Goal: Task Accomplishment & Management: Use online tool/utility

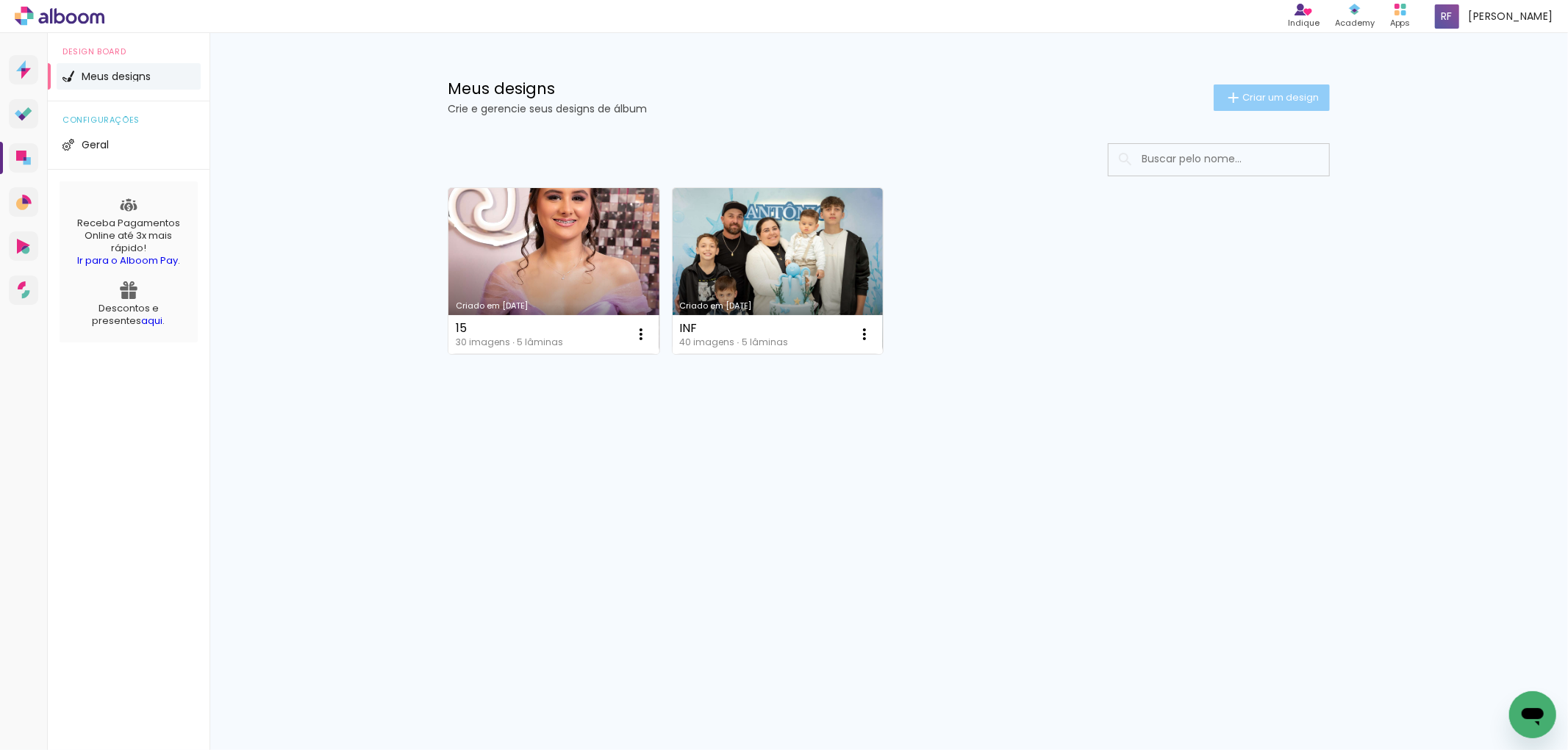
click at [1272, 93] on span "Criar um design" at bounding box center [1280, 97] width 77 height 10
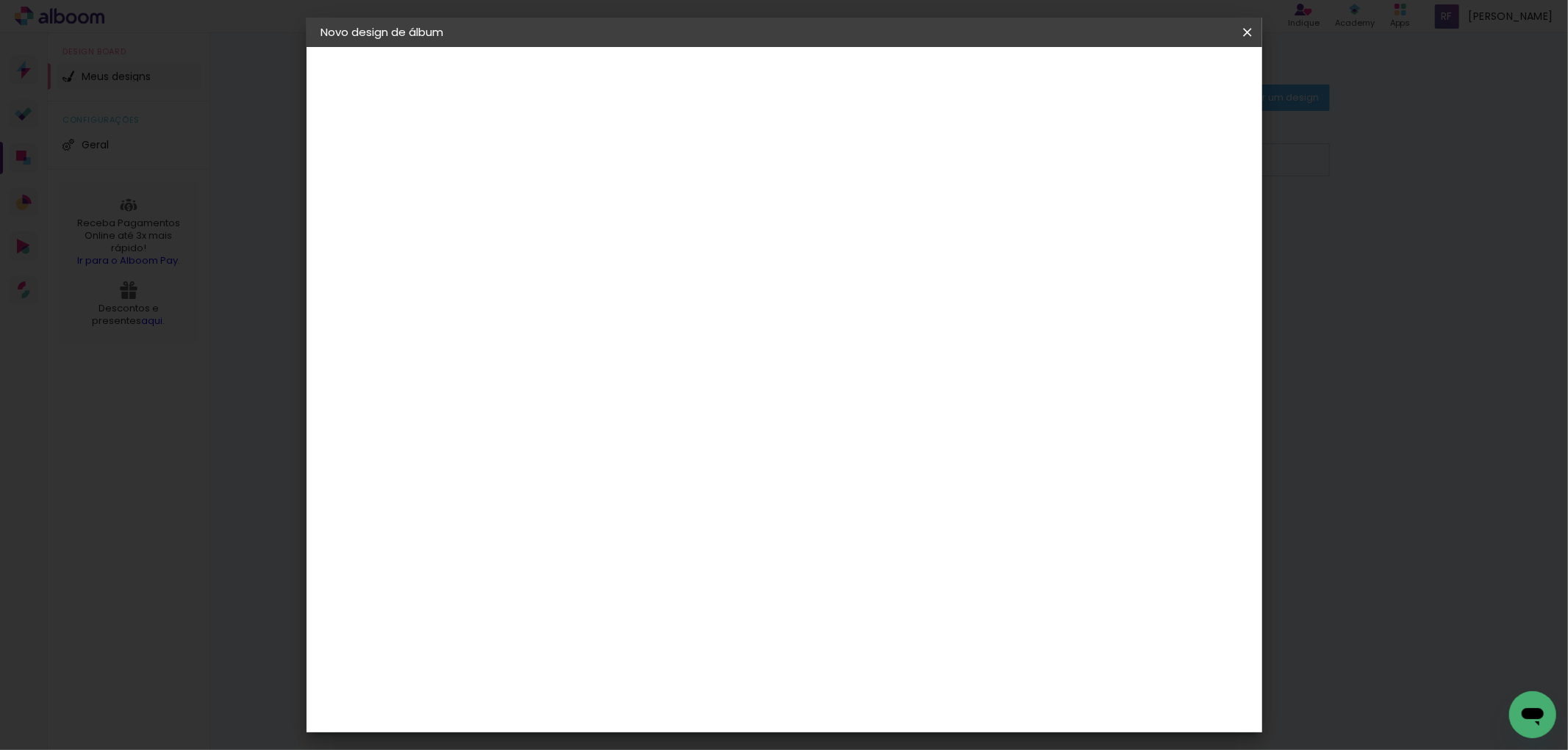
click at [561, 200] on input at bounding box center [561, 197] width 0 height 23
type input "Casamento sabrina"
type paper-input "Casamento sabrina"
click at [0, 0] on slot "Avançar" at bounding box center [0, 0] width 0 height 0
click at [630, 285] on input at bounding box center [599, 279] width 149 height 19
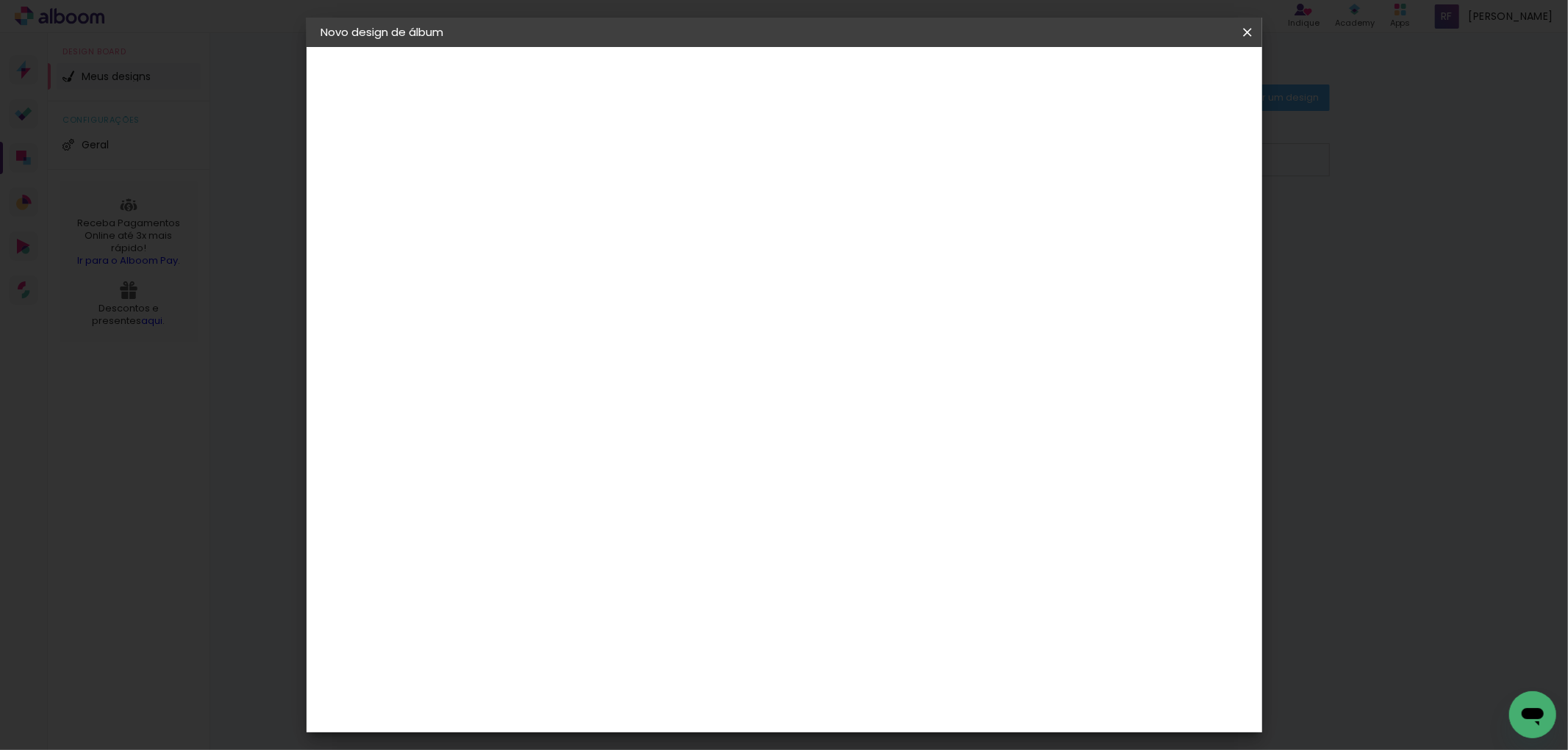
type input "graf"
type paper-input "graf"
click at [586, 387] on div "Grafis" at bounding box center [569, 392] width 34 height 12
click at [805, 211] on paper-item "Tamanho Livre" at bounding box center [740, 224] width 131 height 33
click at [601, 390] on paper-item "Grafis" at bounding box center [588, 392] width 138 height 33
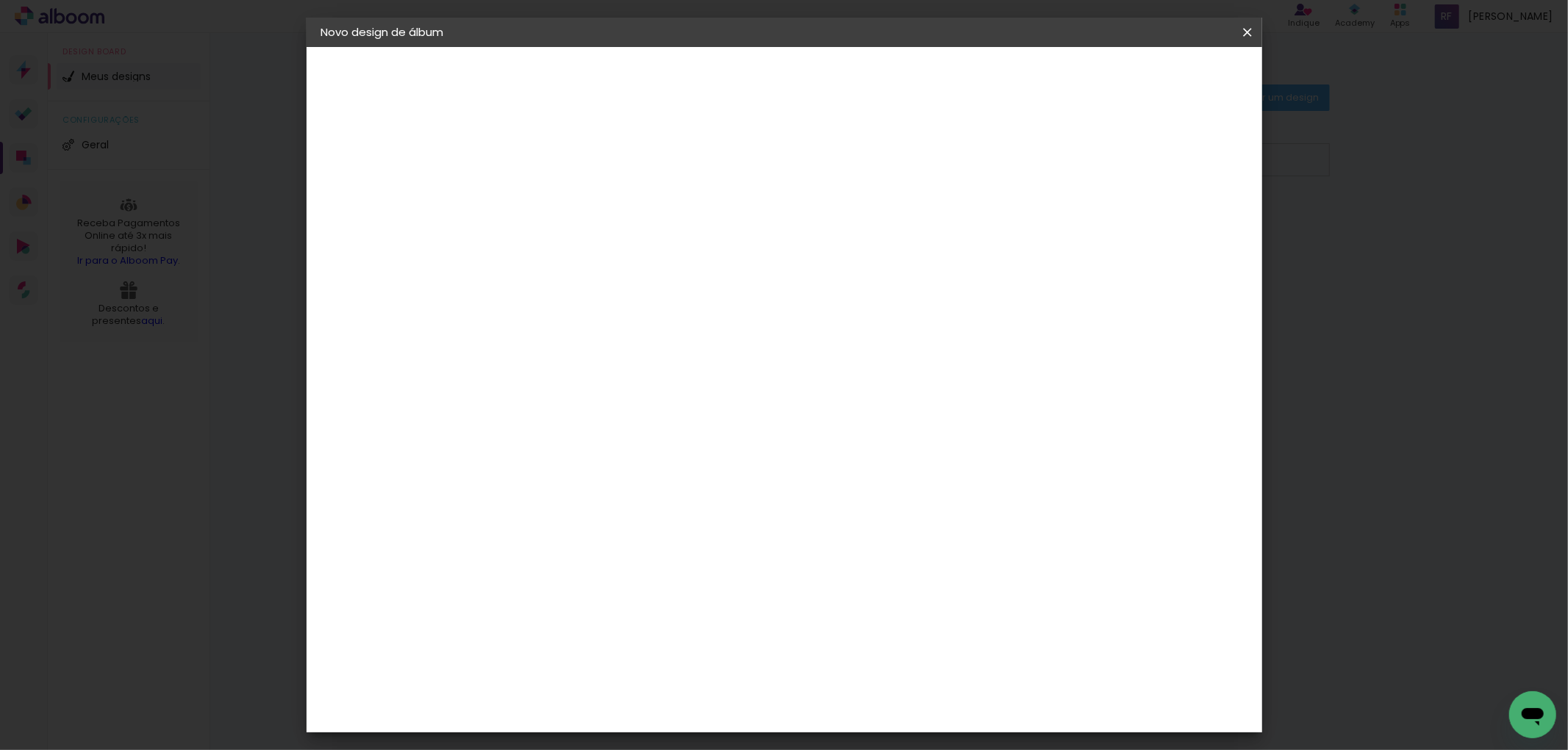
click at [805, 69] on paper-button "Avançar" at bounding box center [769, 78] width 72 height 25
click at [619, 246] on input "text" at bounding box center [590, 256] width 57 height 23
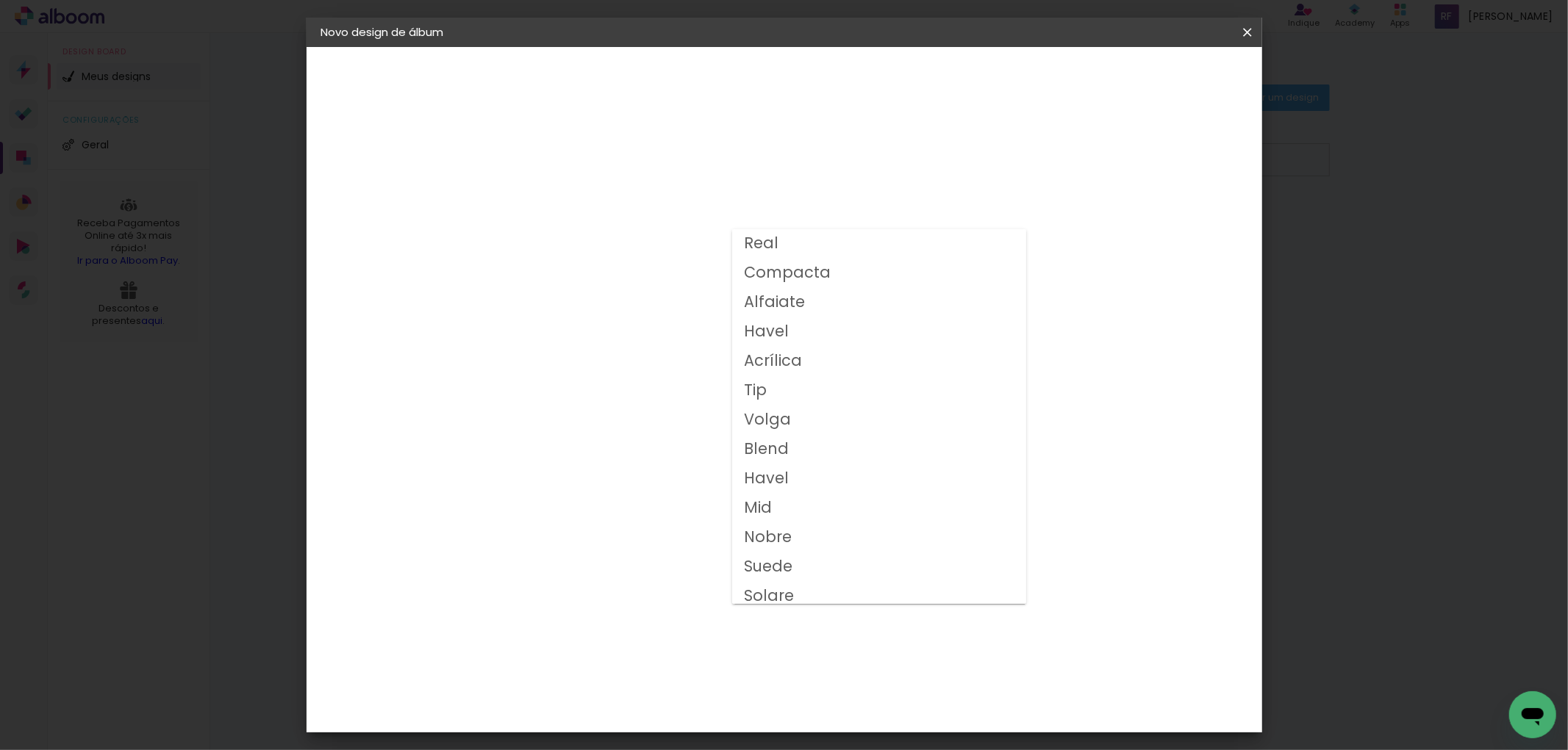
click at [0, 0] on slot "Compacta" at bounding box center [0, 0] width 0 height 0
type input "Compacta"
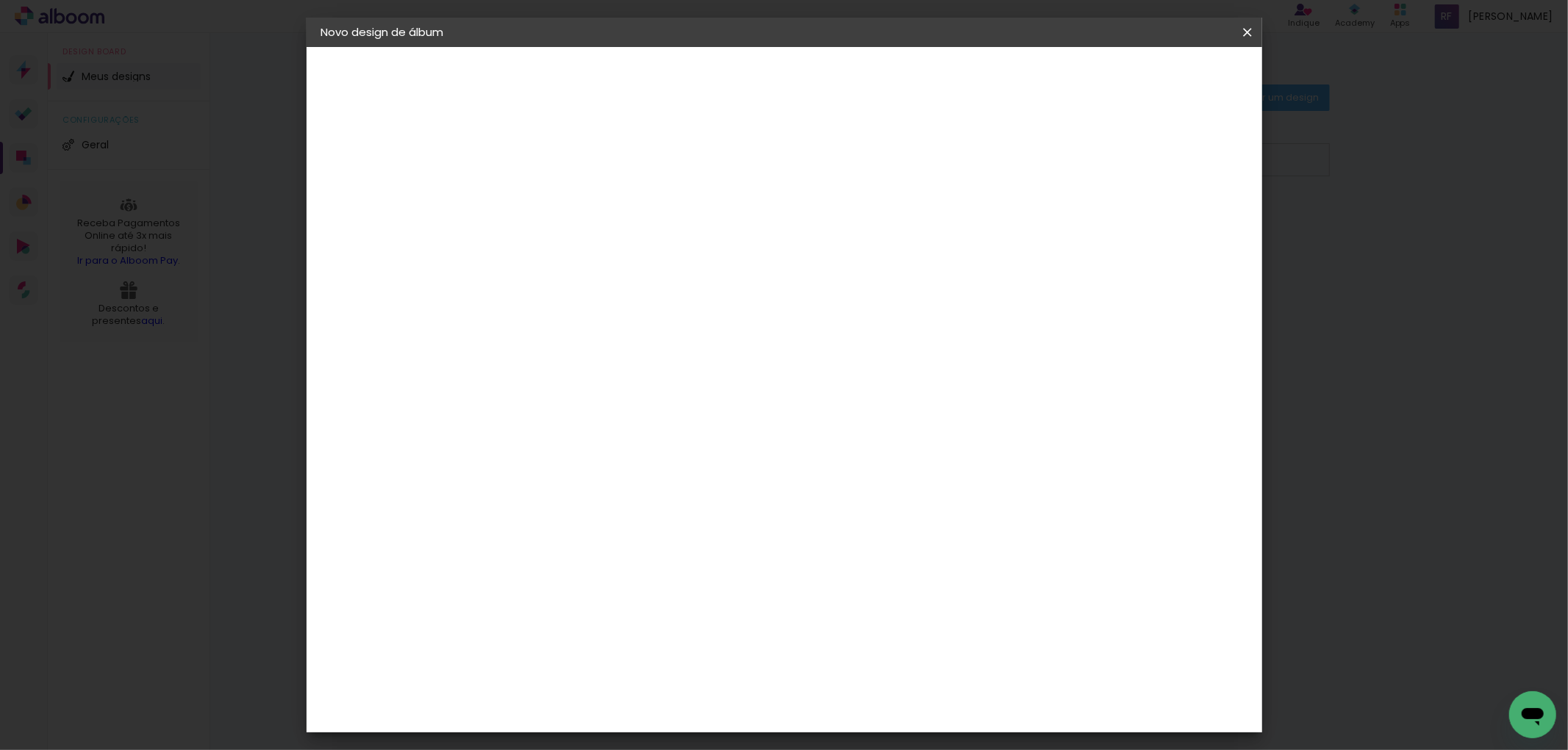
click at [661, 457] on span "25x30" at bounding box center [627, 476] width 68 height 39
click at [0, 0] on slot "Avançar" at bounding box center [0, 0] width 0 height 0
click at [1154, 74] on span "Iniciar design" at bounding box center [1120, 78] width 67 height 10
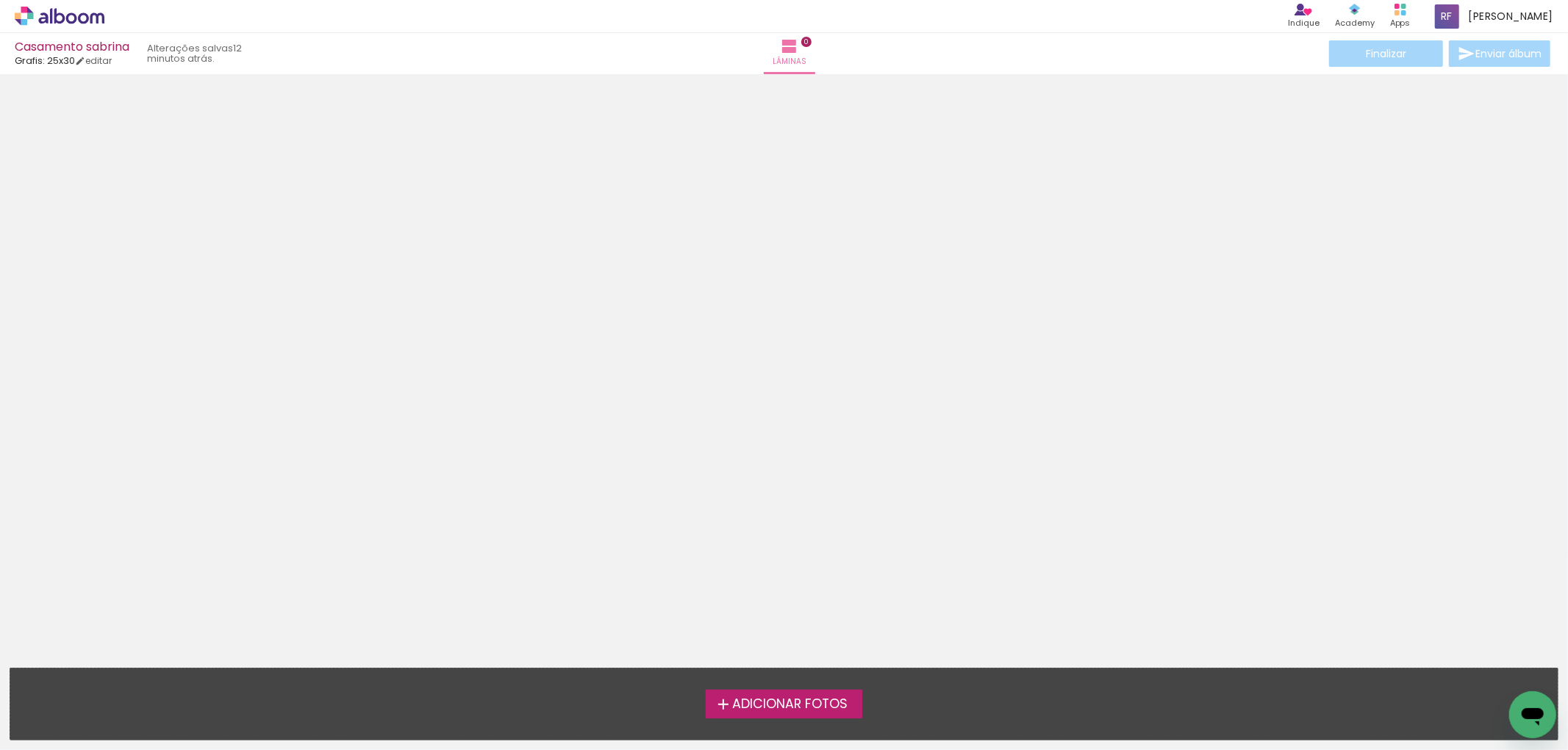
drag, startPoint x: 777, startPoint y: 676, endPoint x: 784, endPoint y: 704, distance: 28.9
click at [782, 698] on div "Adicionar Fotos Solte suas fotos aqui..." at bounding box center [784, 705] width 1547 height 71
click at [784, 704] on span "Adicionar Fotos" at bounding box center [790, 705] width 115 height 13
click at [0, 0] on input "file" at bounding box center [0, 0] width 0 height 0
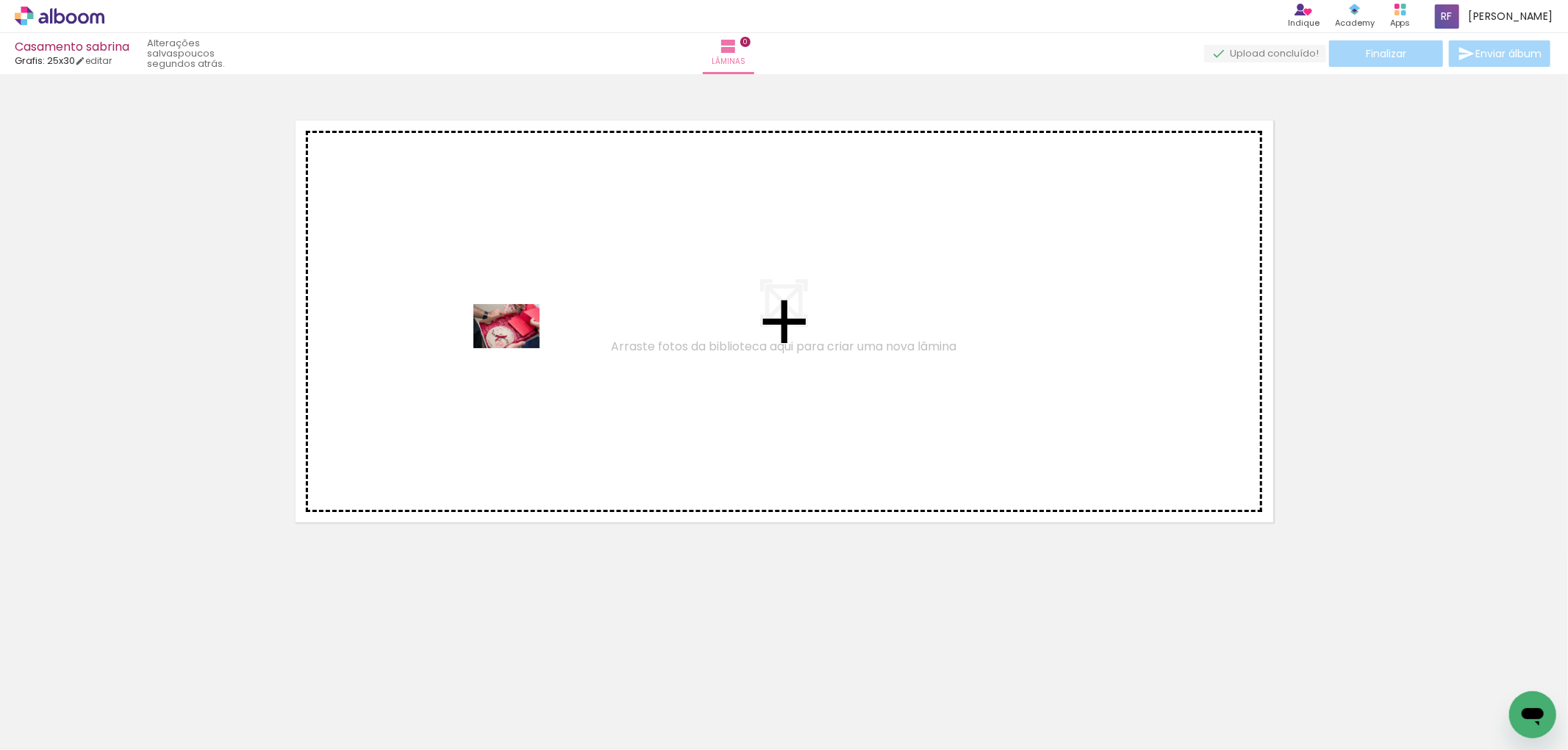
drag, startPoint x: 152, startPoint y: 717, endPoint x: 517, endPoint y: 349, distance: 518.3
click at [517, 349] on quentale-workspace at bounding box center [784, 375] width 1568 height 750
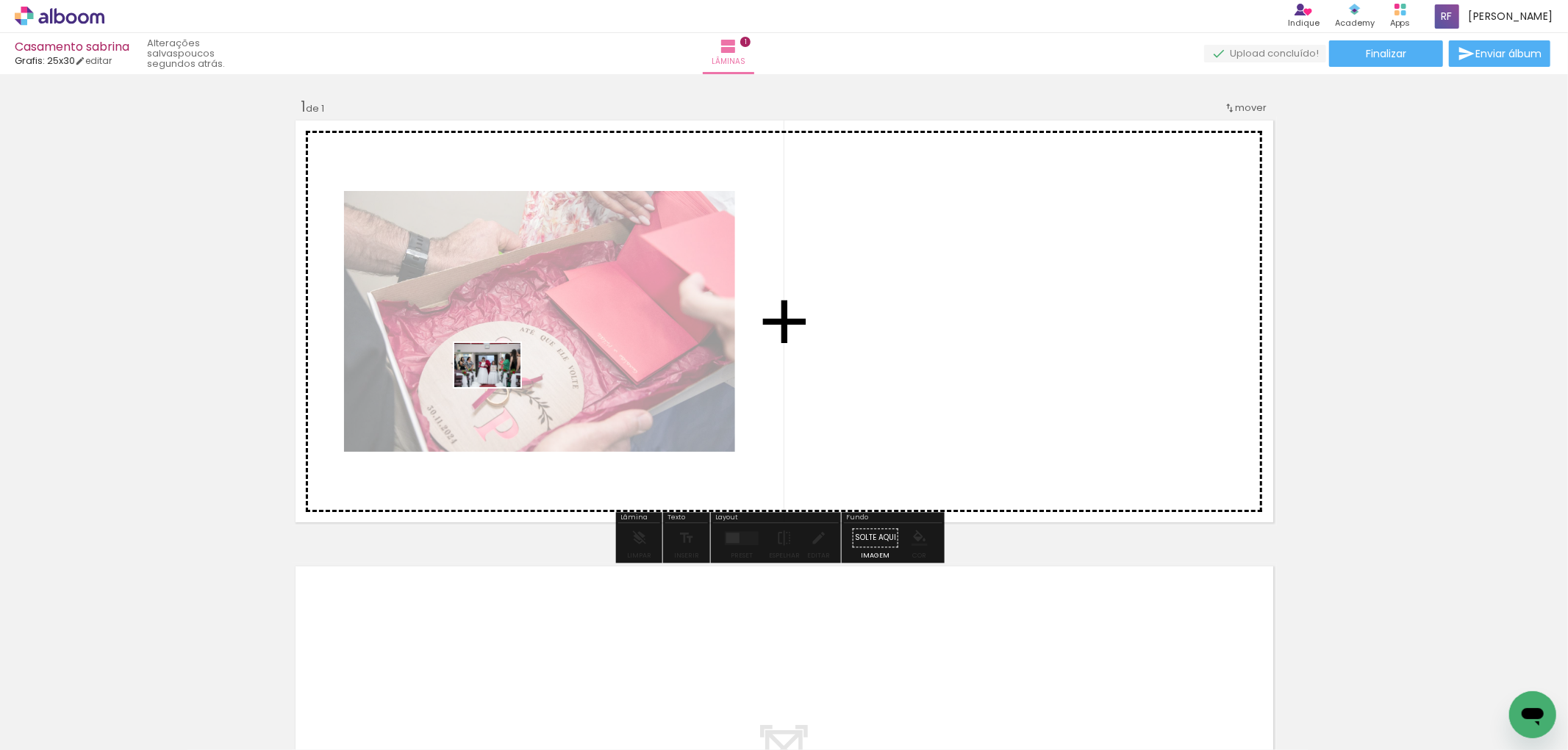
drag, startPoint x: 237, startPoint y: 709, endPoint x: 498, endPoint y: 387, distance: 414.5
click at [498, 387] on quentale-workspace at bounding box center [784, 375] width 1568 height 750
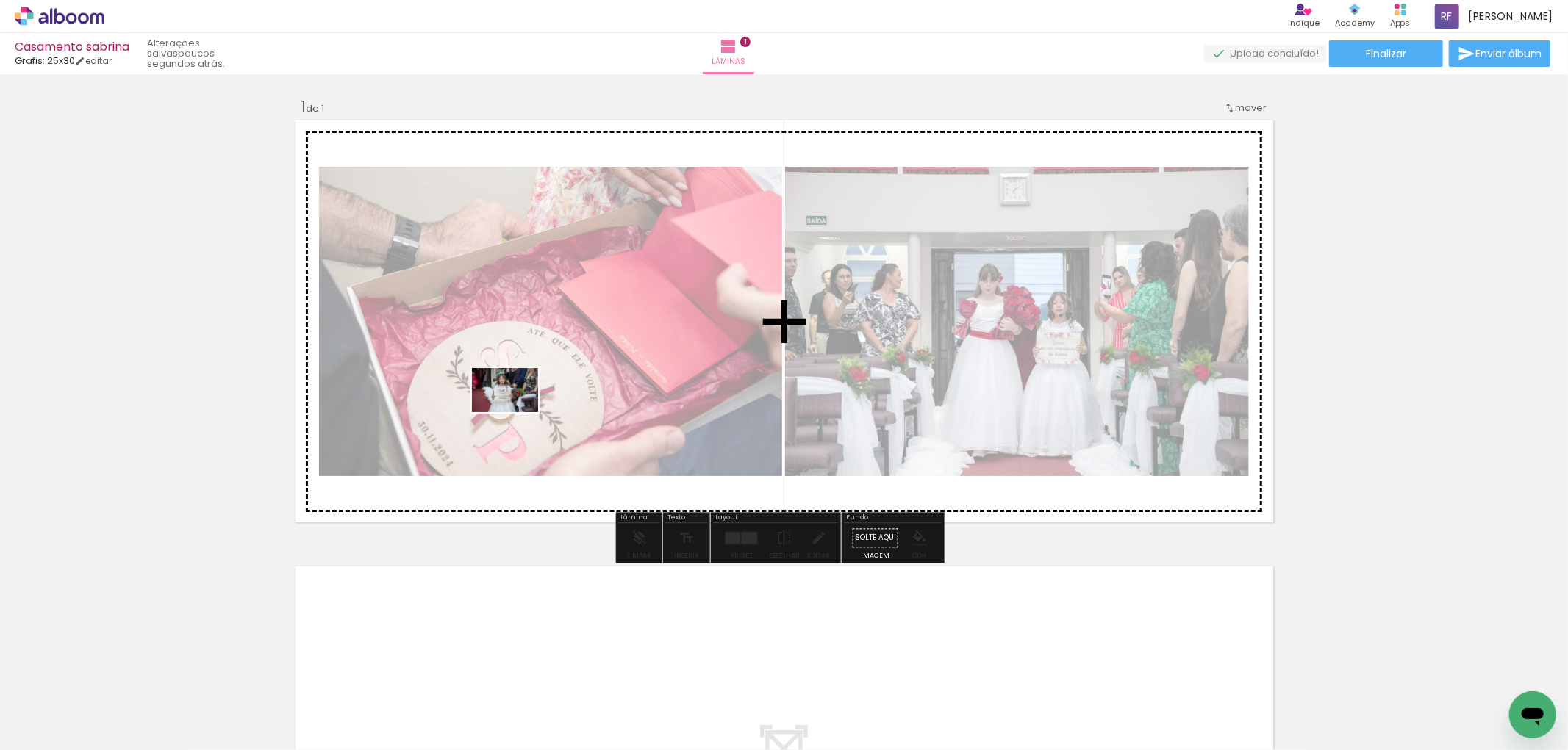
drag, startPoint x: 328, startPoint y: 691, endPoint x: 516, endPoint y: 413, distance: 335.6
click at [516, 413] on quentale-workspace at bounding box center [784, 375] width 1568 height 750
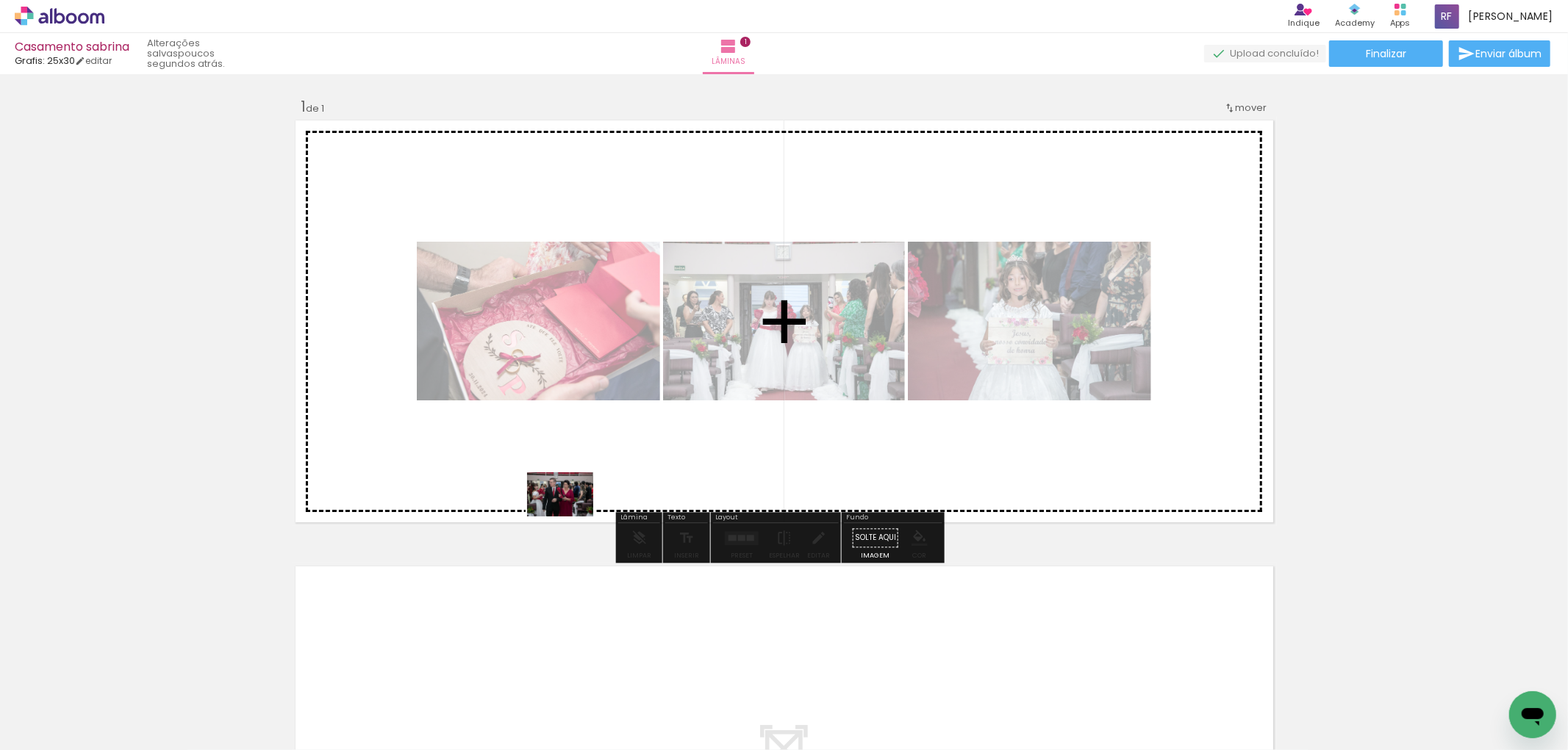
drag, startPoint x: 387, startPoint y: 709, endPoint x: 571, endPoint y: 517, distance: 265.9
click at [571, 517] on quentale-workspace at bounding box center [784, 375] width 1568 height 750
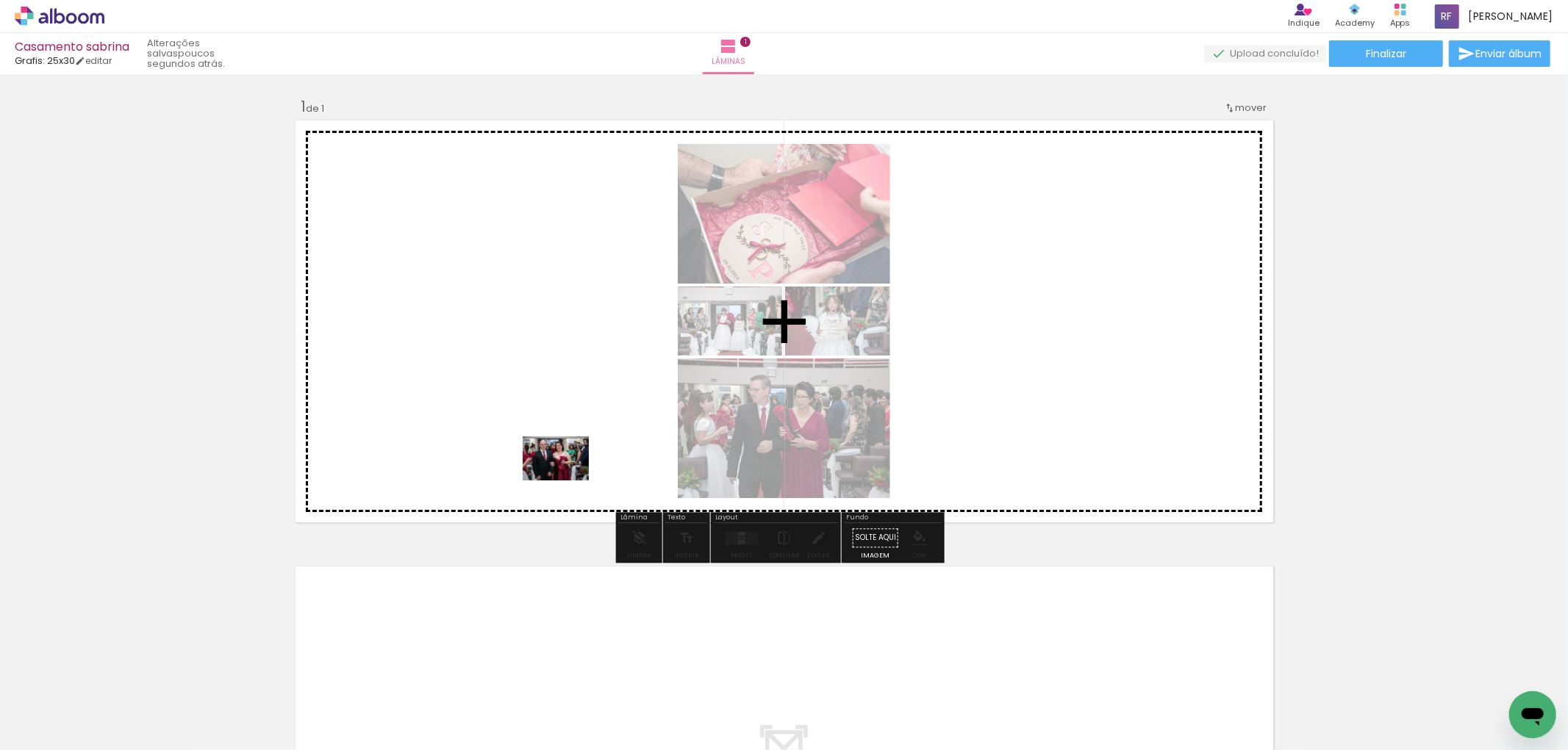
drag, startPoint x: 487, startPoint y: 716, endPoint x: 590, endPoint y: 620, distance: 140.8
click at [575, 466] on quentale-workspace at bounding box center [784, 375] width 1568 height 750
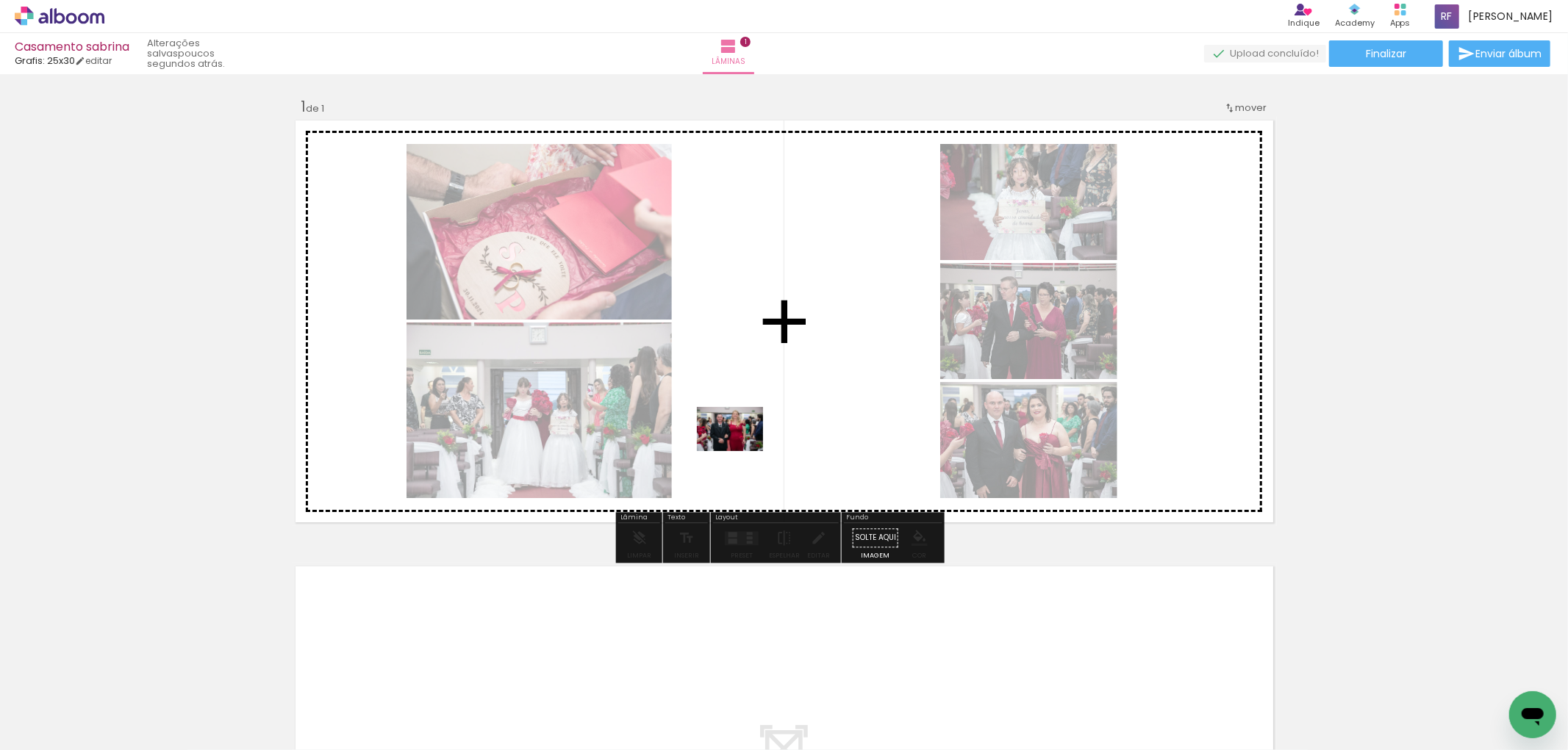
drag, startPoint x: 563, startPoint y: 700, endPoint x: 741, endPoint y: 451, distance: 306.1
click at [741, 451] on quentale-workspace at bounding box center [784, 375] width 1568 height 750
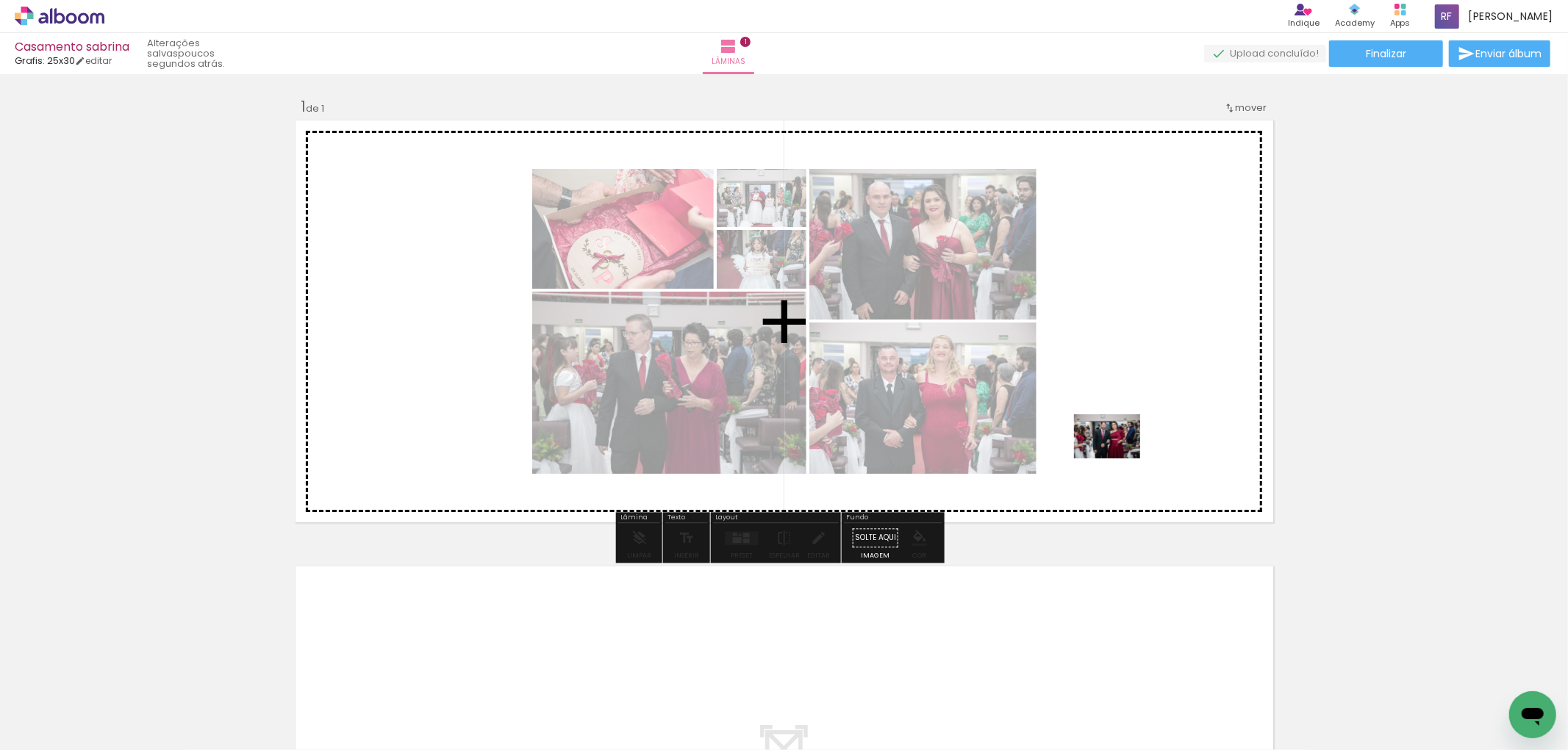
drag, startPoint x: 645, startPoint y: 717, endPoint x: 1121, endPoint y: 459, distance: 541.4
click at [1121, 459] on quentale-workspace at bounding box center [784, 375] width 1568 height 750
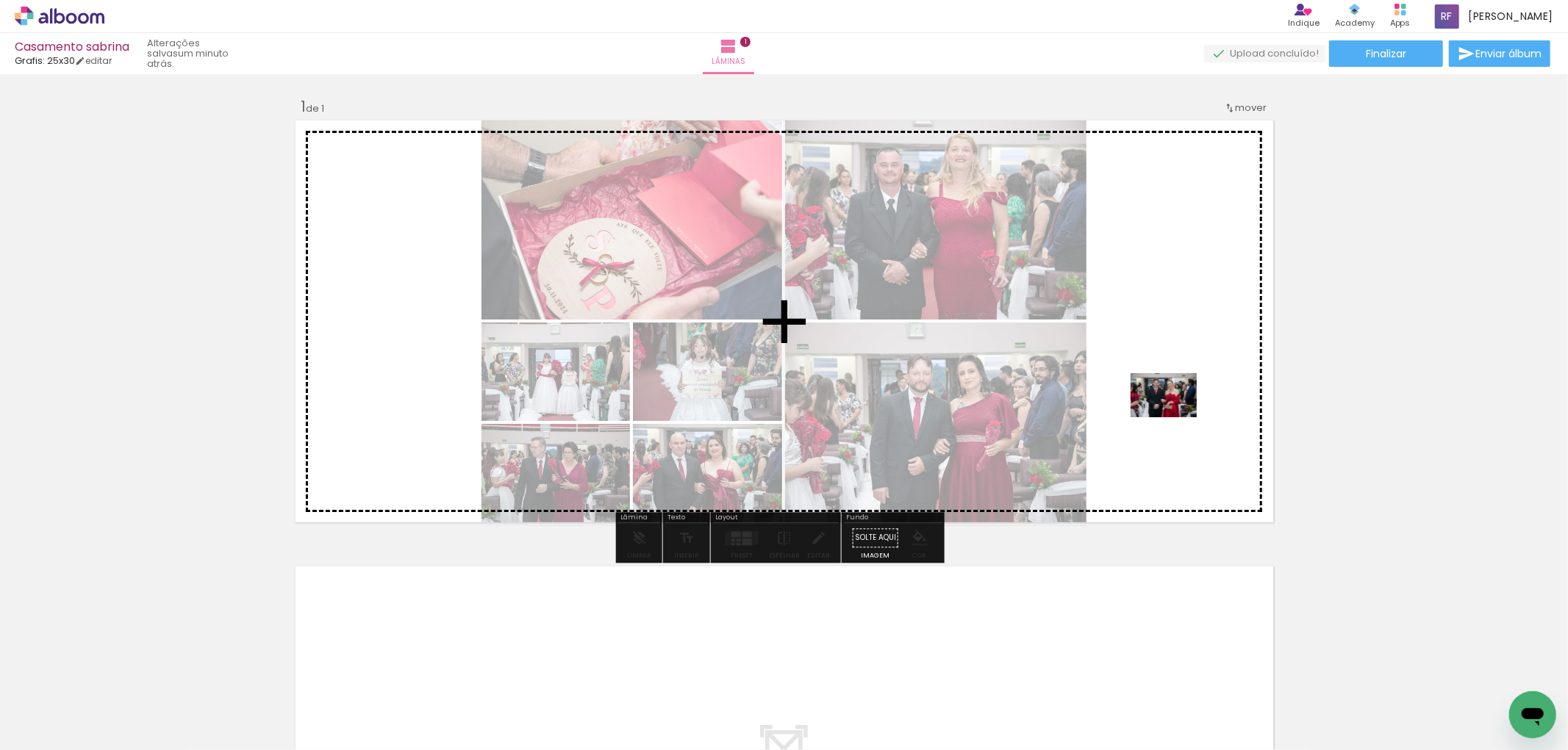
drag, startPoint x: 743, startPoint y: 702, endPoint x: 1175, endPoint y: 418, distance: 517.0
click at [1175, 418] on quentale-workspace at bounding box center [784, 375] width 1568 height 750
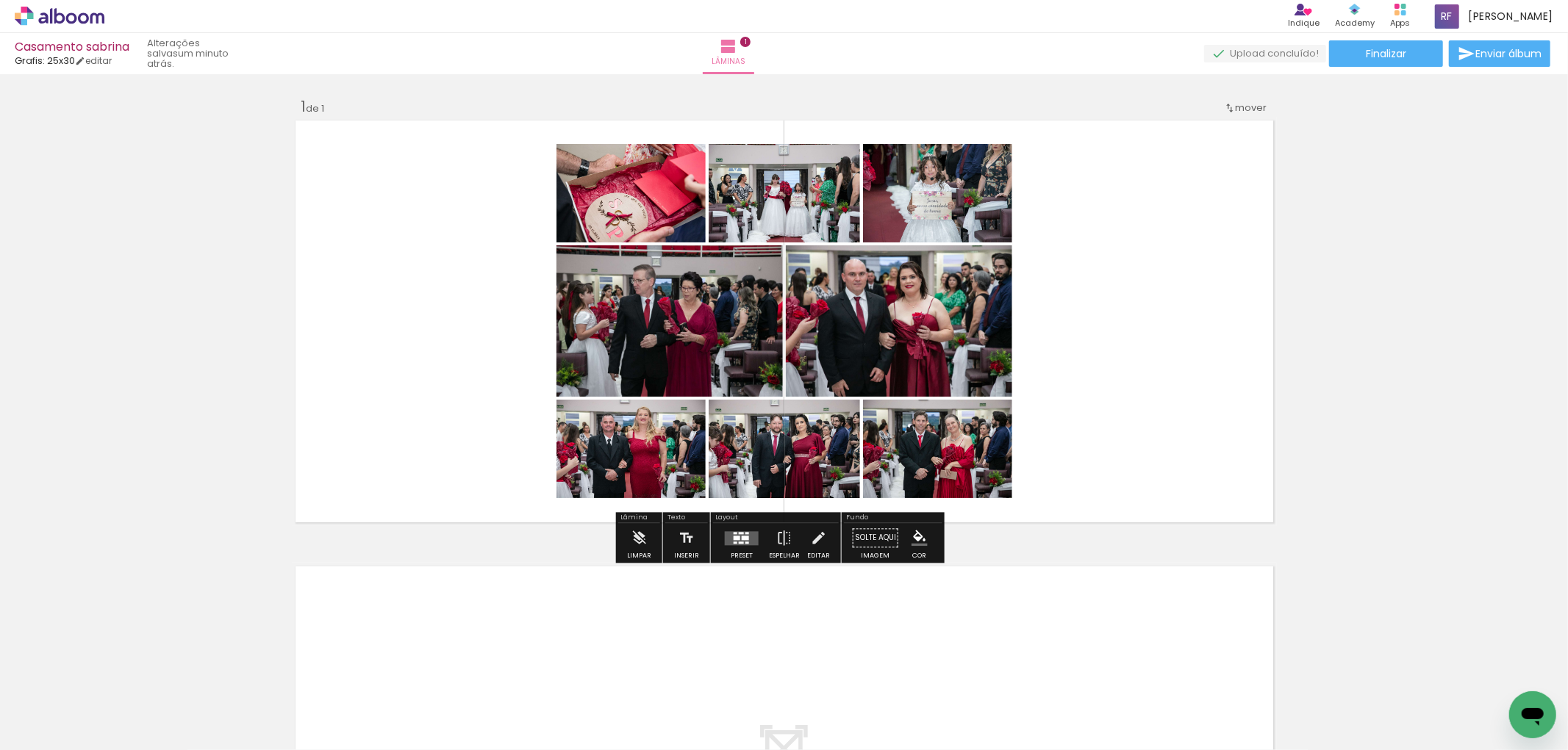
click at [746, 542] on div at bounding box center [747, 543] width 4 height 2
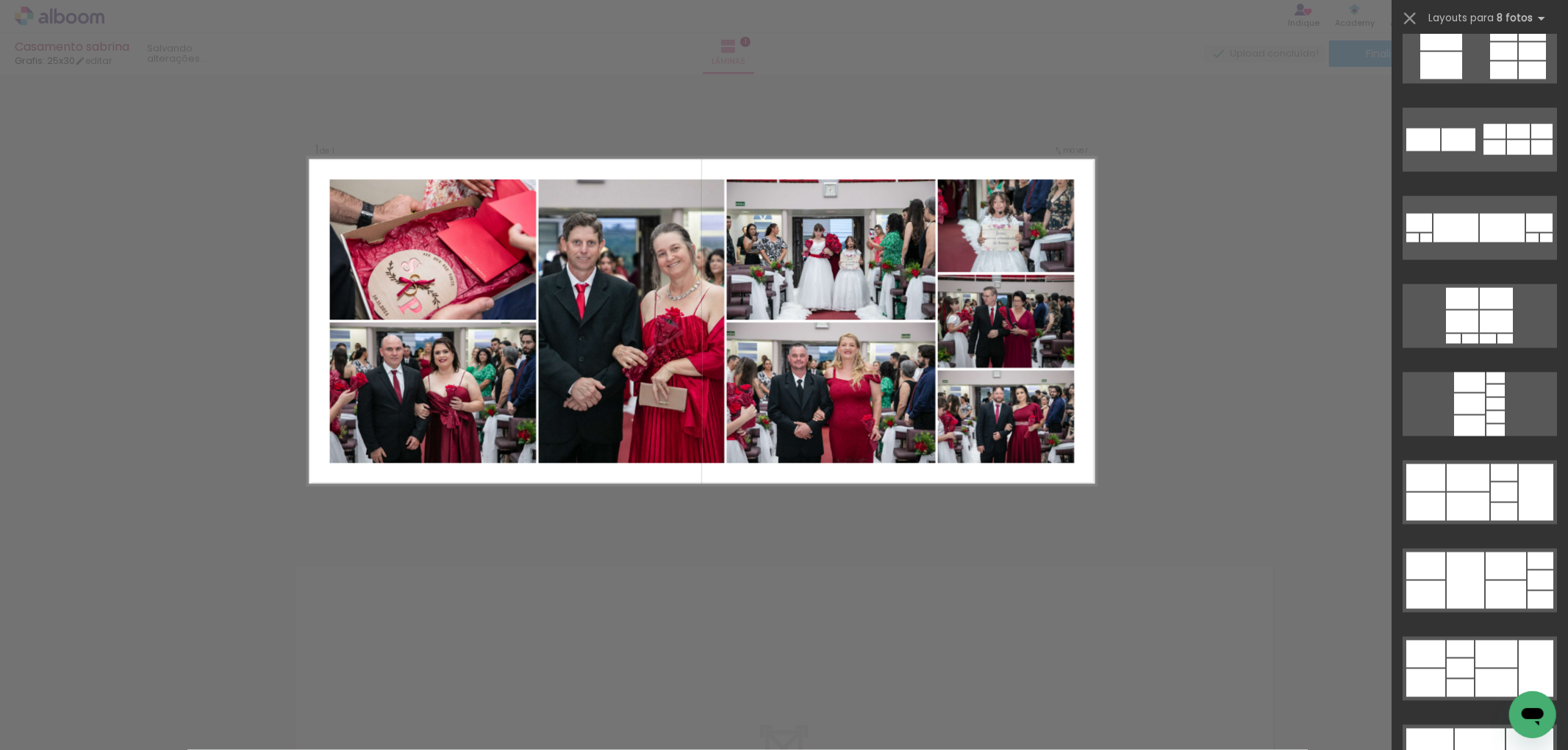
scroll to position [1796, 0]
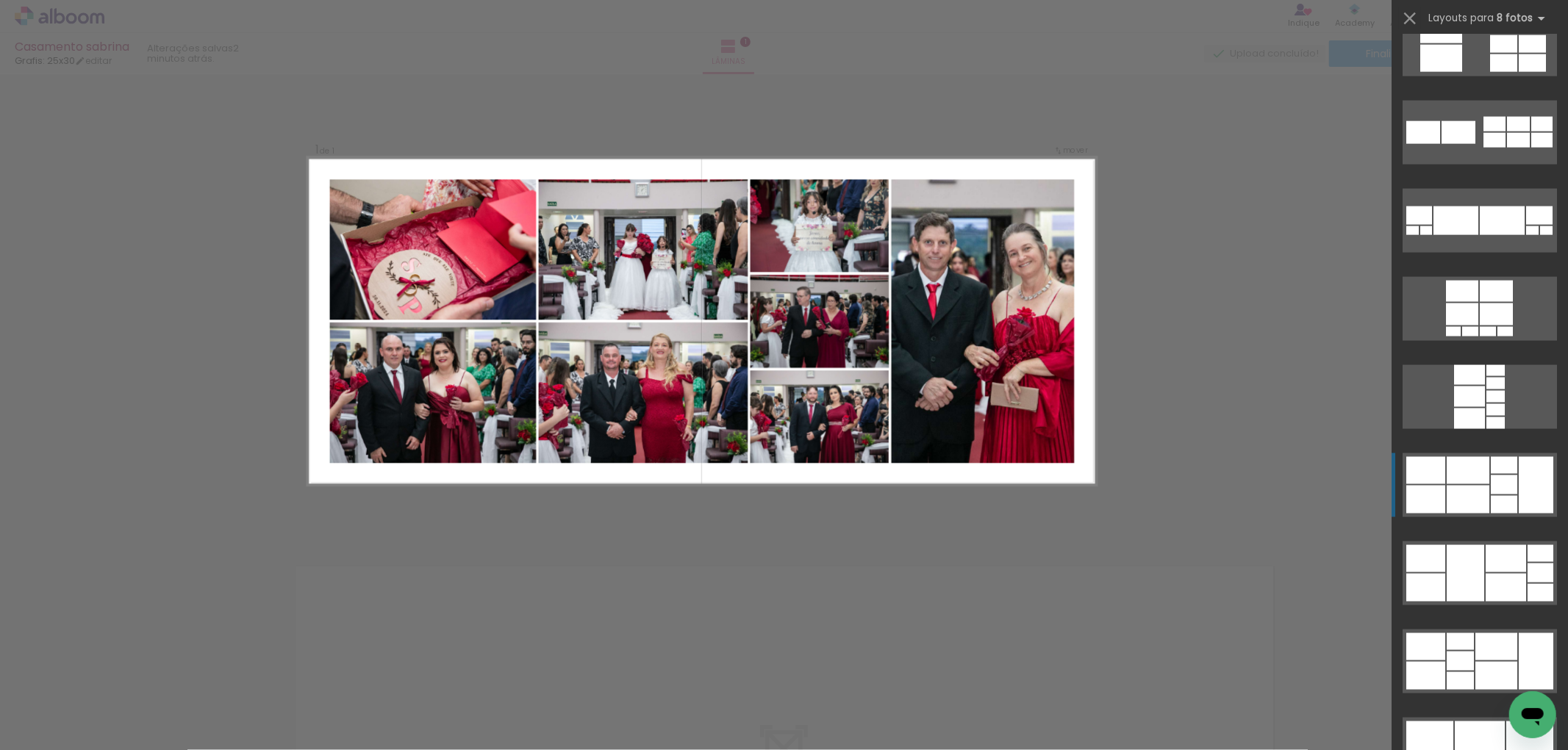
click at [1508, 486] on div at bounding box center [1504, 485] width 27 height 19
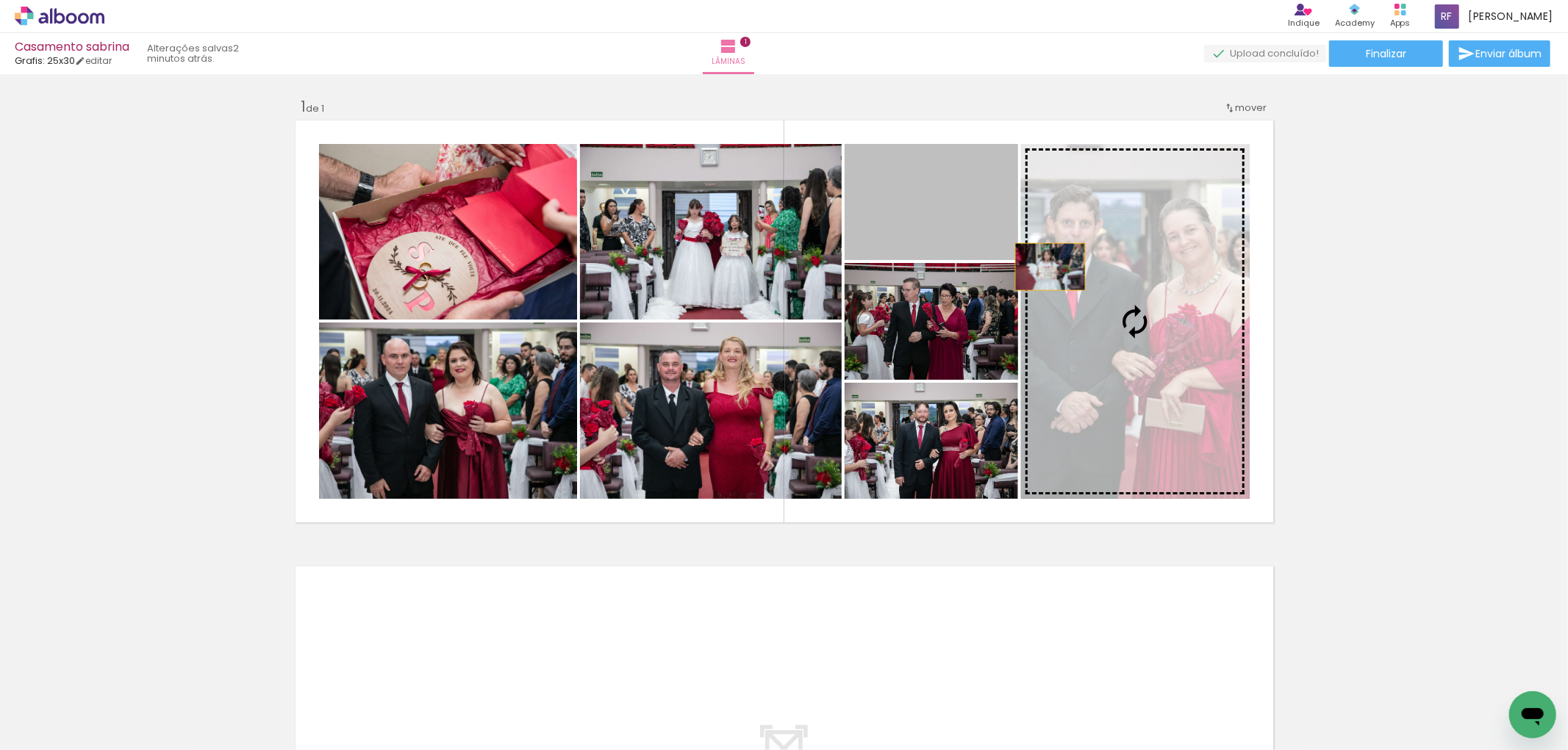
drag, startPoint x: 964, startPoint y: 212, endPoint x: 1044, endPoint y: 268, distance: 97.7
click at [0, 0] on slot at bounding box center [0, 0] width 0 height 0
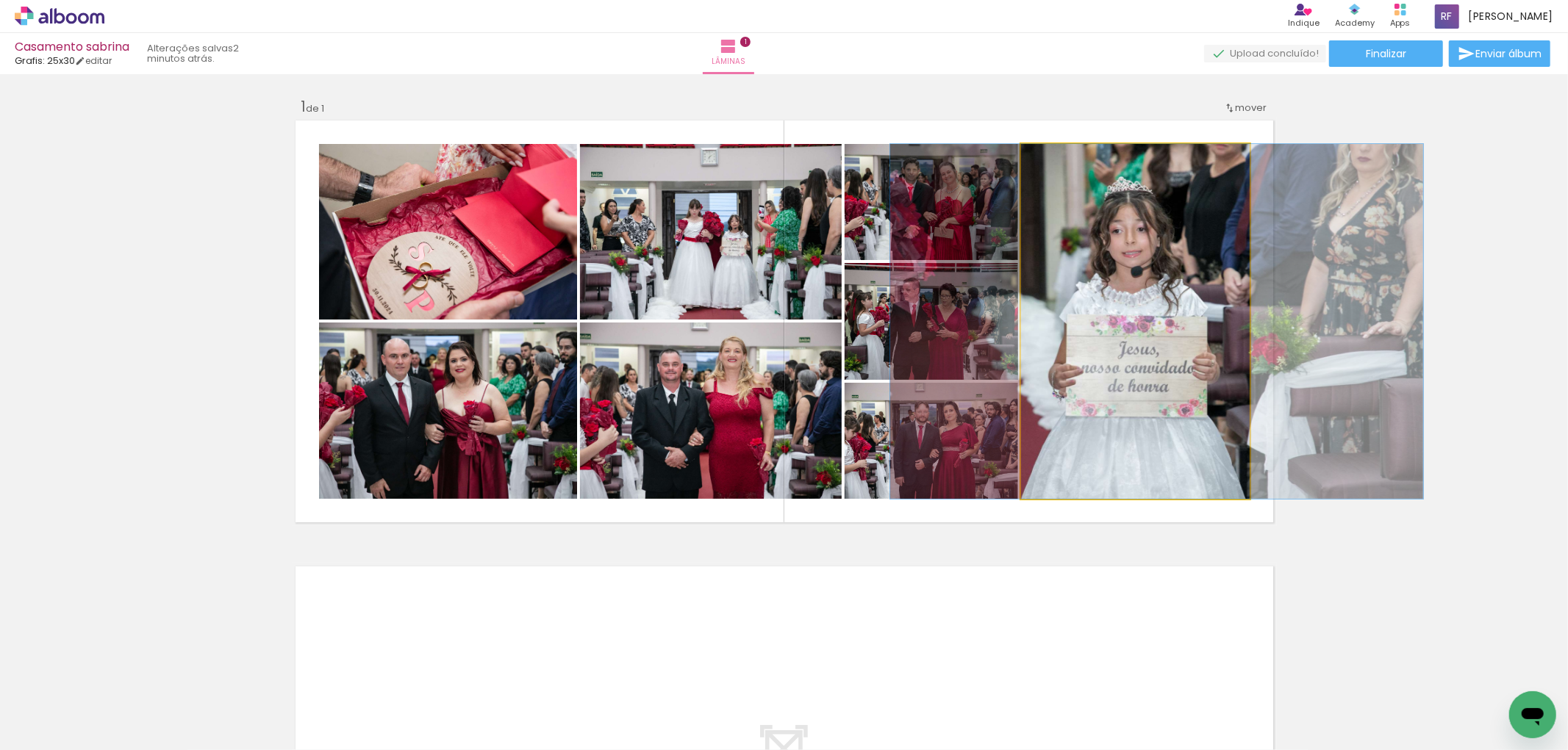
drag, startPoint x: 1097, startPoint y: 335, endPoint x: 1115, endPoint y: 337, distance: 18.1
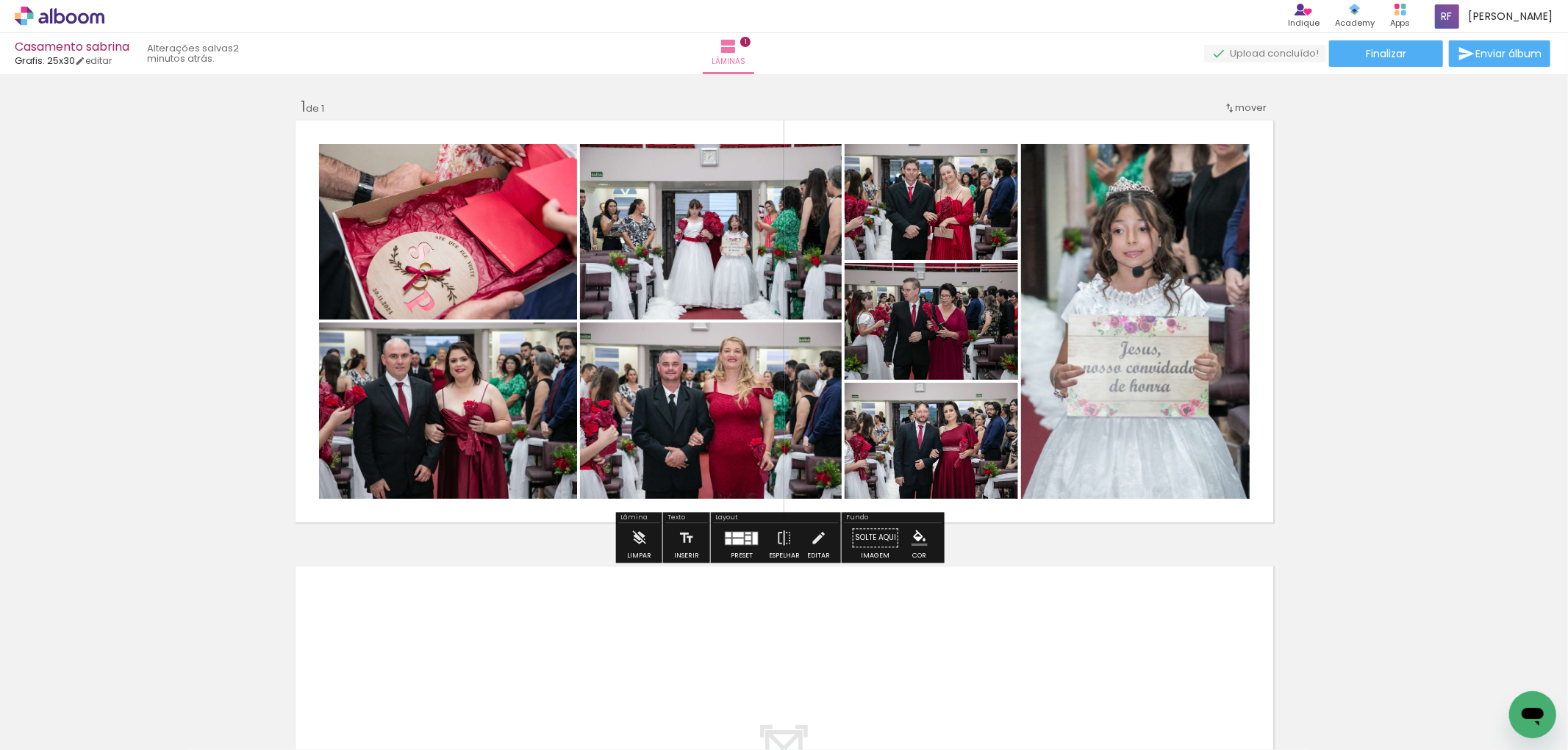
click at [925, 349] on quentale-photo at bounding box center [931, 321] width 173 height 117
click at [640, 543] on iron-icon at bounding box center [639, 538] width 16 height 30
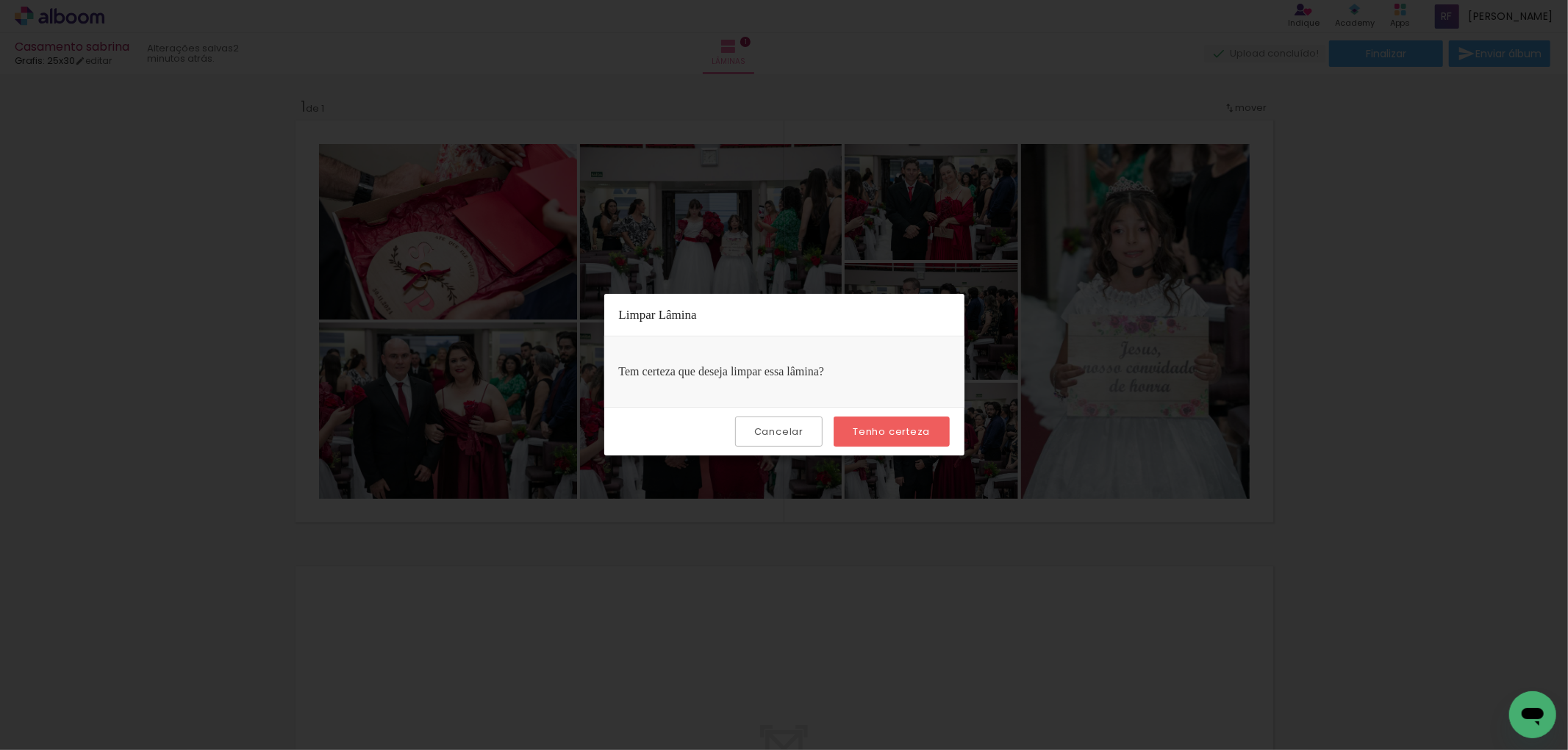
click at [0, 0] on slot "Cancelar" at bounding box center [0, 0] width 0 height 0
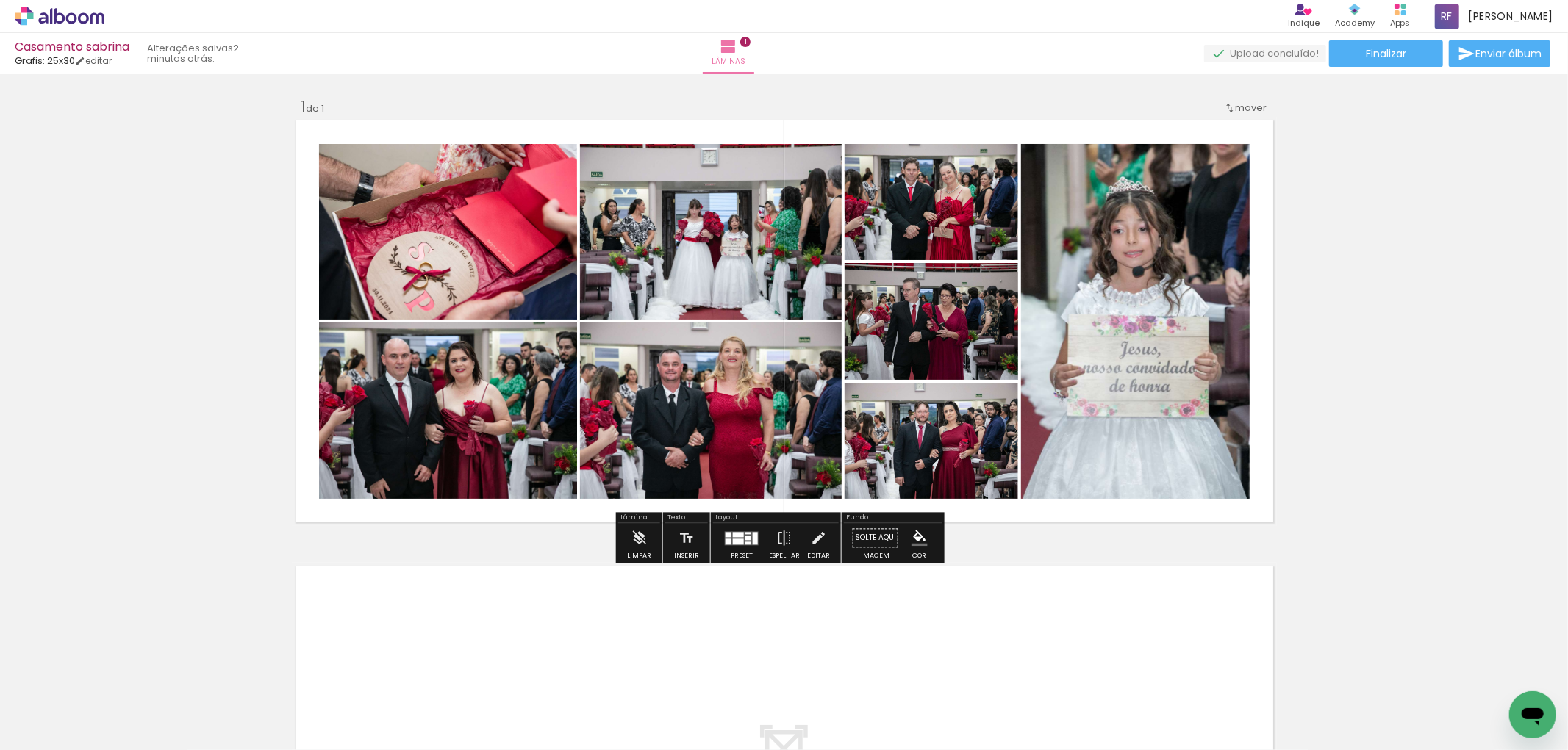
click at [940, 348] on quentale-photo at bounding box center [931, 321] width 173 height 117
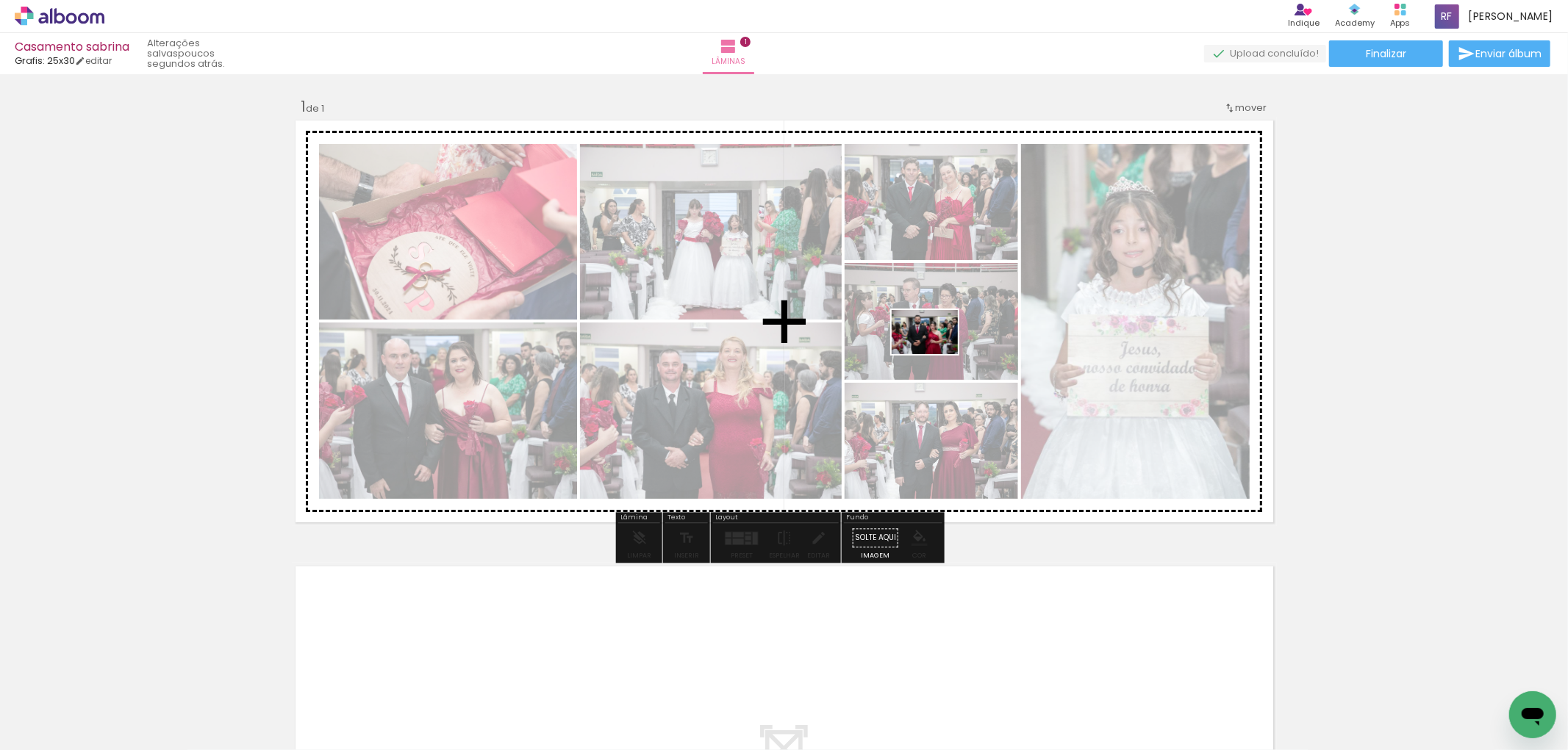
drag, startPoint x: 813, startPoint y: 714, endPoint x: 936, endPoint y: 355, distance: 379.5
click at [936, 355] on quentale-workspace at bounding box center [784, 375] width 1568 height 750
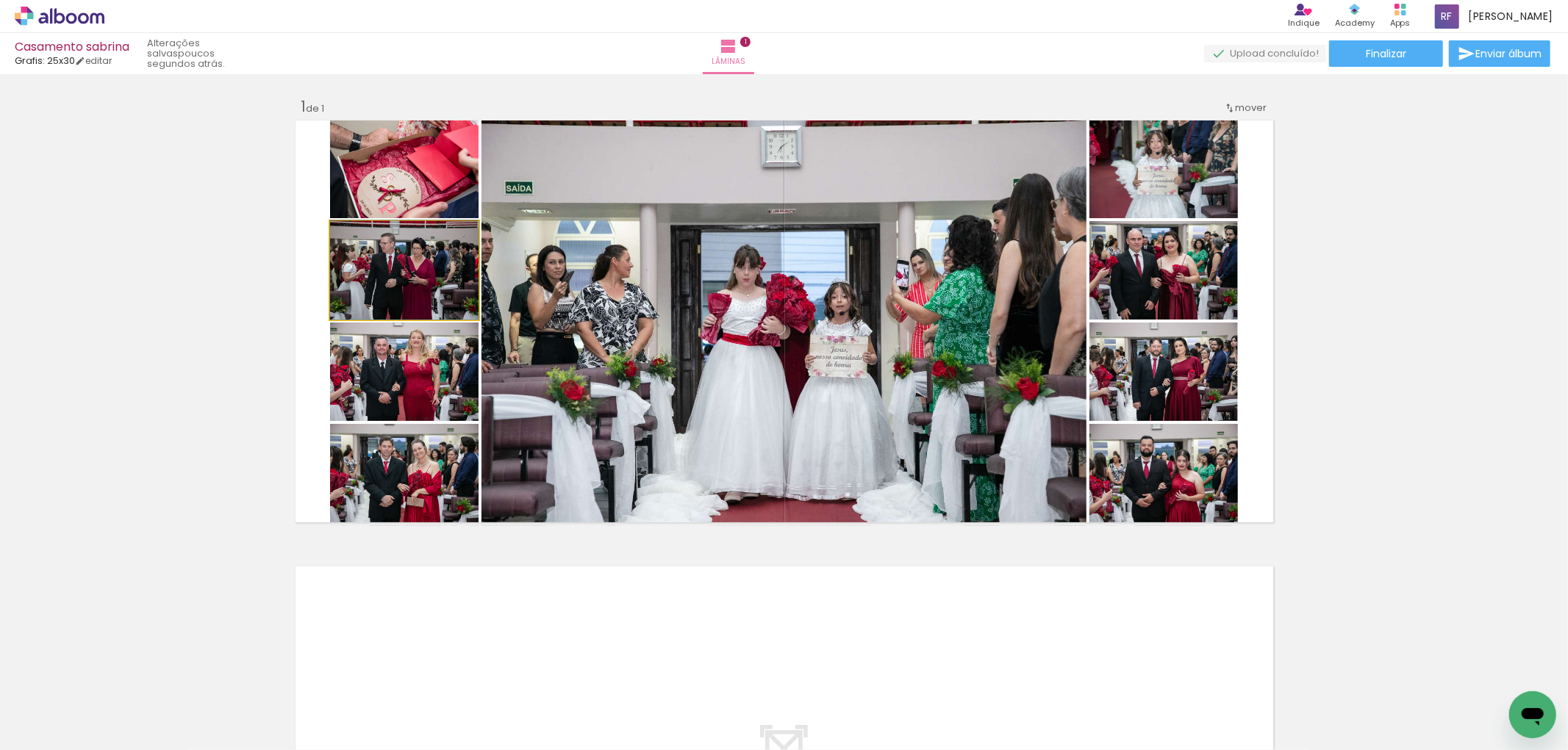
click at [397, 277] on quentale-photo at bounding box center [404, 271] width 149 height 98
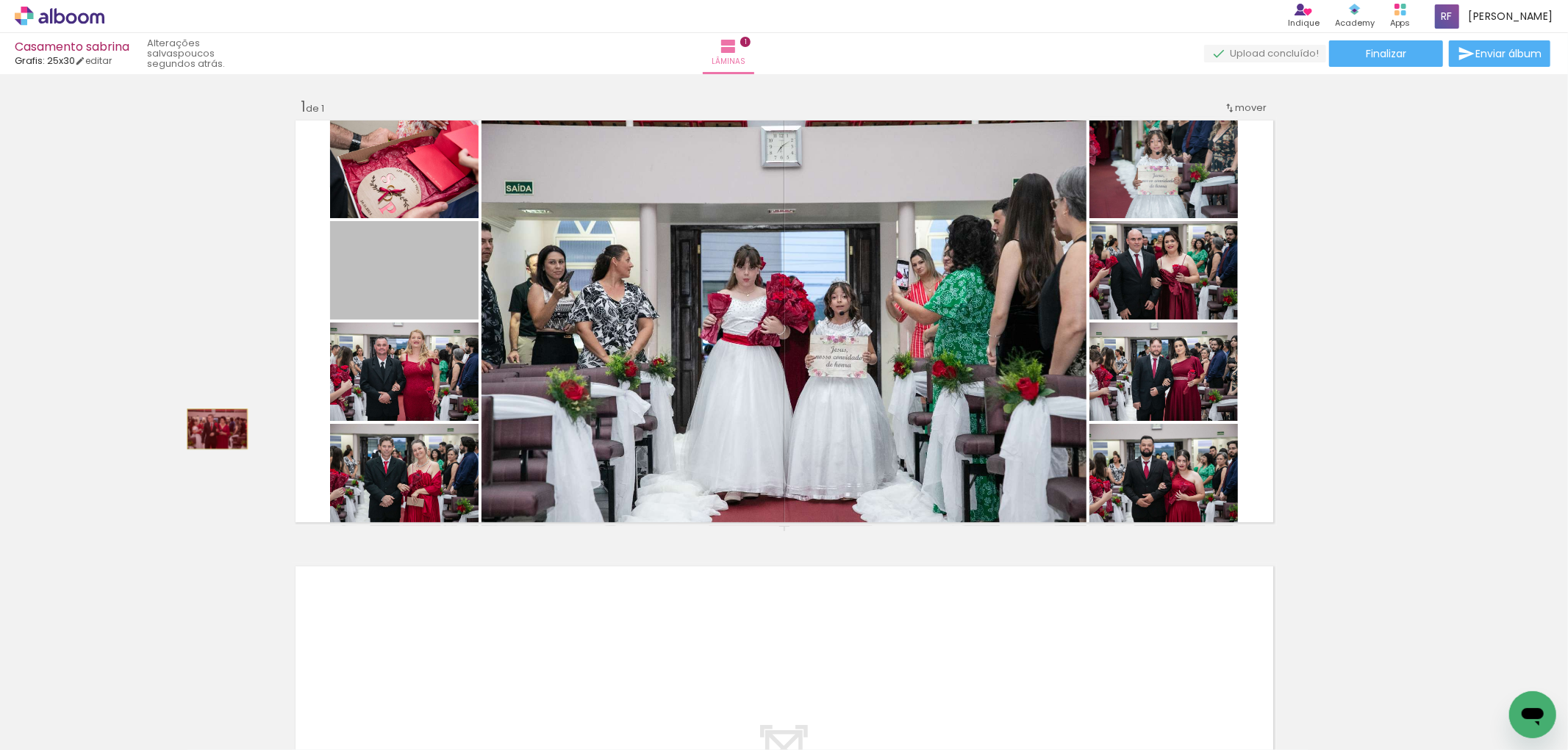
drag, startPoint x: 392, startPoint y: 294, endPoint x: 211, endPoint y: 429, distance: 225.8
click at [211, 429] on div "Inserir lâmina 1 de 1" at bounding box center [784, 526] width 1568 height 893
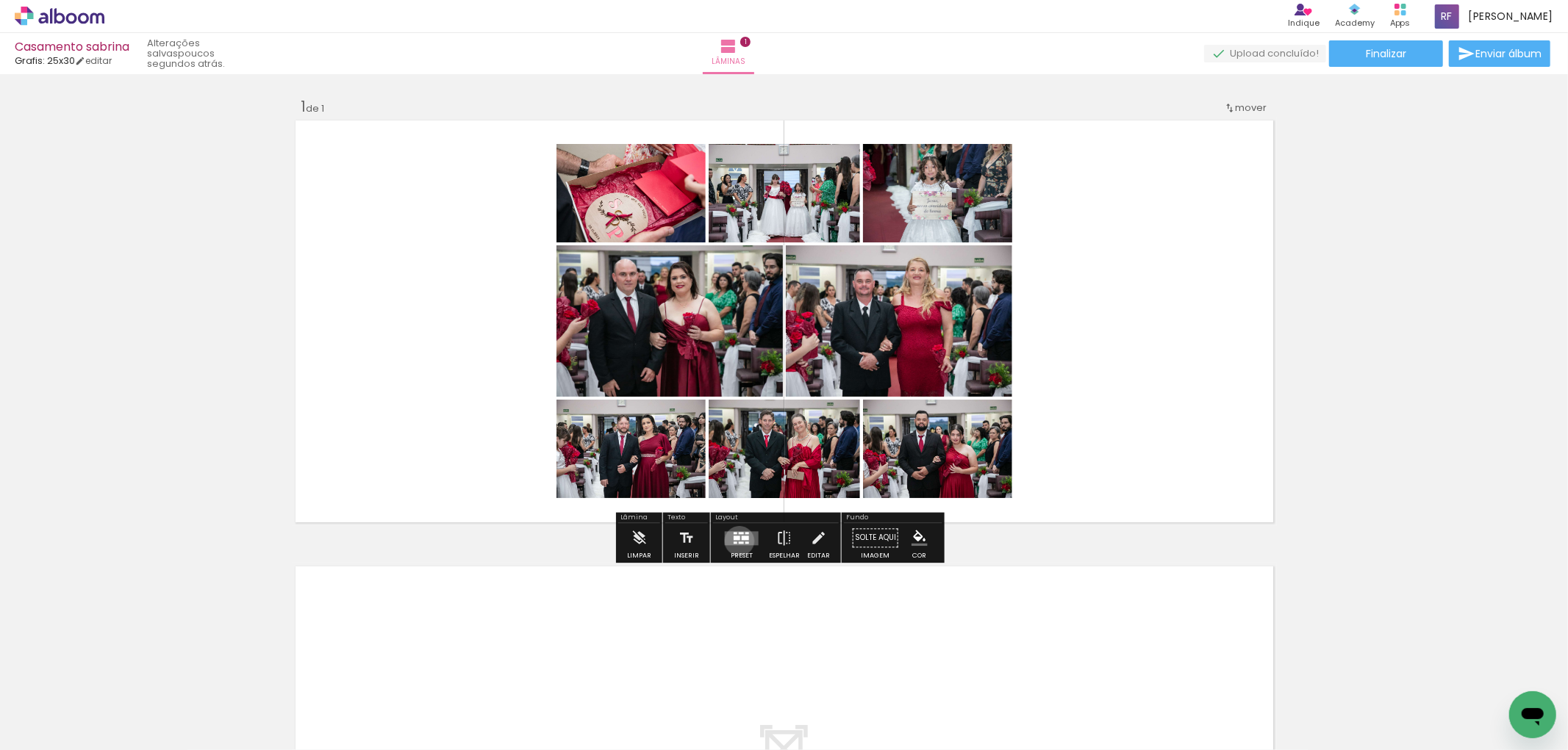
click at [739, 542] on div at bounding box center [741, 543] width 5 height 2
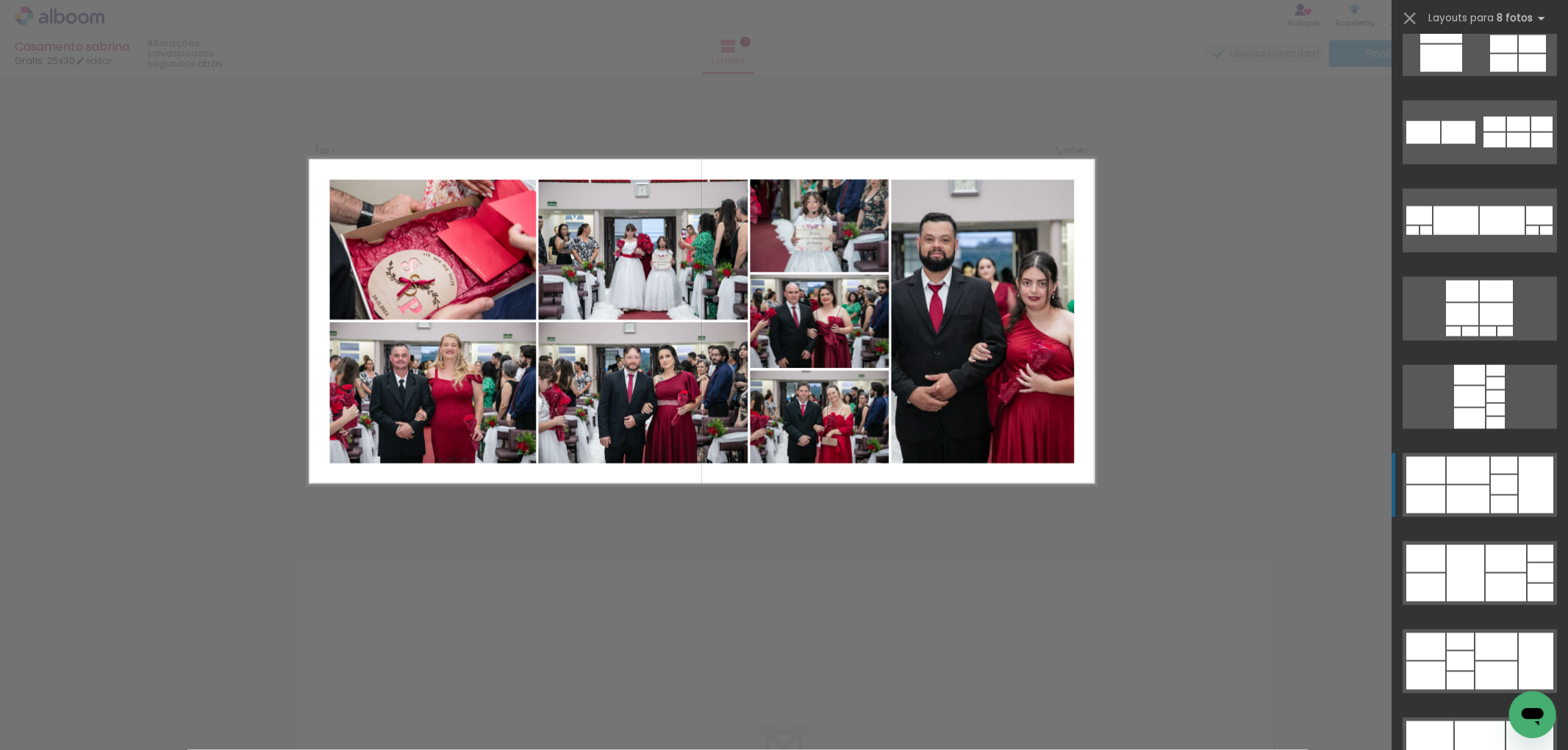
click at [1501, 492] on div at bounding box center [1504, 485] width 27 height 19
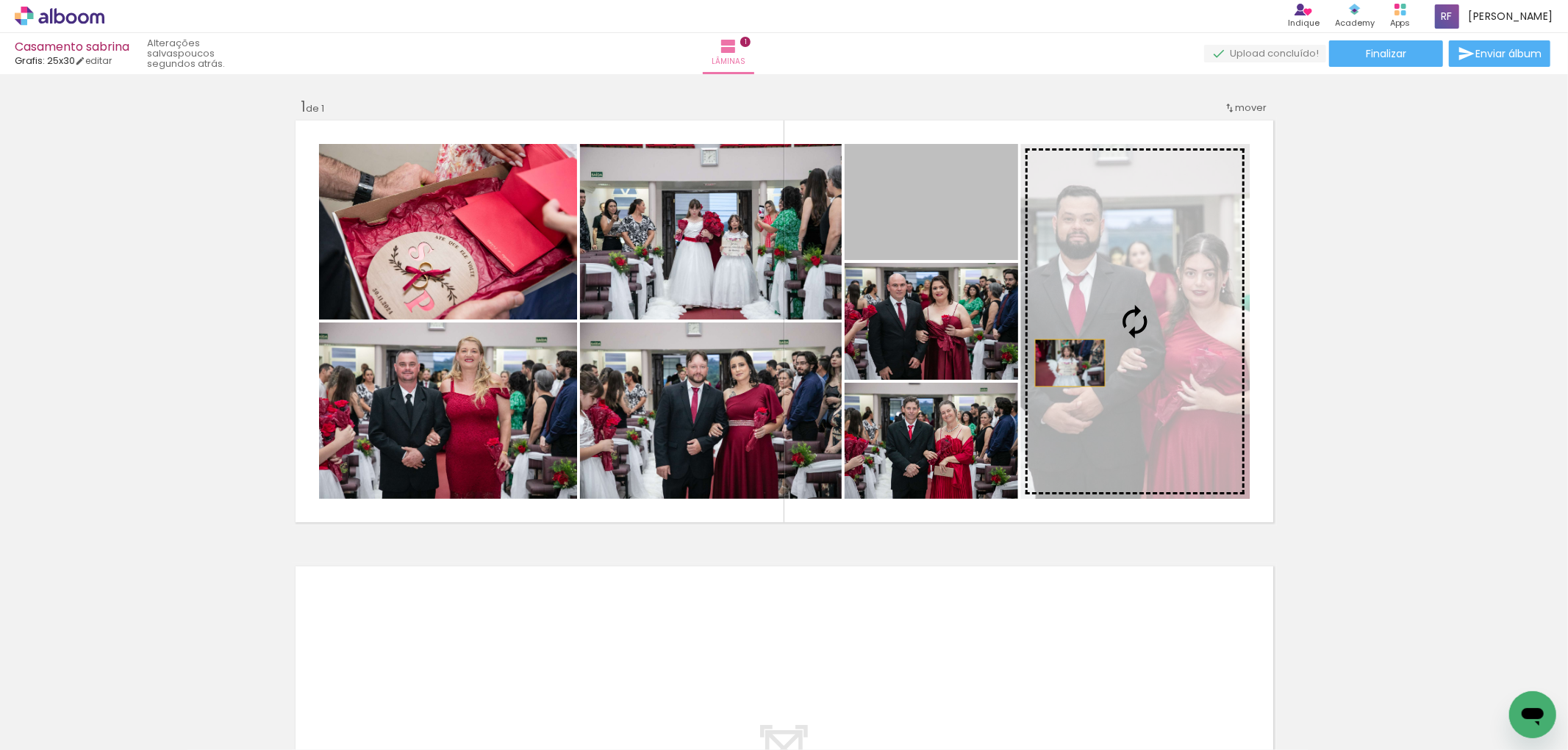
drag, startPoint x: 929, startPoint y: 212, endPoint x: 1071, endPoint y: 372, distance: 213.9
click at [0, 0] on slot at bounding box center [0, 0] width 0 height 0
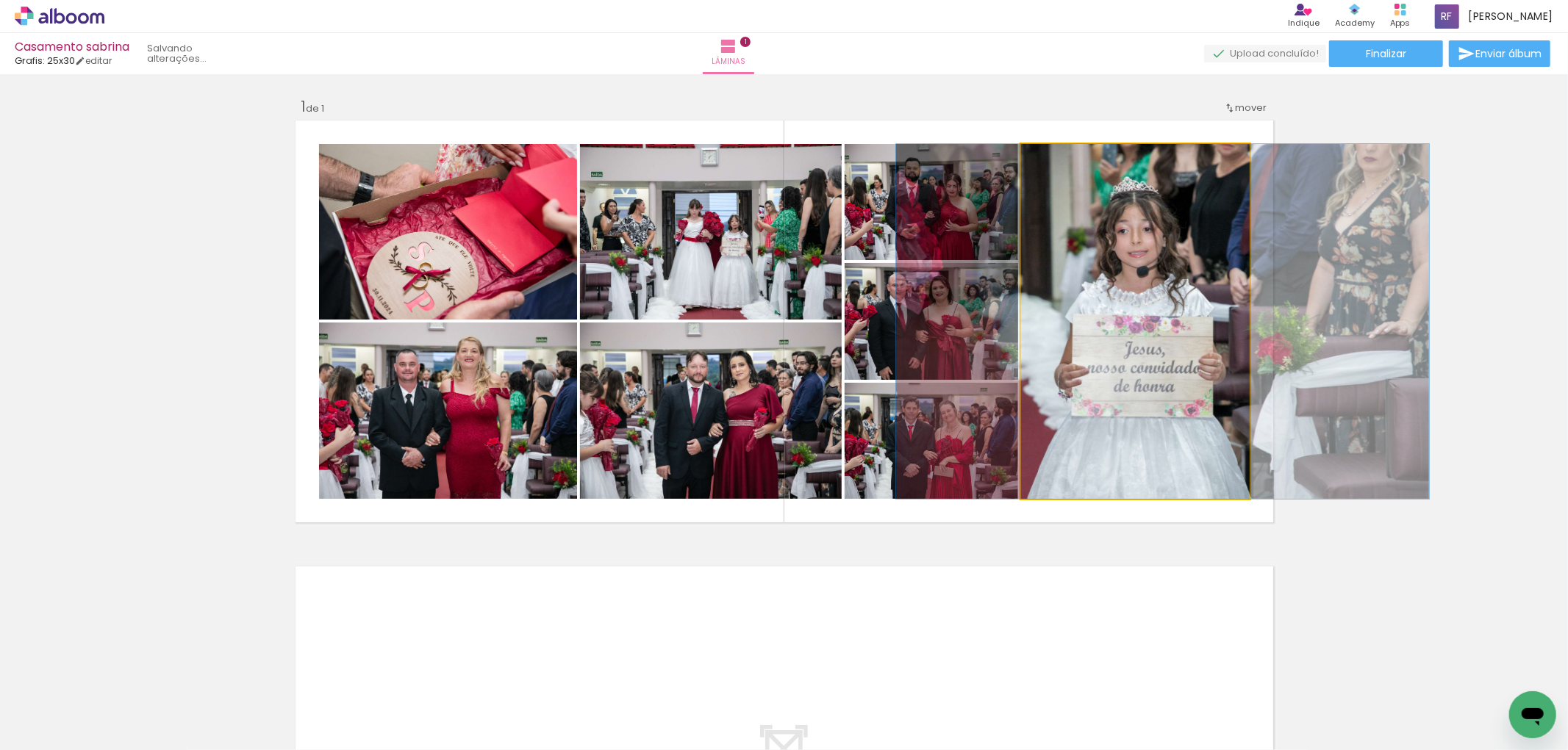
drag, startPoint x: 1128, startPoint y: 368, endPoint x: 1155, endPoint y: 368, distance: 27.0
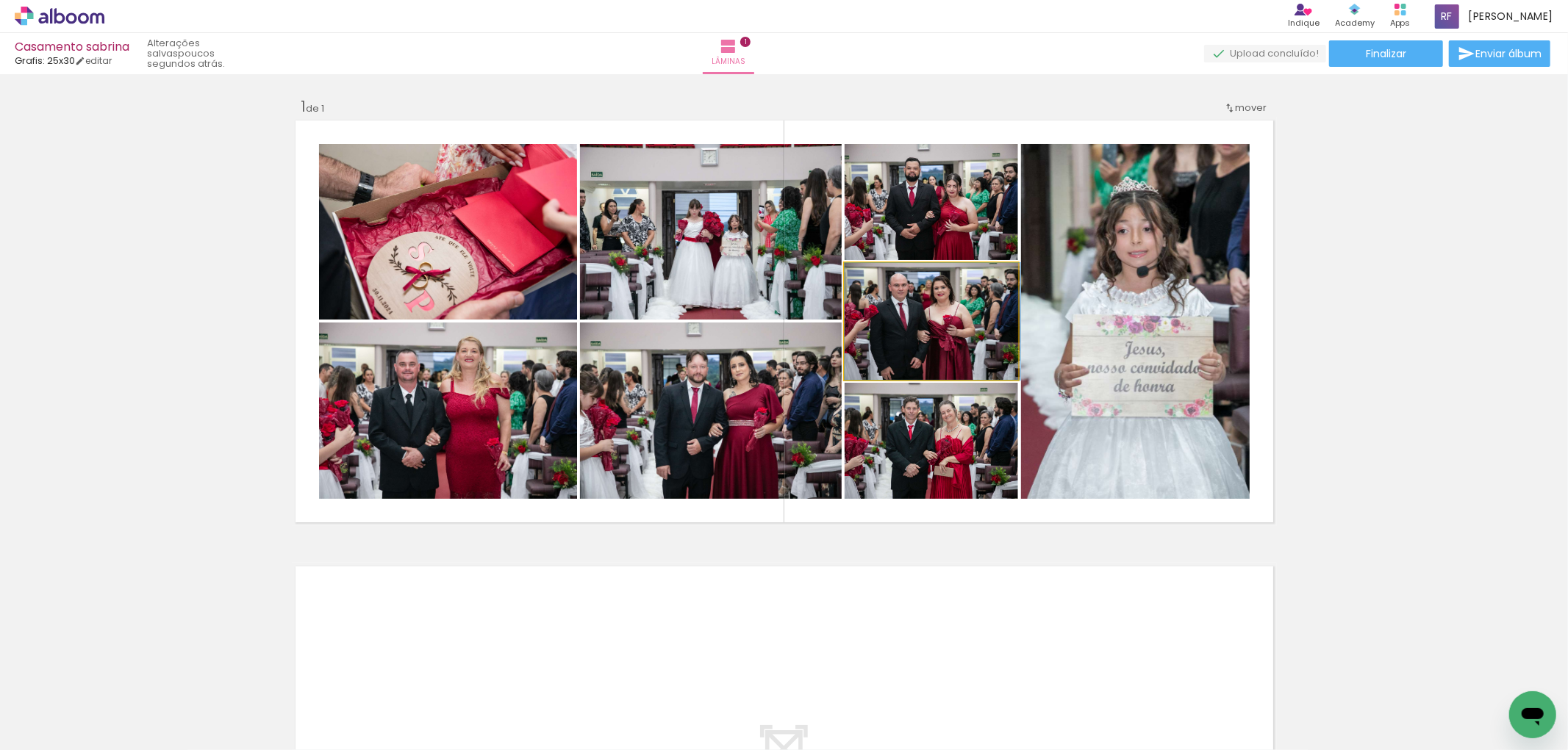
drag, startPoint x: 885, startPoint y: 347, endPoint x: 897, endPoint y: 347, distance: 12.0
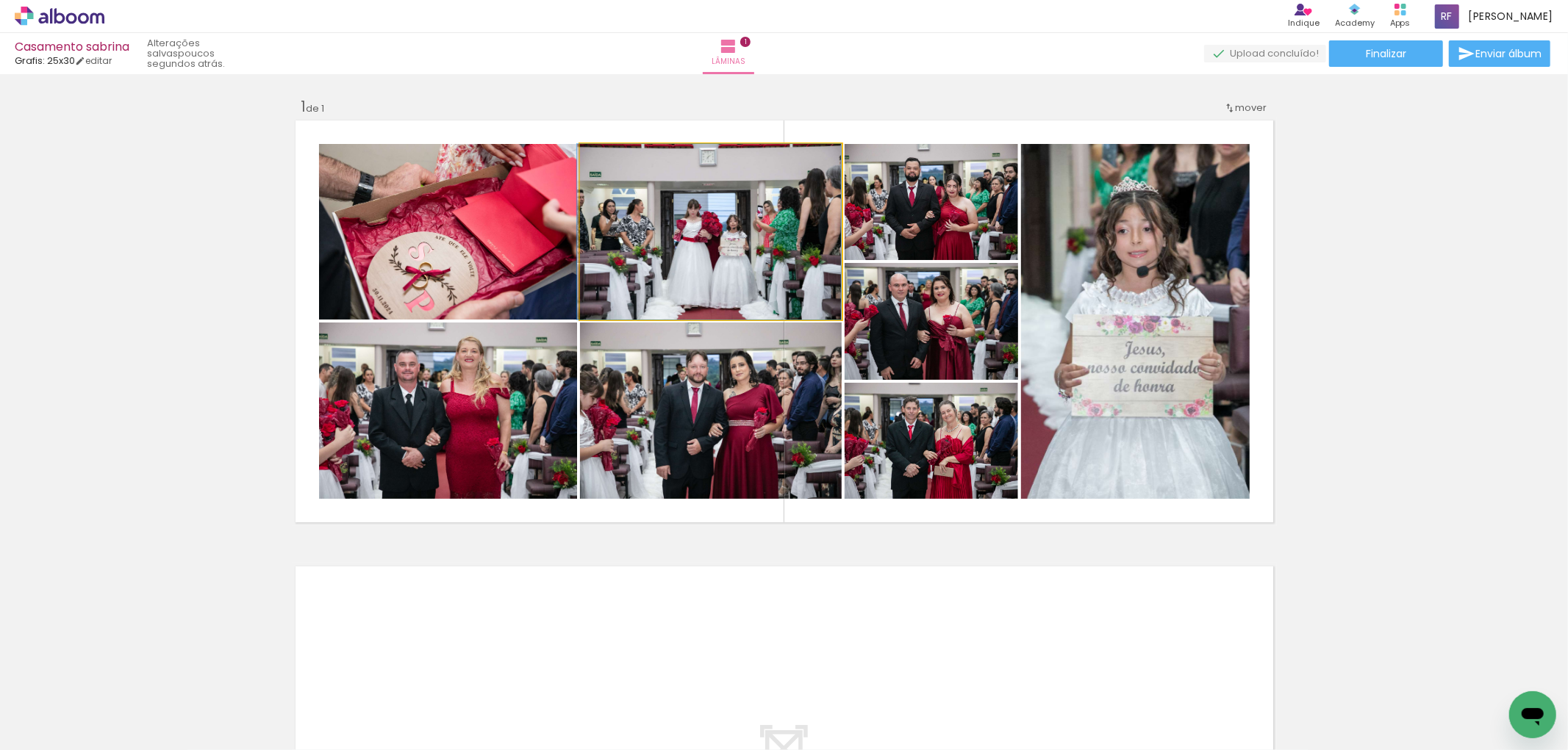
drag, startPoint x: 739, startPoint y: 260, endPoint x: 723, endPoint y: 240, distance: 25.6
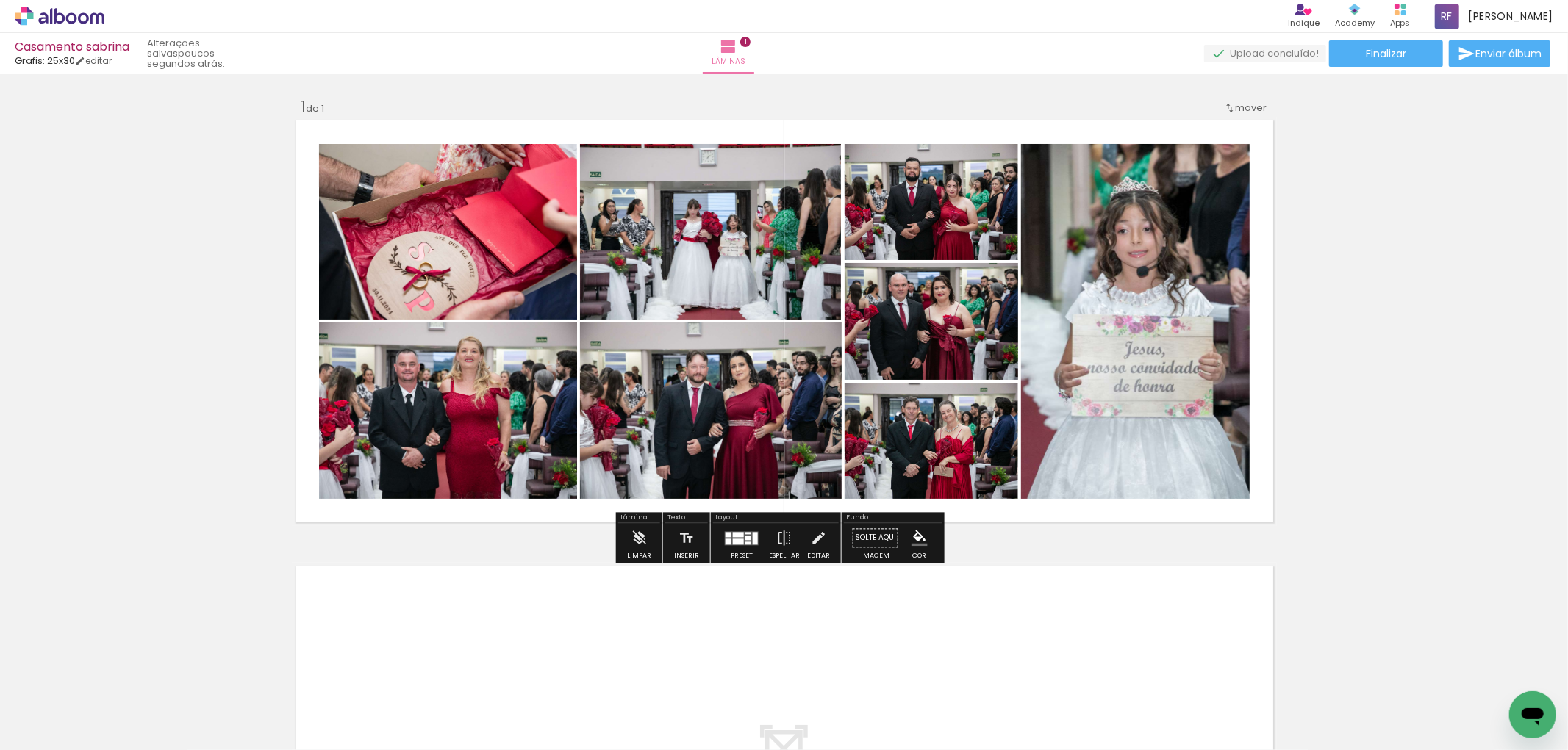
click at [588, 164] on iron-icon at bounding box center [596, 160] width 15 height 15
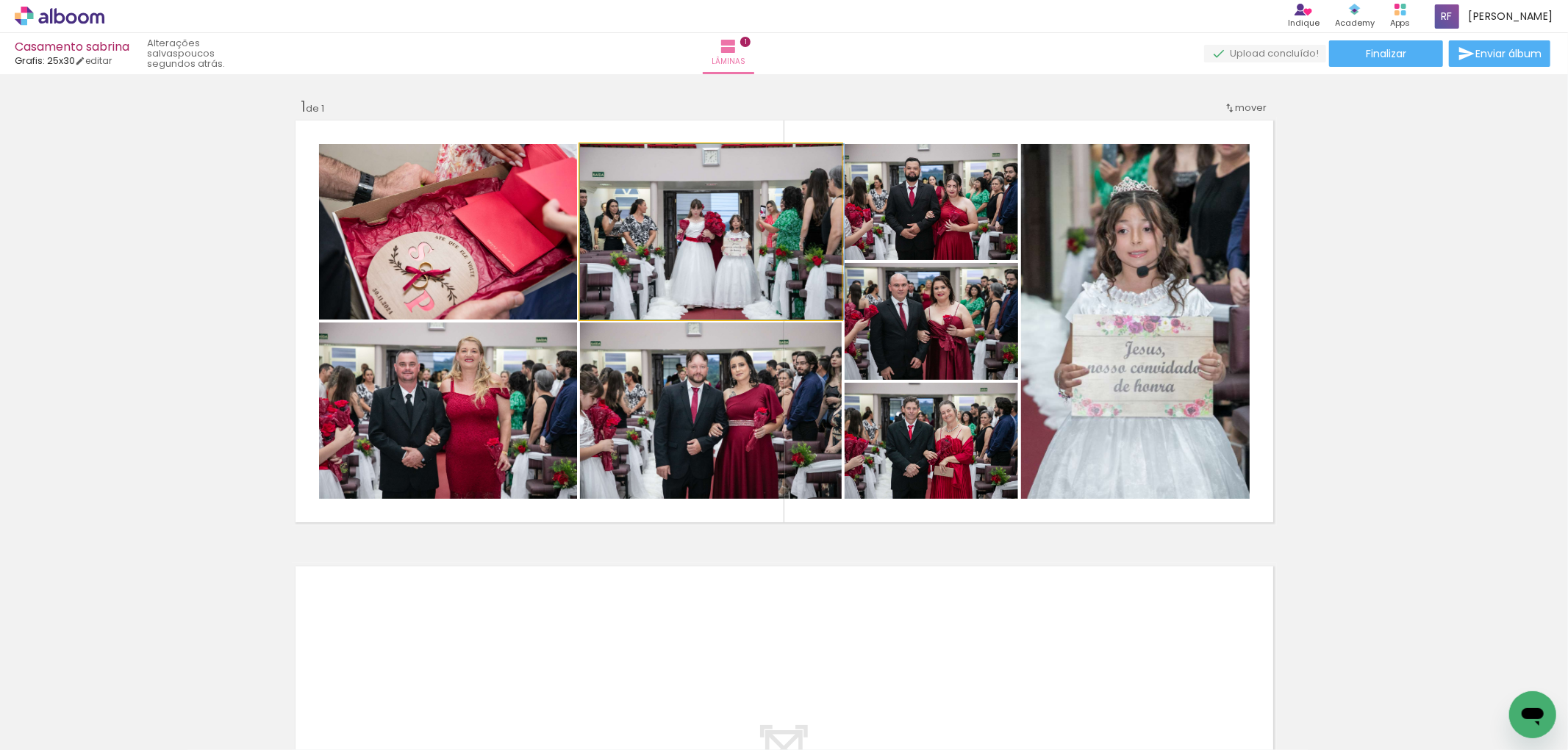
drag, startPoint x: 587, startPoint y: 159, endPoint x: 627, endPoint y: 160, distance: 40.0
drag, startPoint x: 607, startPoint y: 193, endPoint x: 633, endPoint y: 193, distance: 26.0
drag, startPoint x: 641, startPoint y: 204, endPoint x: 618, endPoint y: 202, distance: 23.1
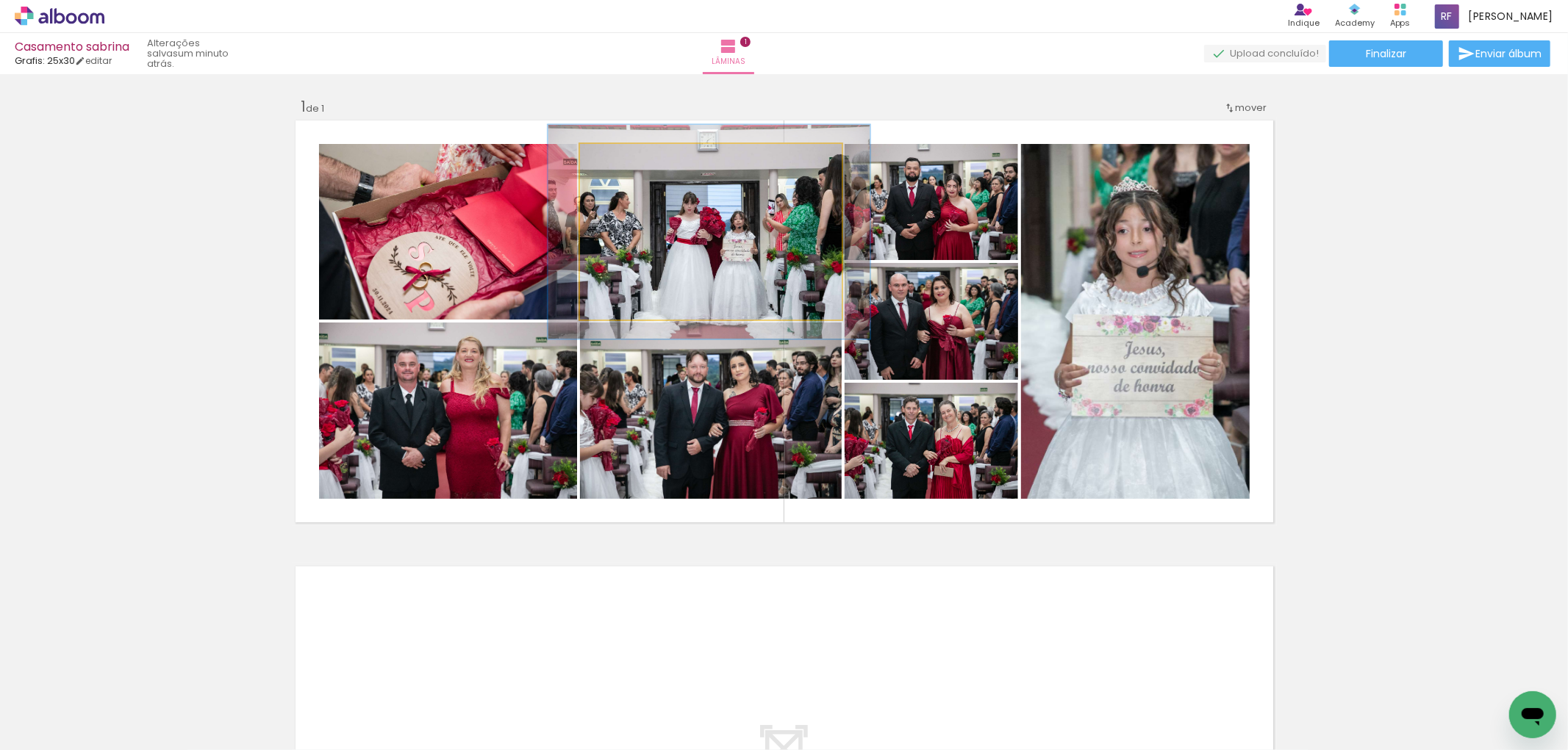
drag, startPoint x: 610, startPoint y: 160, endPoint x: 621, endPoint y: 159, distance: 11.0
type paper-slider "122"
click at [621, 159] on div at bounding box center [626, 160] width 13 height 13
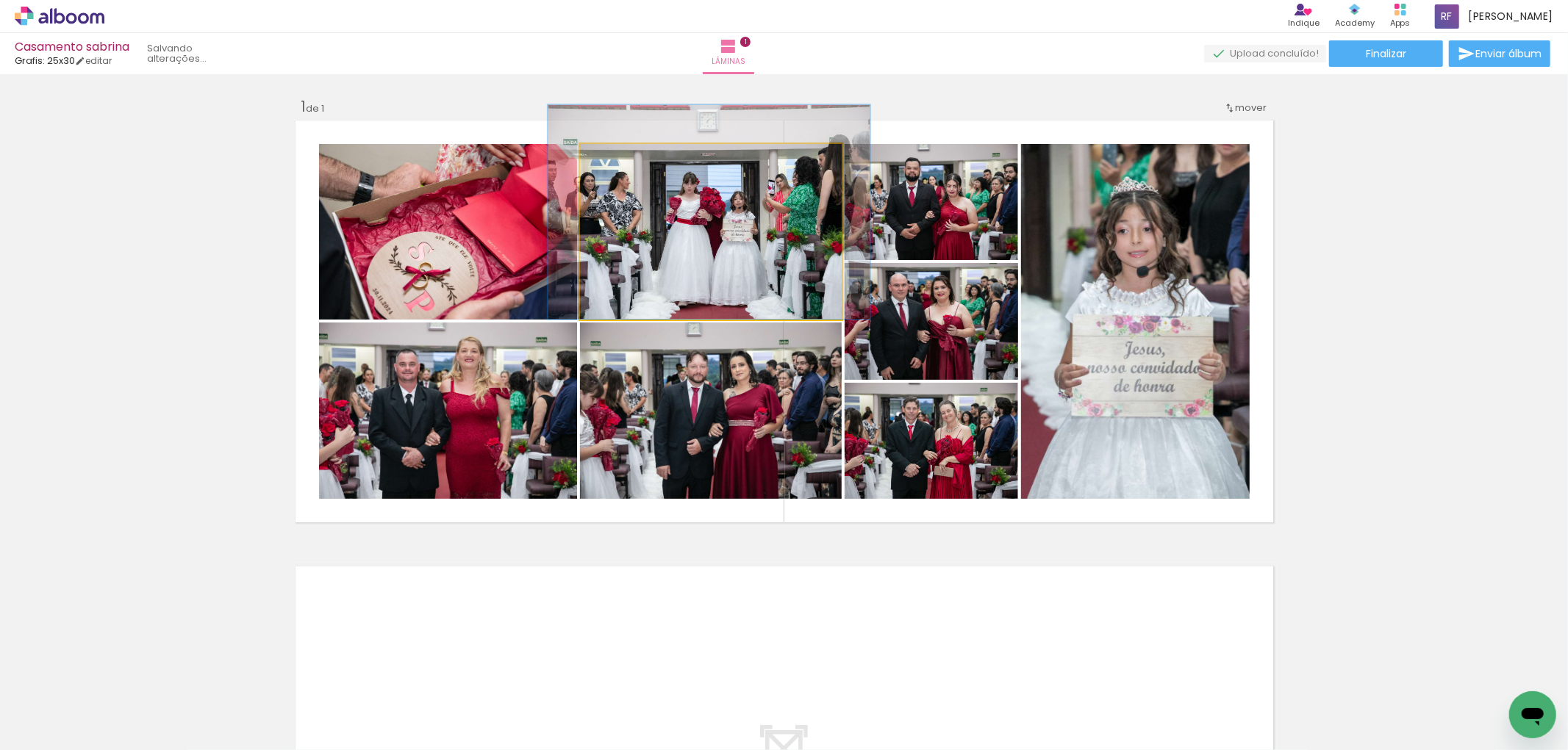
drag, startPoint x: 704, startPoint y: 233, endPoint x: 704, endPoint y: 214, distance: 19.0
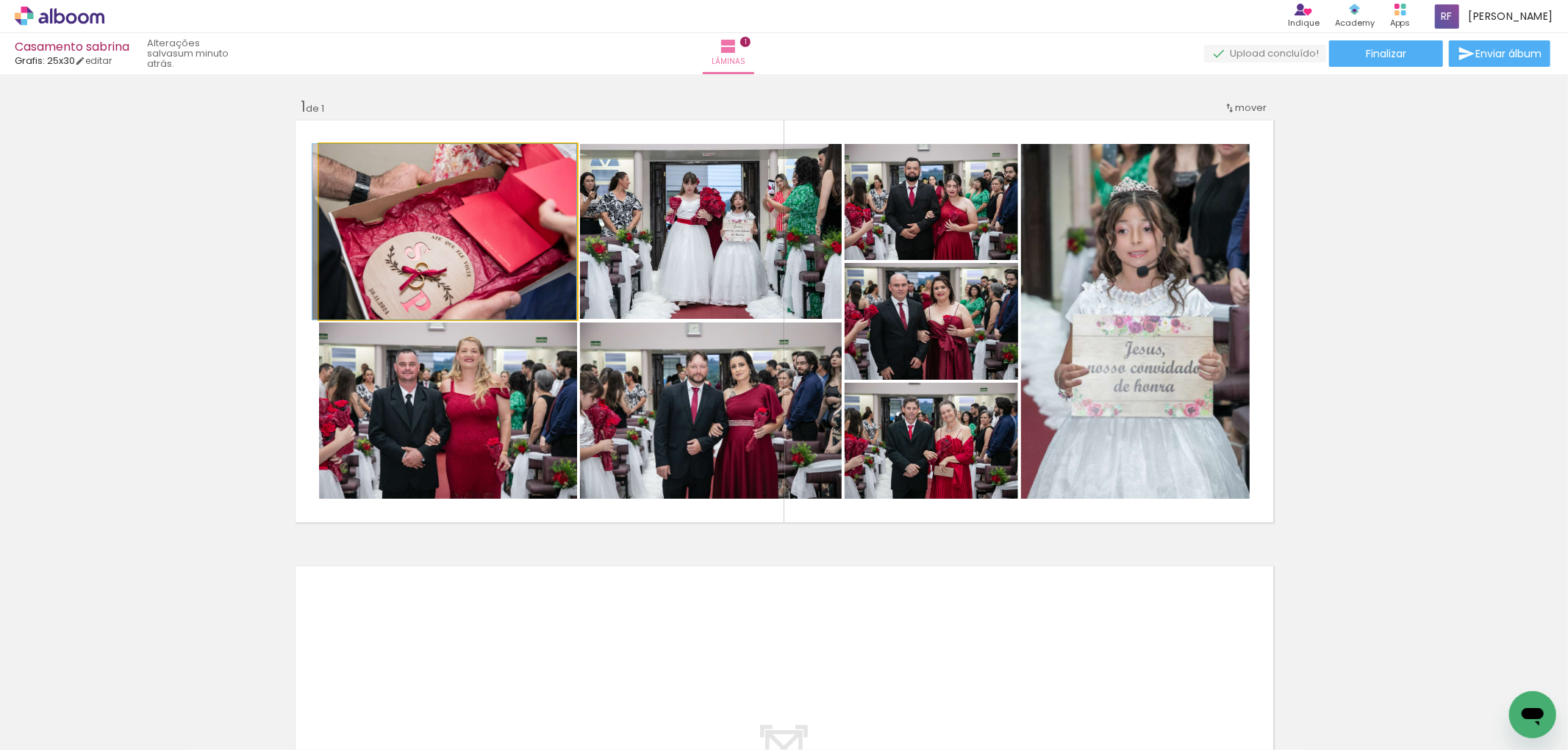
drag, startPoint x: 486, startPoint y: 224, endPoint x: 456, endPoint y: 224, distance: 30.0
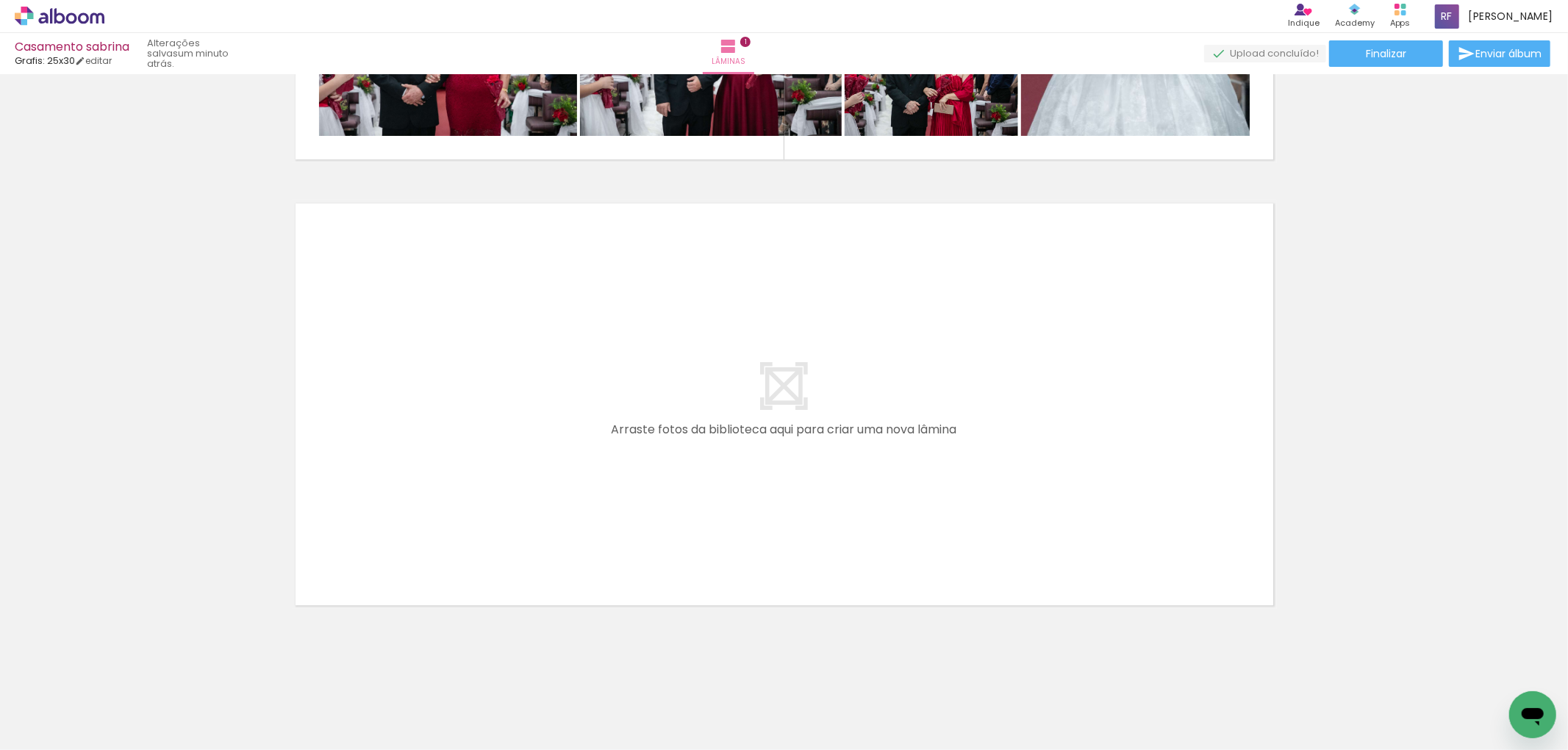
scroll to position [364, 0]
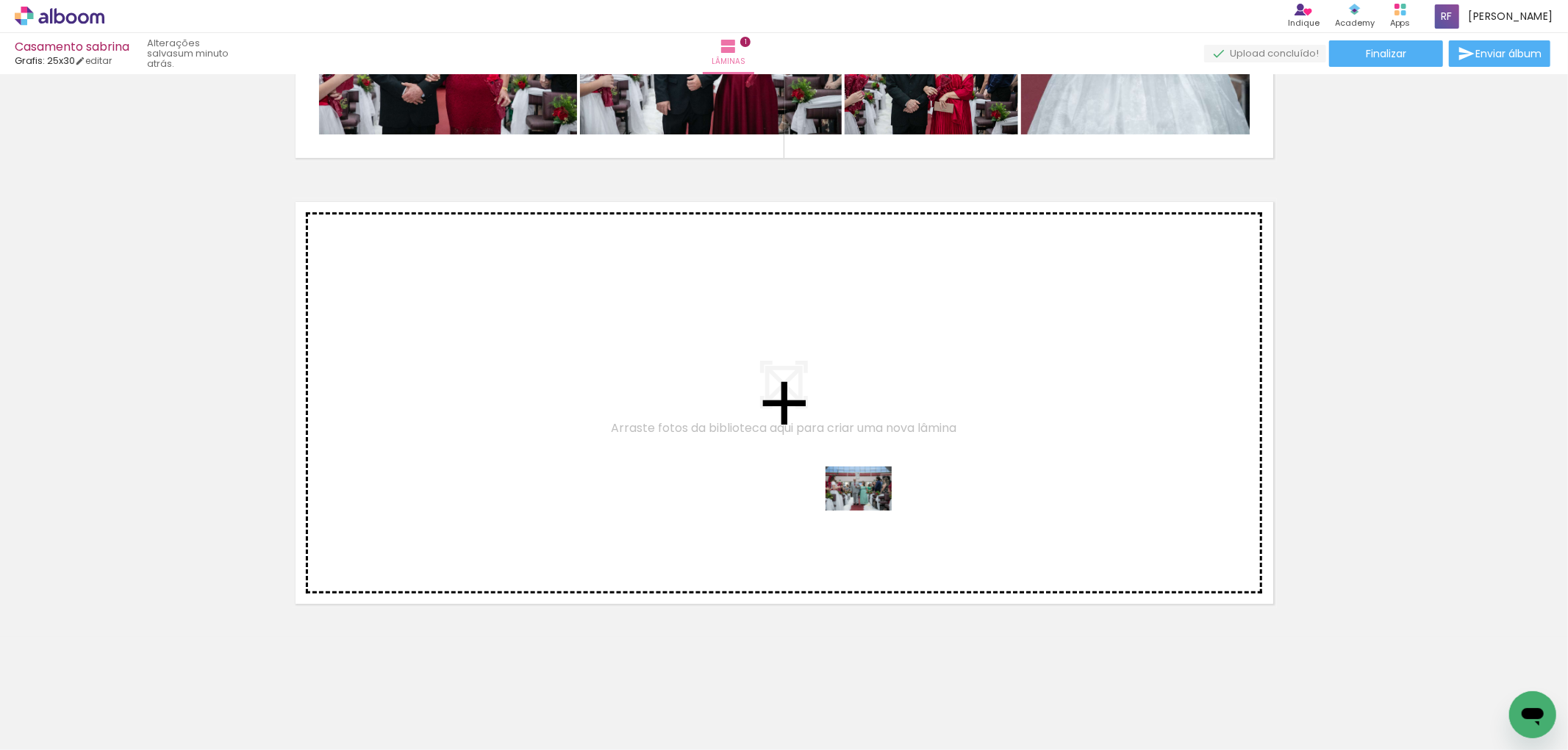
drag, startPoint x: 976, startPoint y: 691, endPoint x: 870, endPoint y: 511, distance: 208.9
click at [870, 511] on quentale-workspace at bounding box center [784, 375] width 1568 height 750
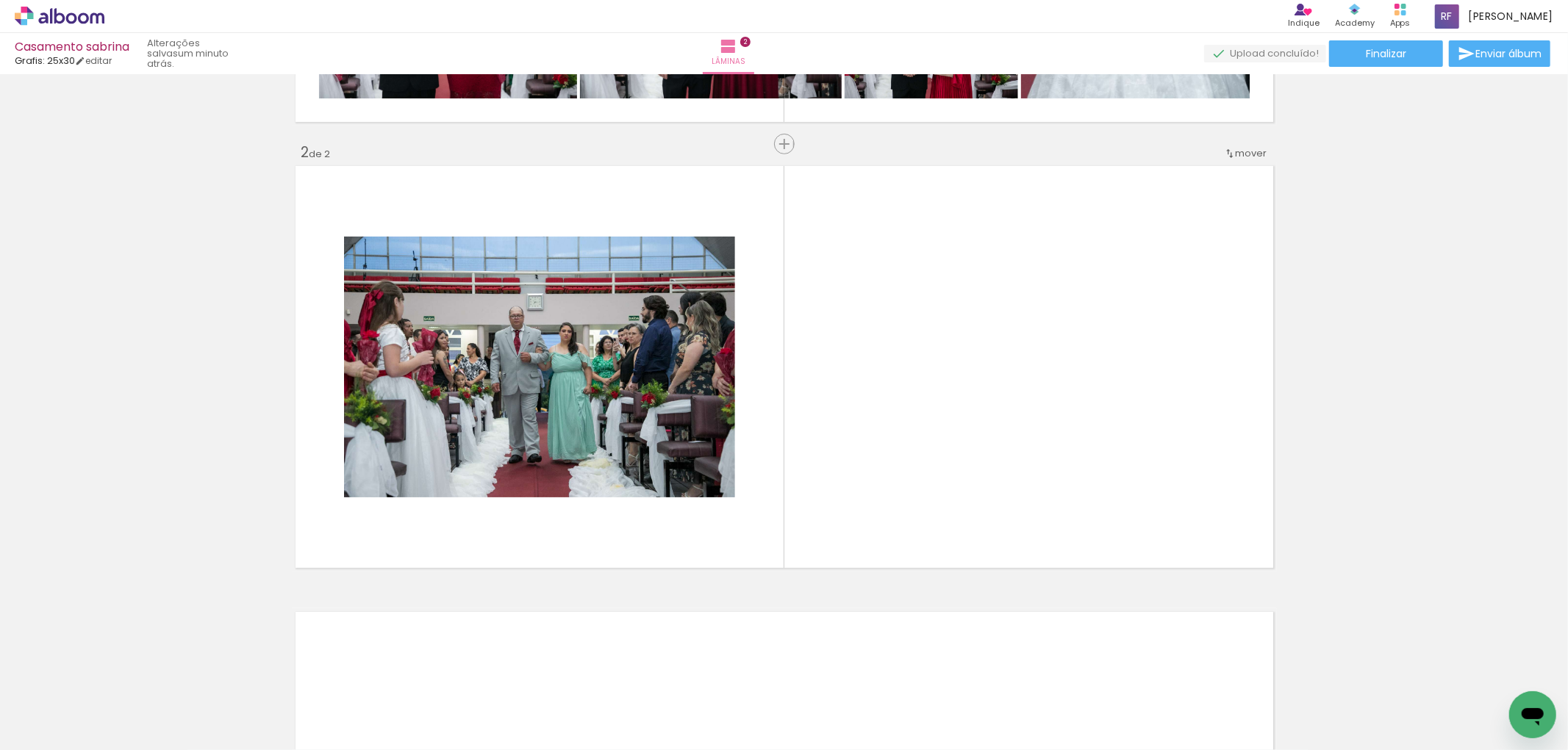
scroll to position [401, 0]
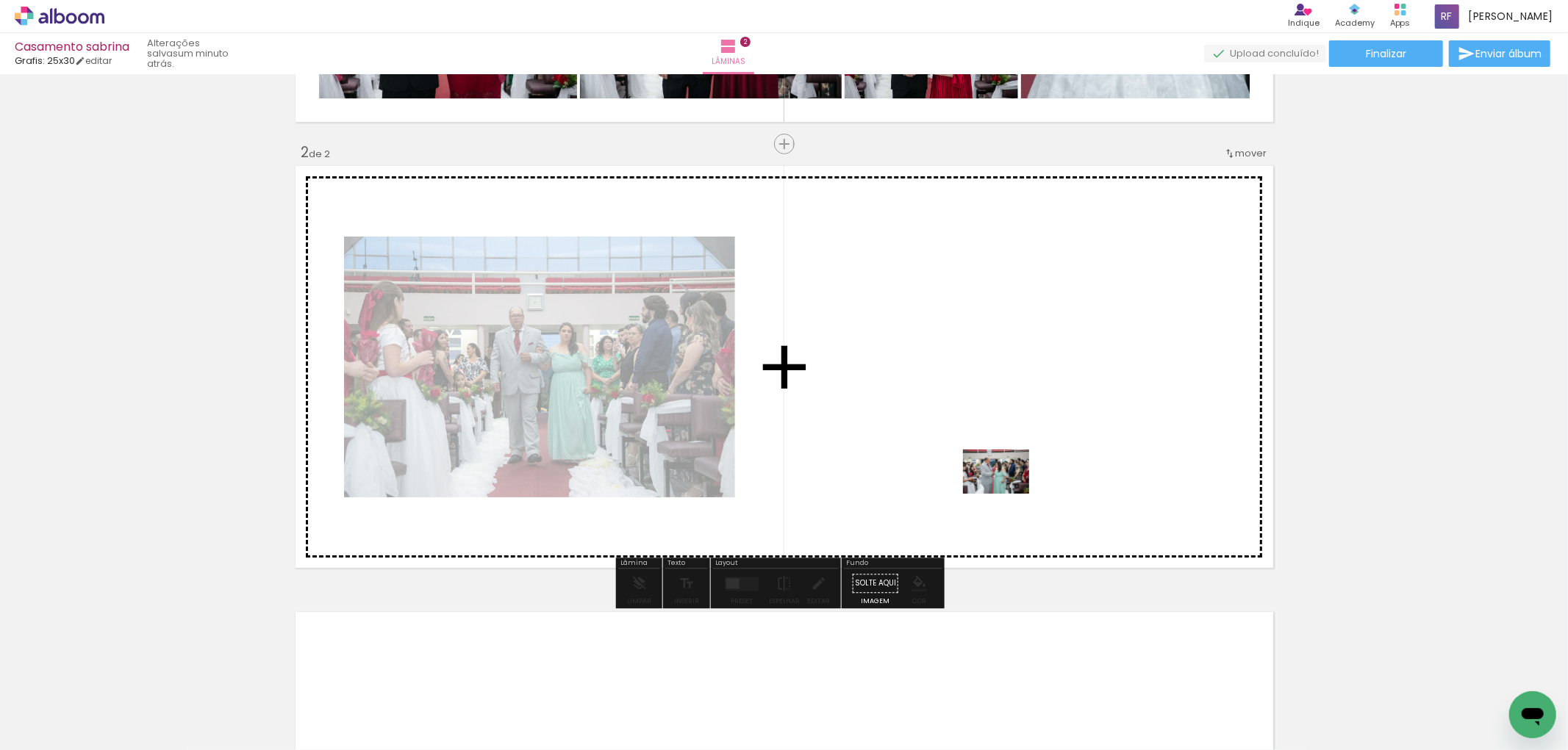
drag, startPoint x: 1065, startPoint y: 689, endPoint x: 1007, endPoint y: 494, distance: 203.4
click at [1007, 494] on quentale-workspace at bounding box center [784, 375] width 1568 height 750
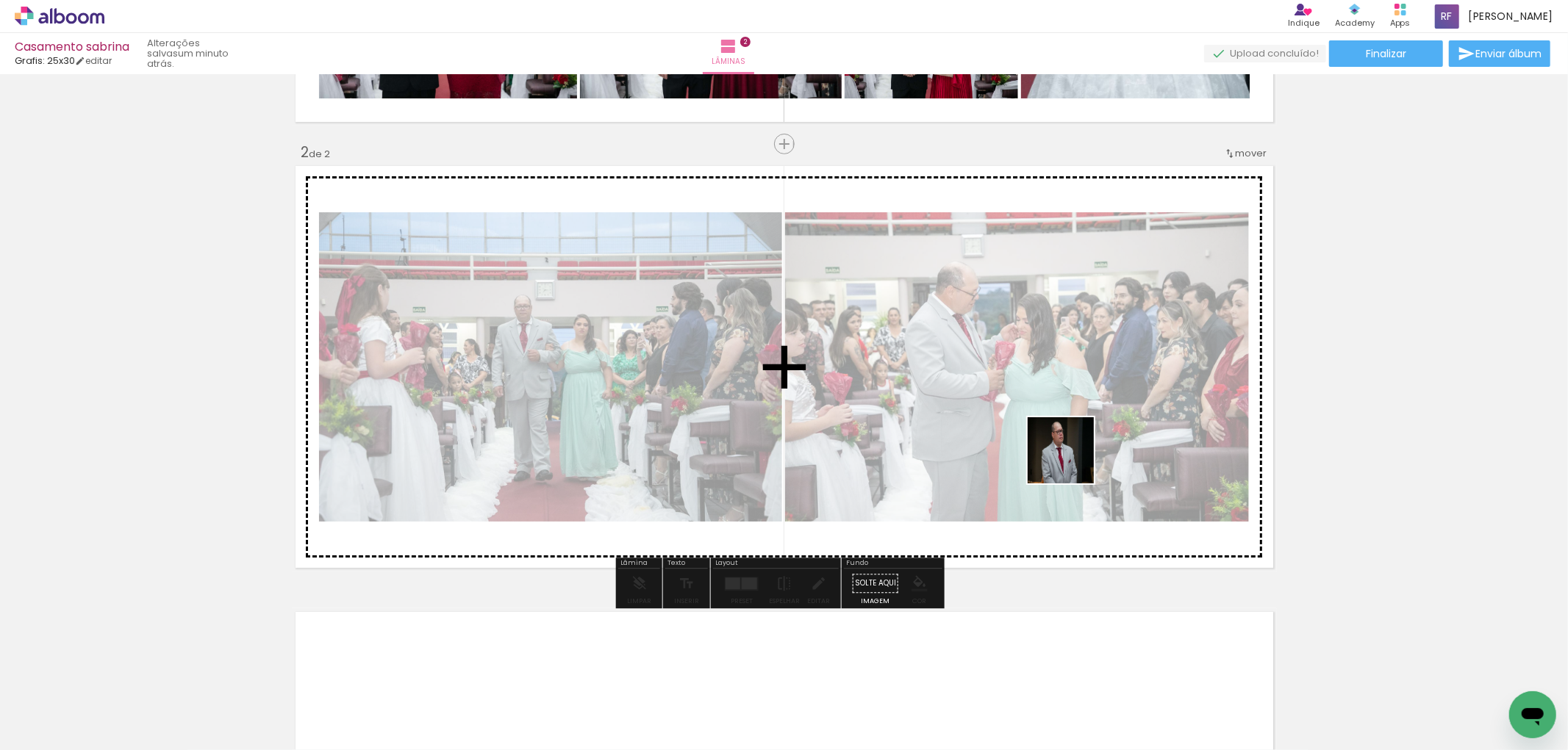
drag, startPoint x: 1140, startPoint y: 713, endPoint x: 1071, endPoint y: 460, distance: 262.2
click at [1071, 460] on quentale-workspace at bounding box center [784, 375] width 1568 height 750
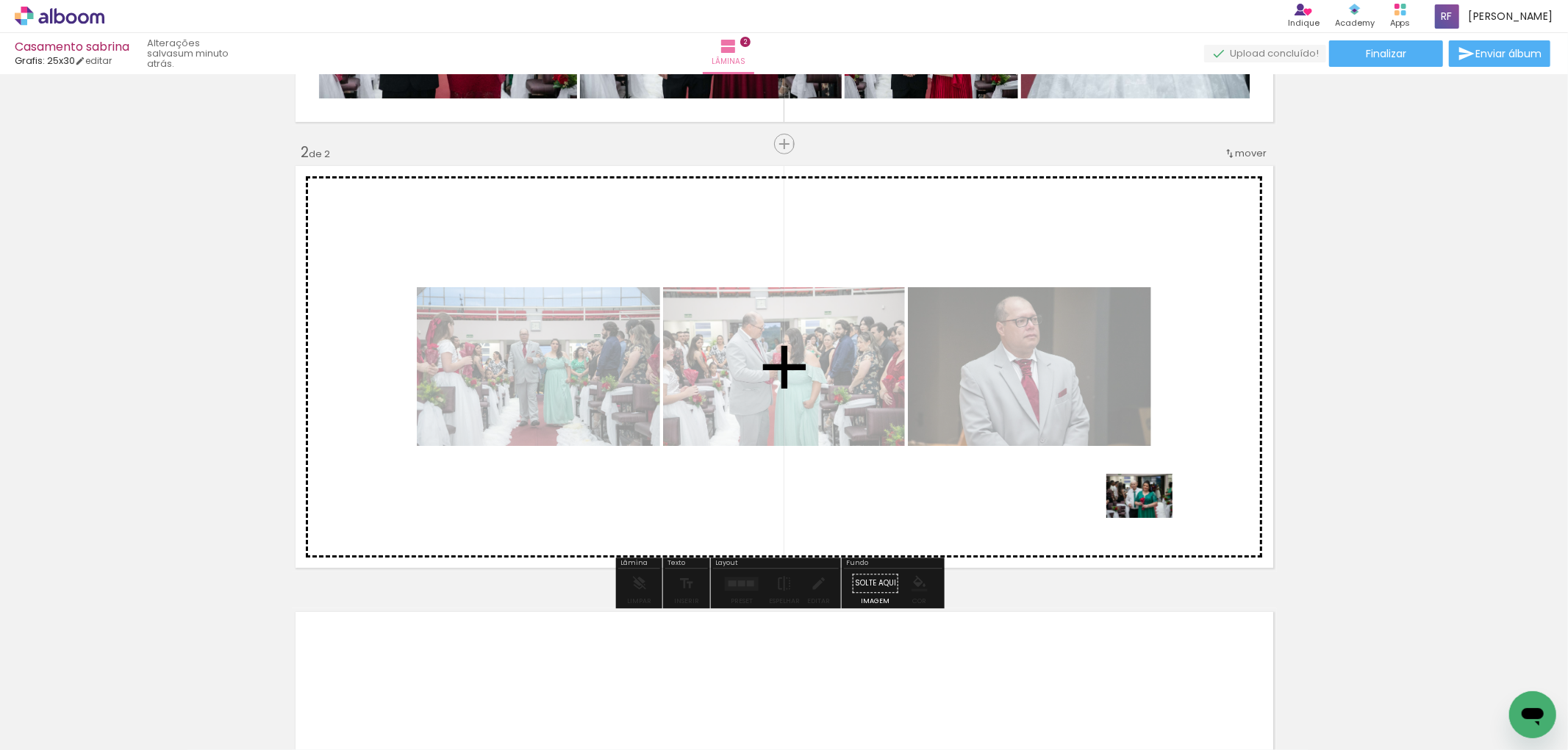
drag, startPoint x: 1228, startPoint y: 710, endPoint x: 1150, endPoint y: 518, distance: 207.2
click at [1150, 518] on quentale-workspace at bounding box center [784, 375] width 1568 height 750
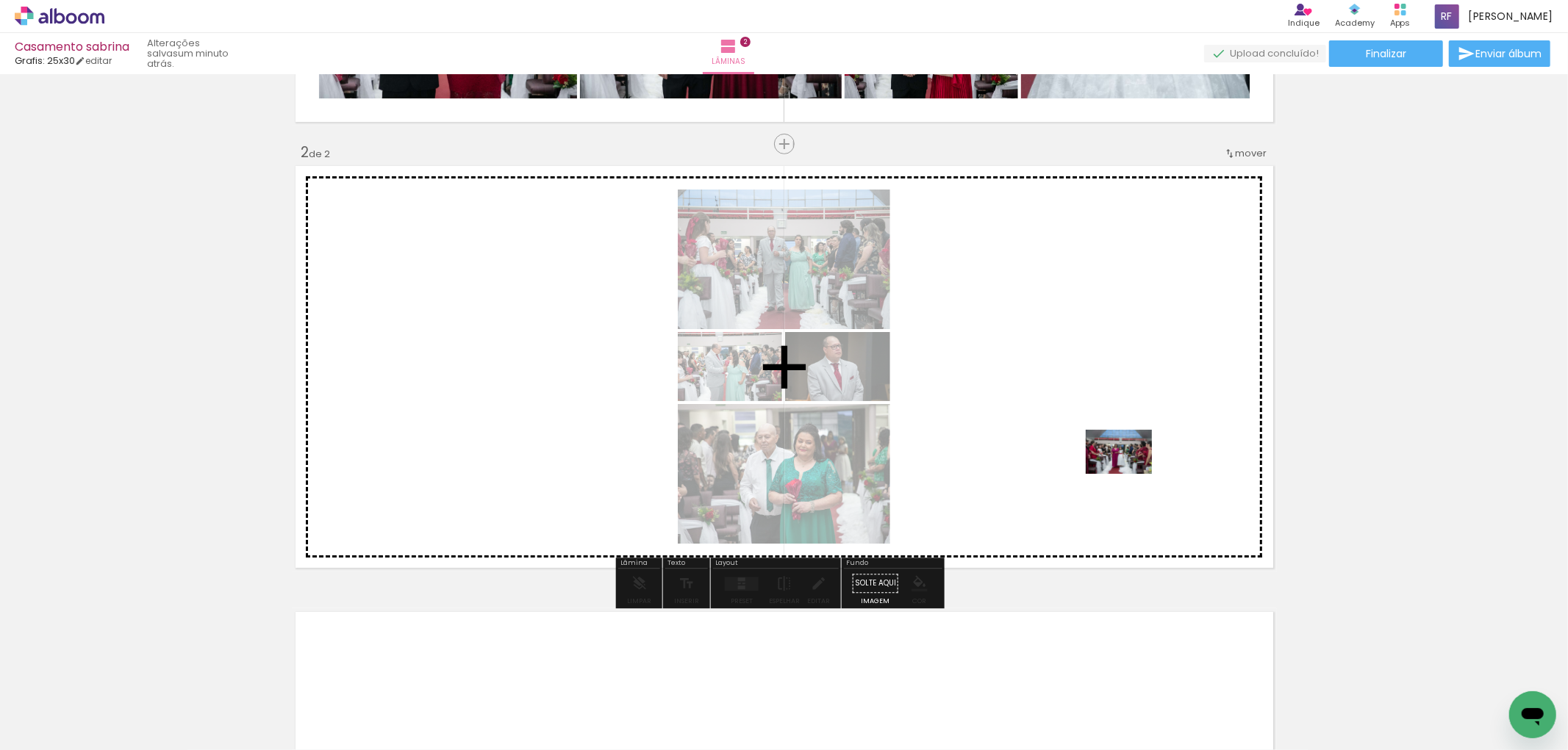
drag, startPoint x: 1295, startPoint y: 689, endPoint x: 1112, endPoint y: 442, distance: 307.4
click at [1112, 442] on quentale-workspace at bounding box center [784, 375] width 1568 height 750
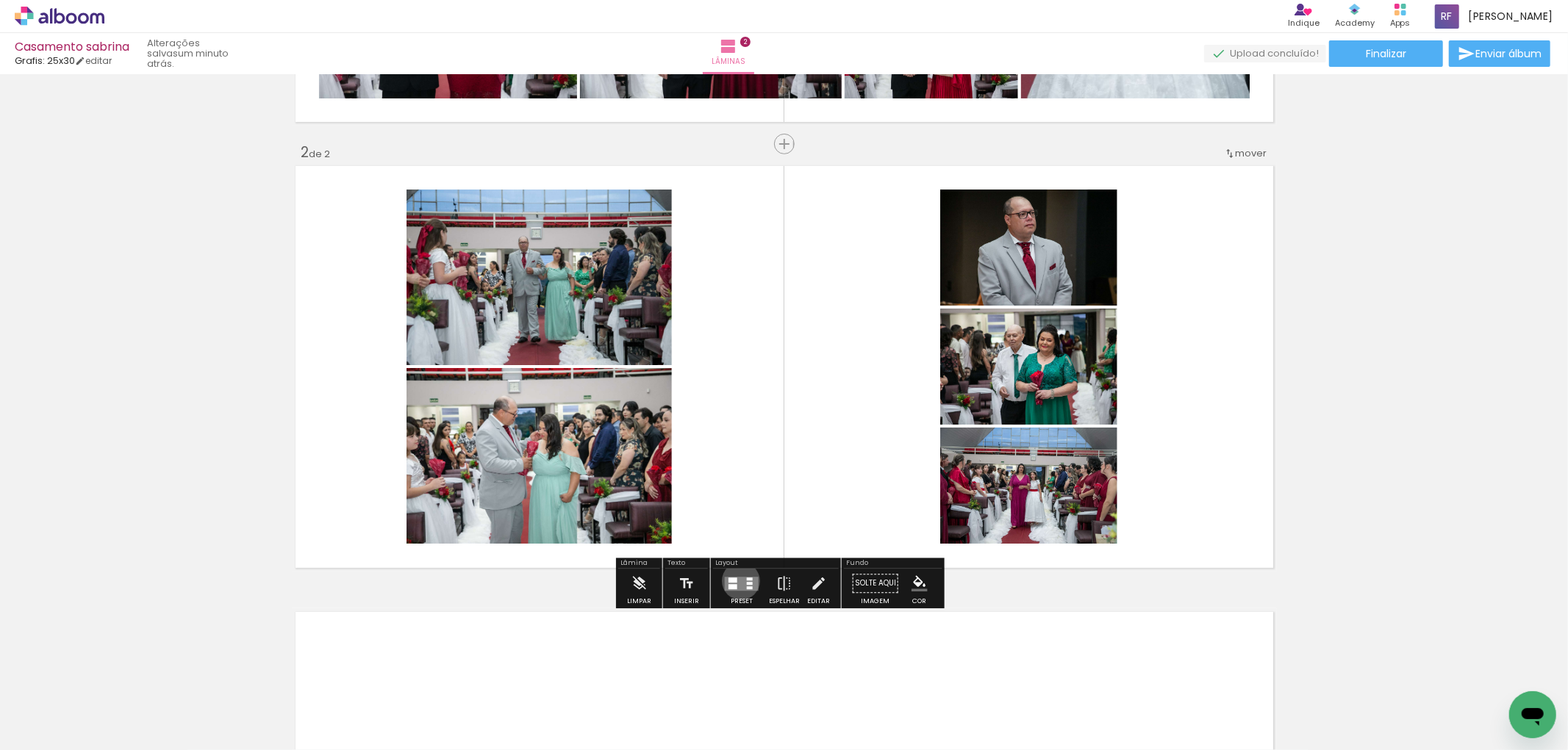
click at [738, 581] on quentale-layouter at bounding box center [741, 583] width 33 height 14
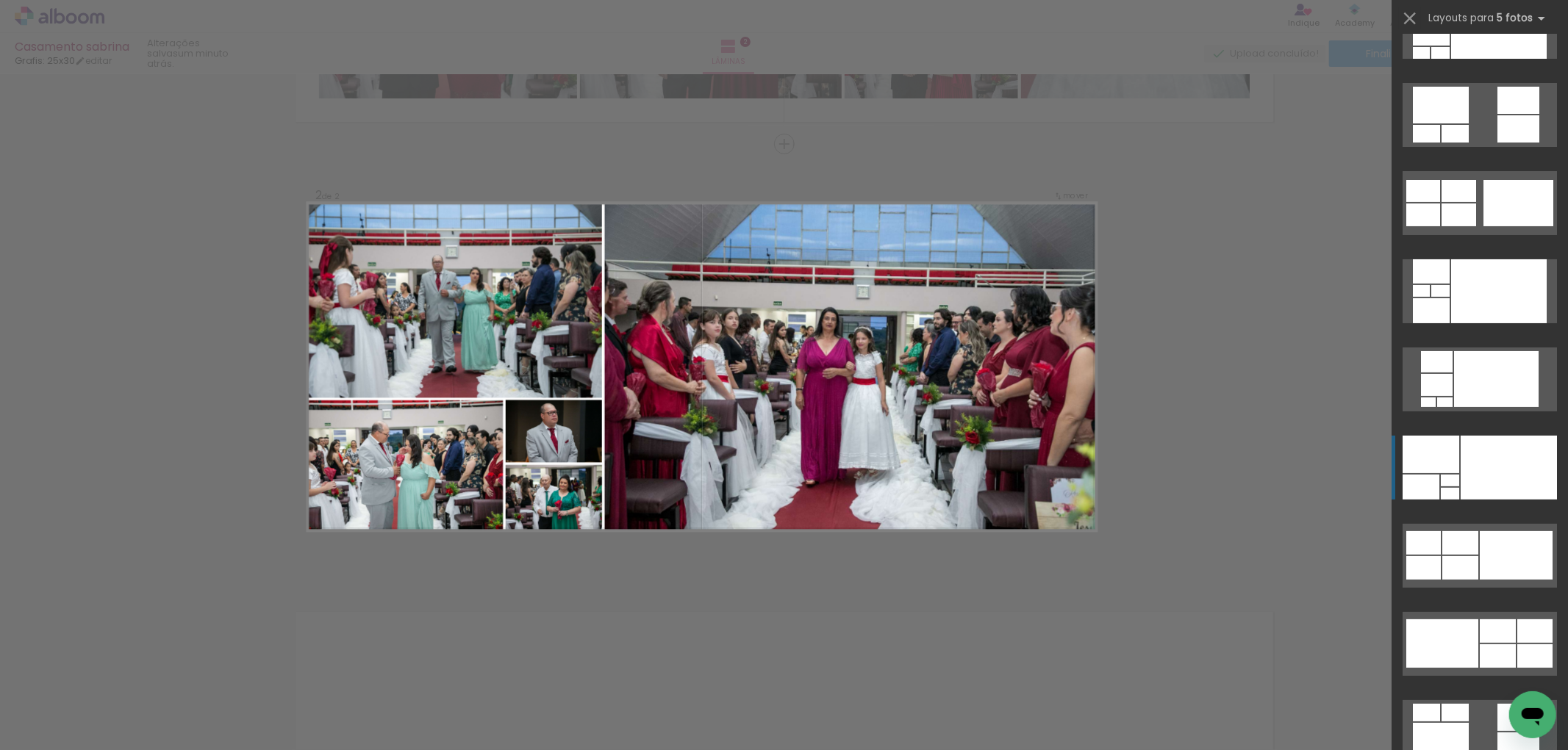
scroll to position [163, 0]
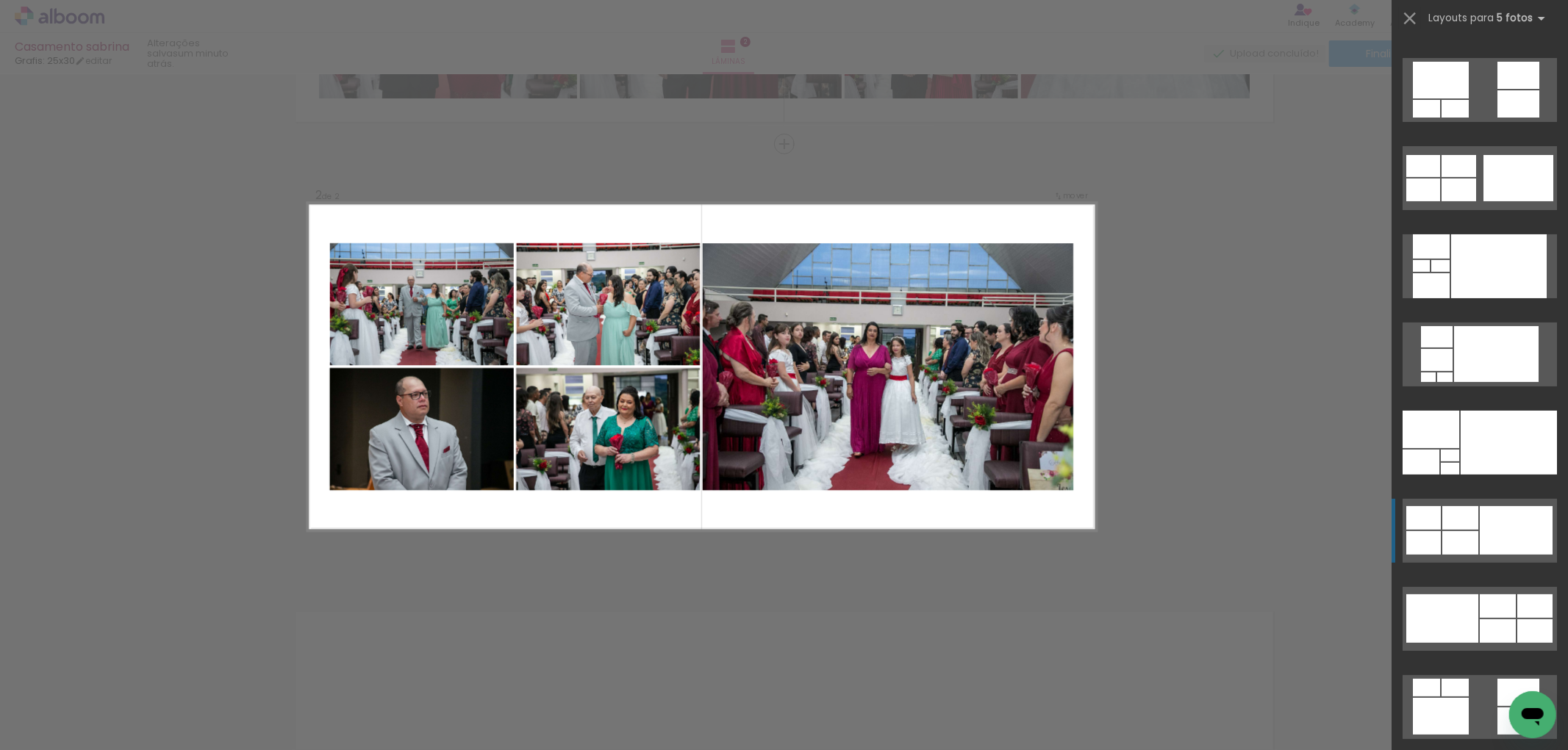
click at [1504, 531] on div at bounding box center [1516, 530] width 73 height 48
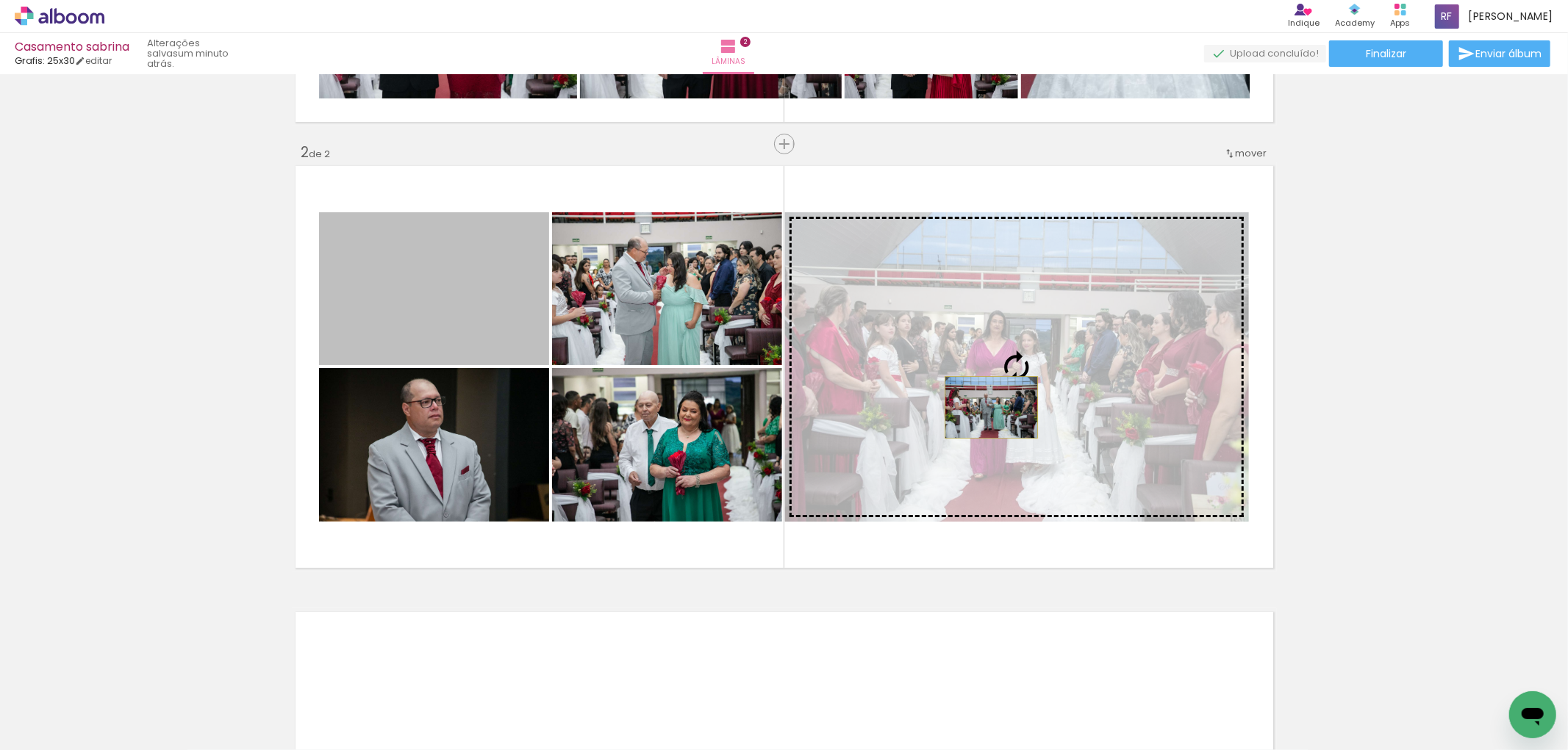
drag, startPoint x: 851, startPoint y: 387, endPoint x: 985, endPoint y: 407, distance: 135.5
click at [0, 0] on slot at bounding box center [0, 0] width 0 height 0
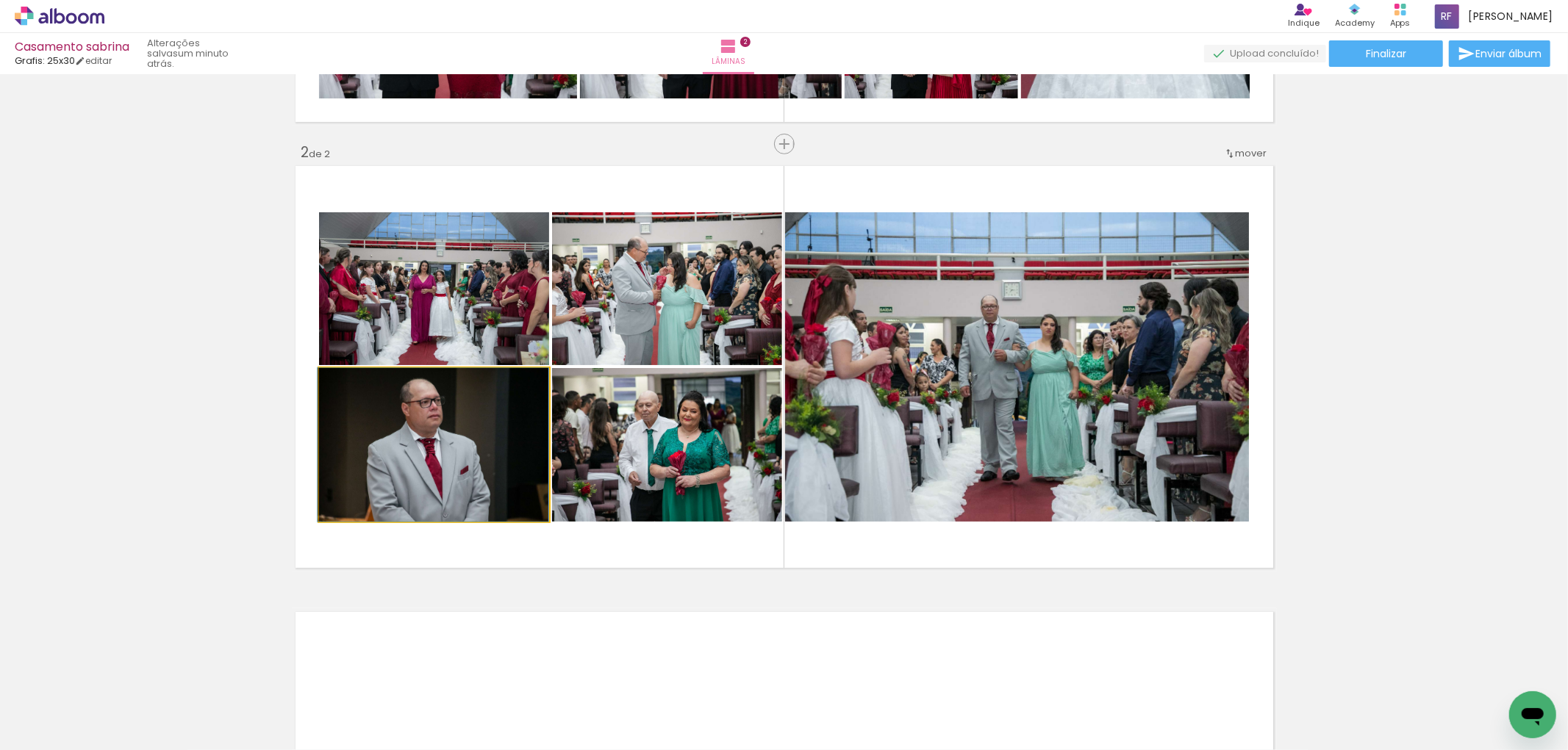
drag, startPoint x: 457, startPoint y: 473, endPoint x: 451, endPoint y: 424, distance: 49.4
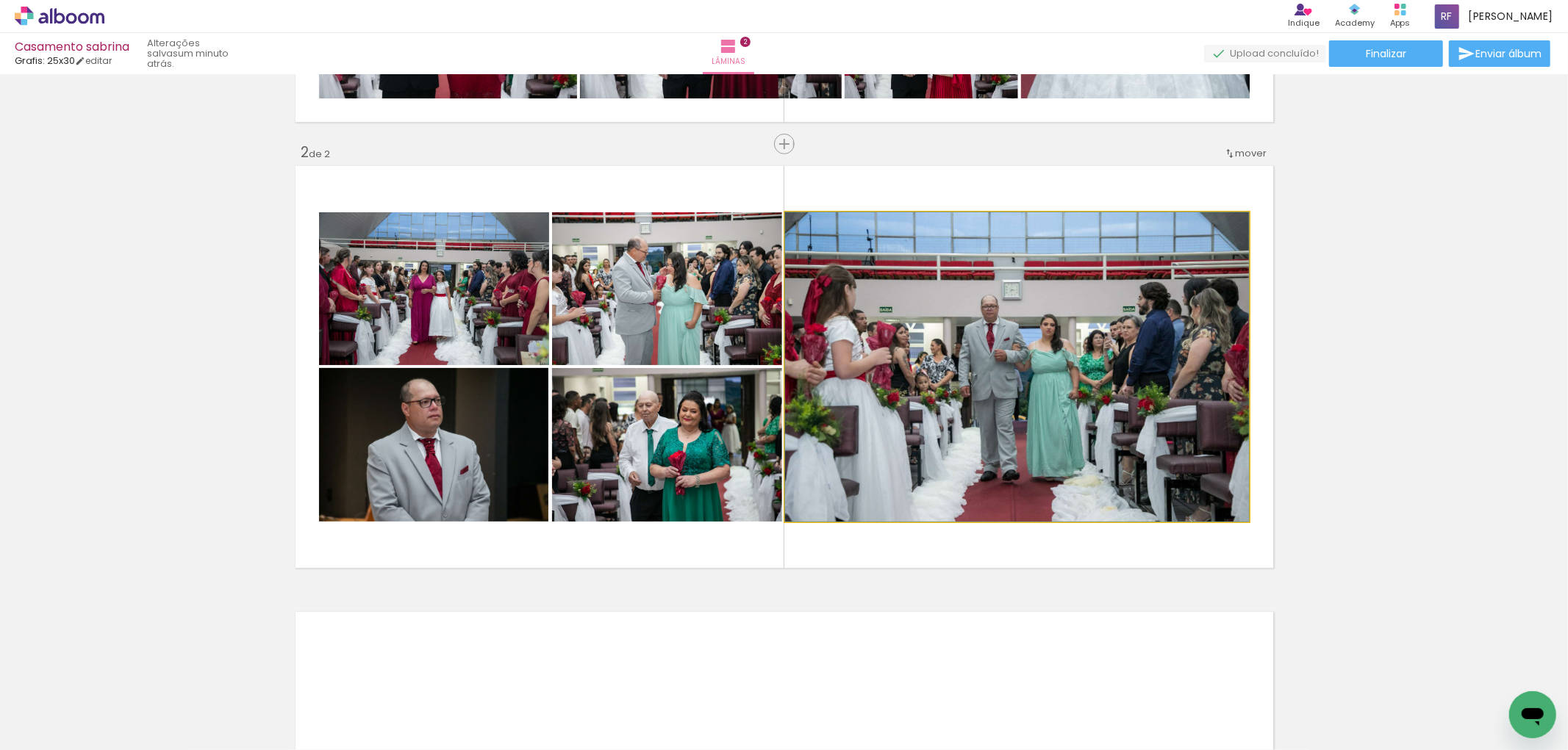
drag, startPoint x: 1026, startPoint y: 447, endPoint x: 1026, endPoint y: 405, distance: 42.0
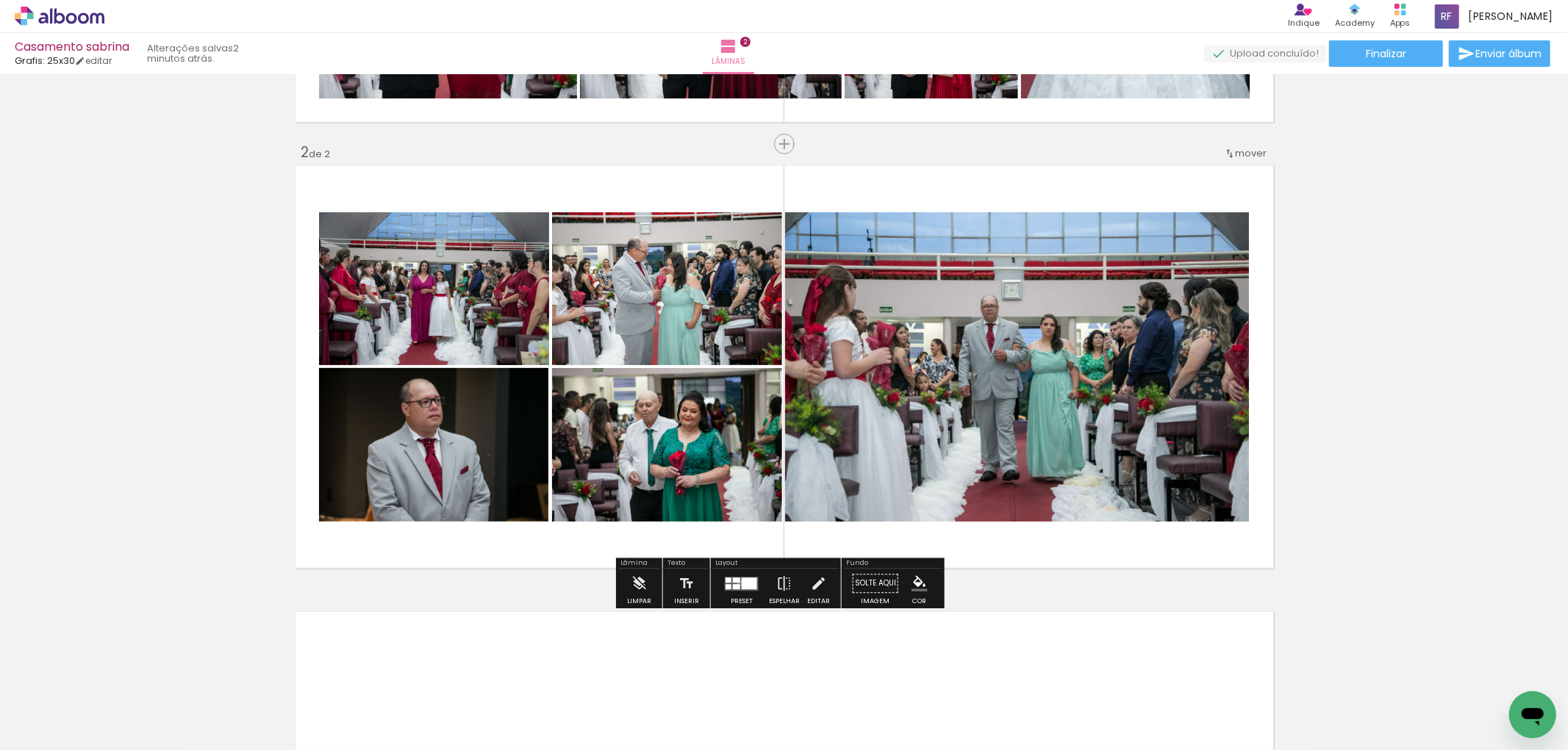
click at [737, 583] on quentale-layouter at bounding box center [741, 583] width 33 height 14
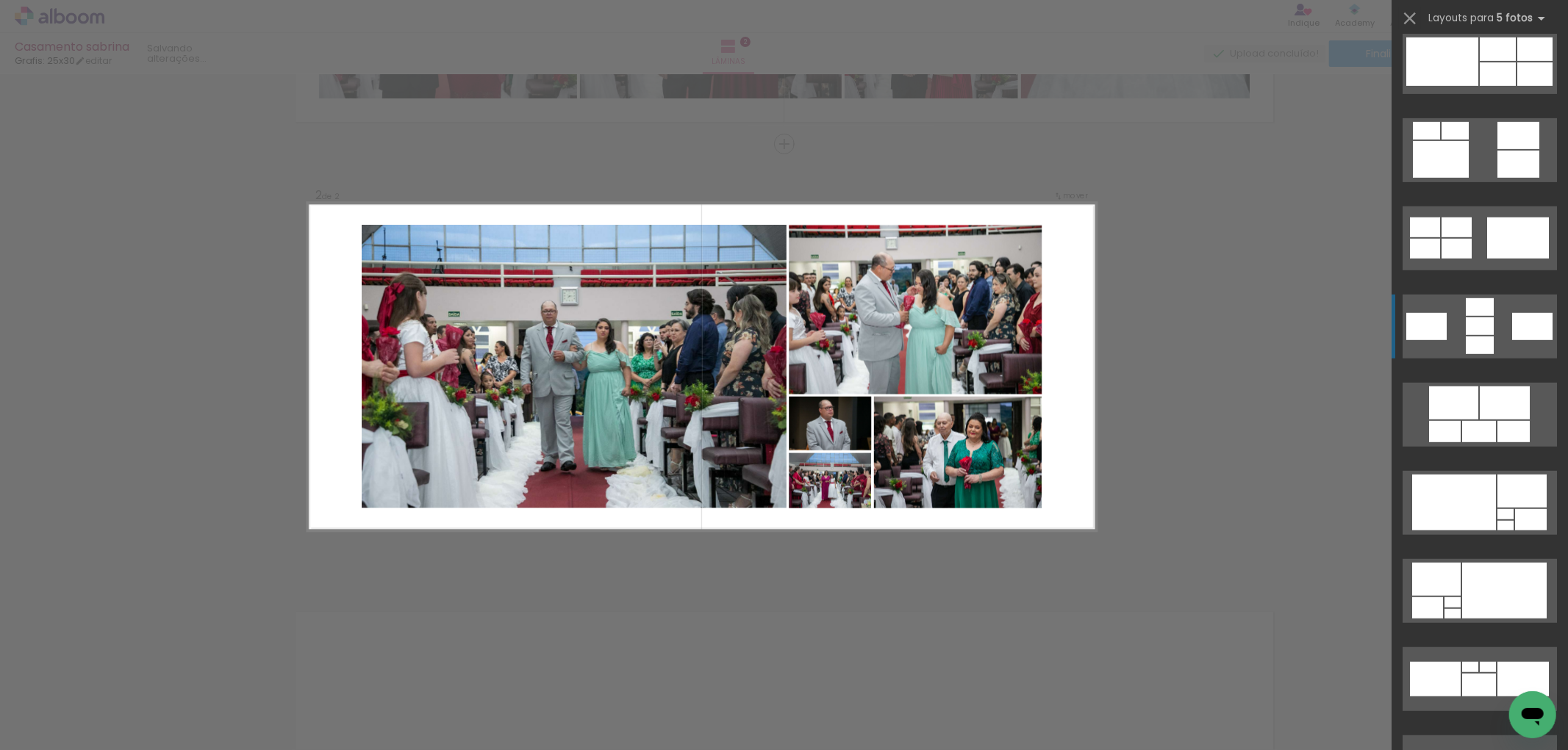
scroll to position [699, 0]
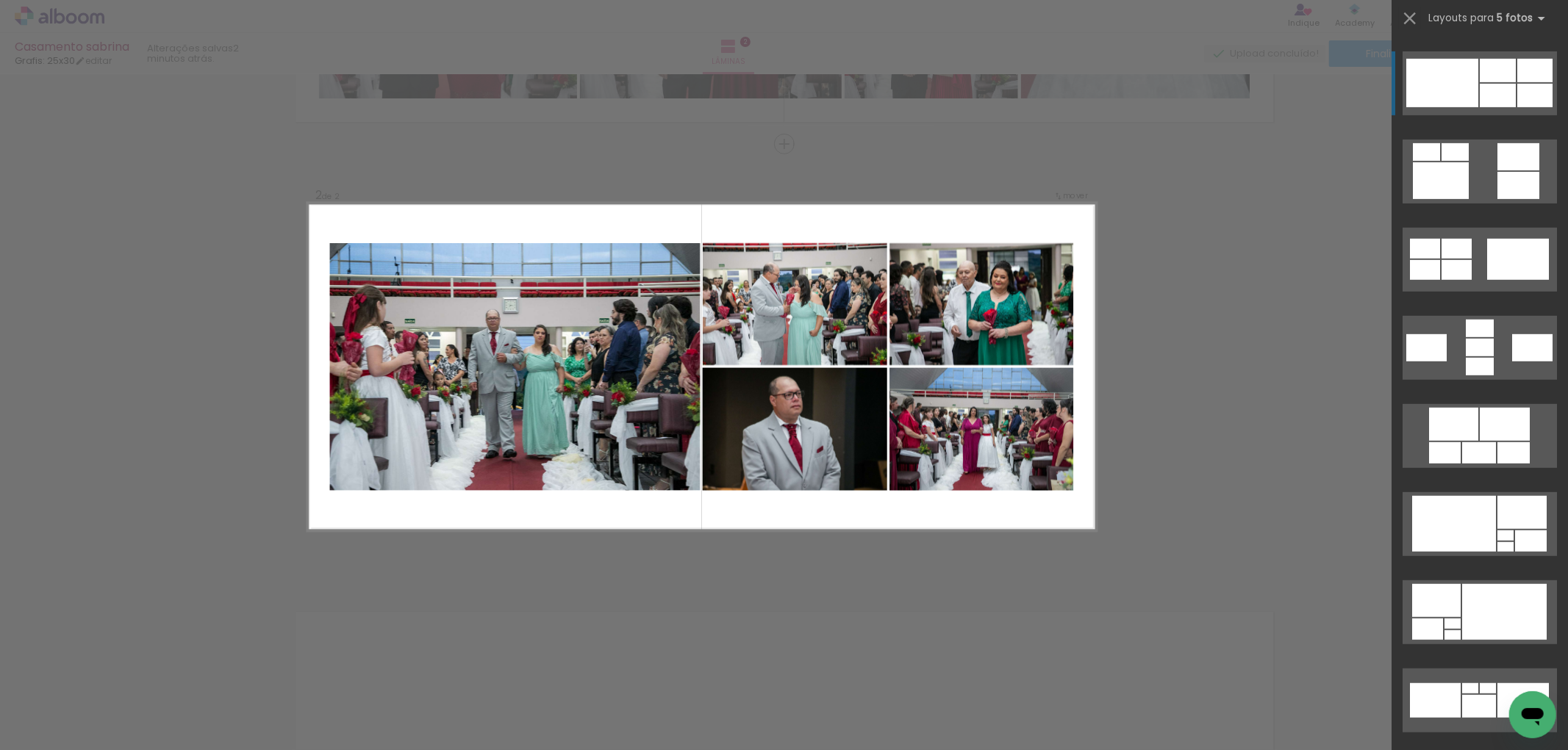
click at [1487, 84] on div at bounding box center [1497, 96] width 36 height 24
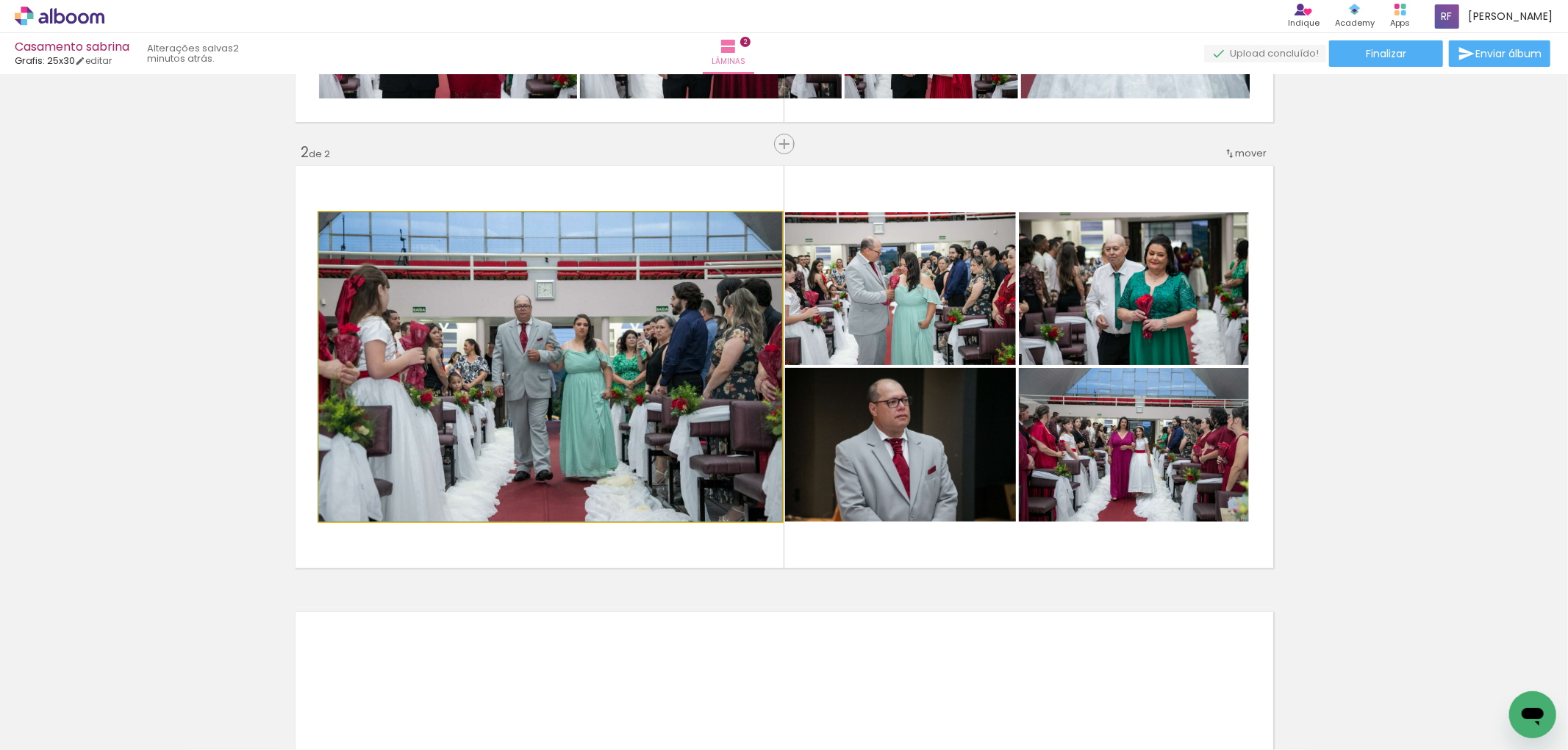
drag, startPoint x: 594, startPoint y: 393, endPoint x: 519, endPoint y: 372, distance: 77.9
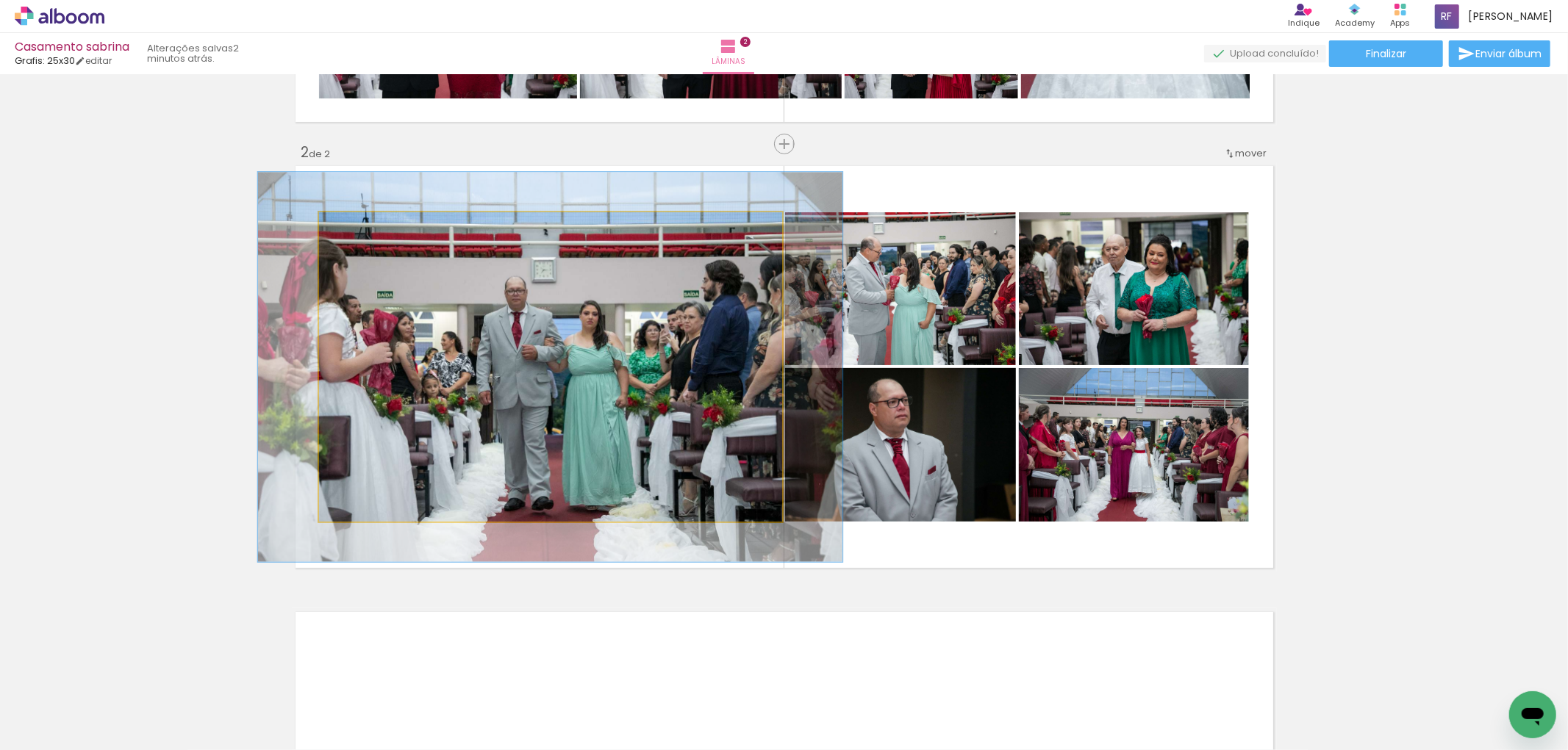
drag, startPoint x: 350, startPoint y: 228, endPoint x: 363, endPoint y: 228, distance: 13.0
type paper-slider "126"
click at [363, 228] on div at bounding box center [366, 228] width 13 height 13
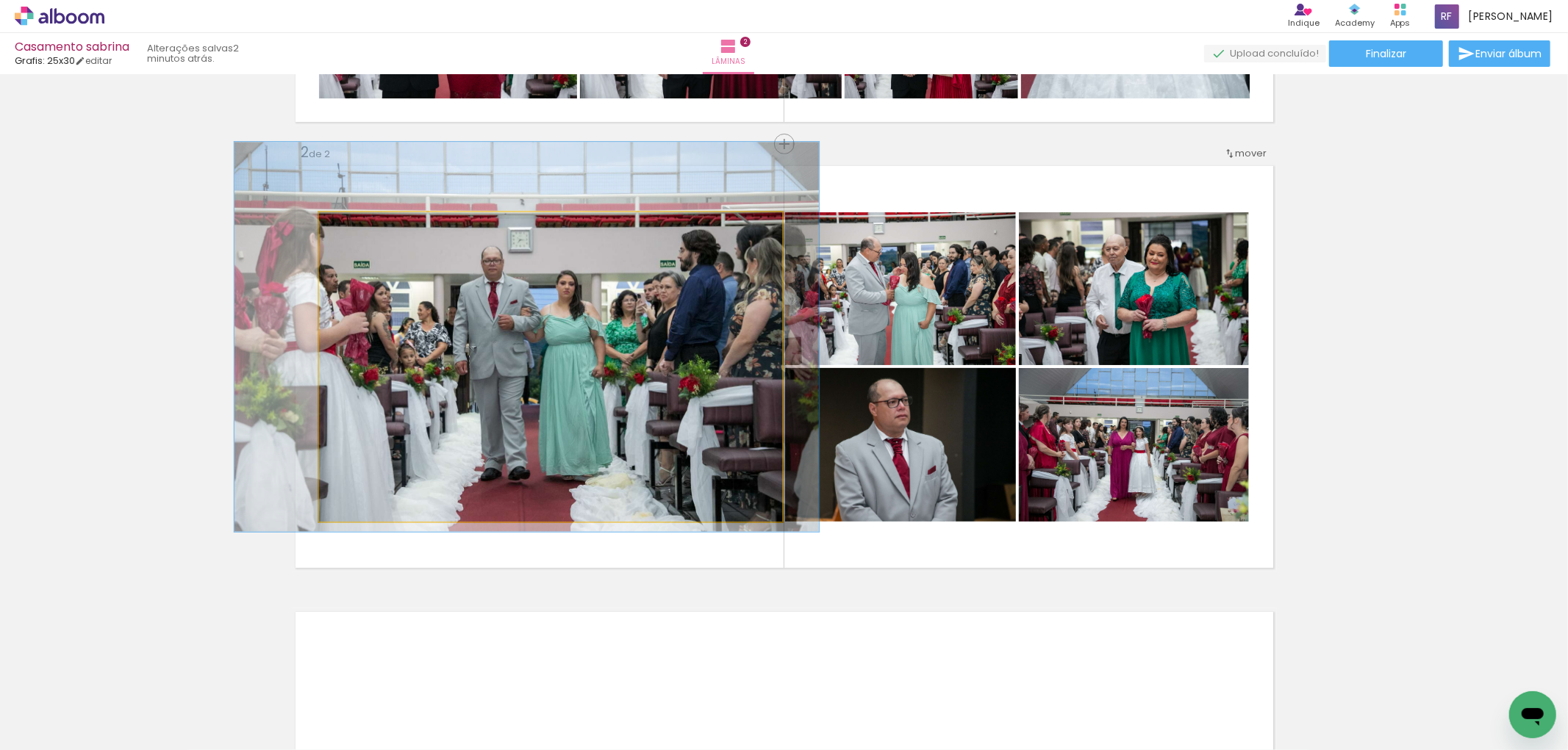
drag, startPoint x: 607, startPoint y: 421, endPoint x: 589, endPoint y: 395, distance: 31.6
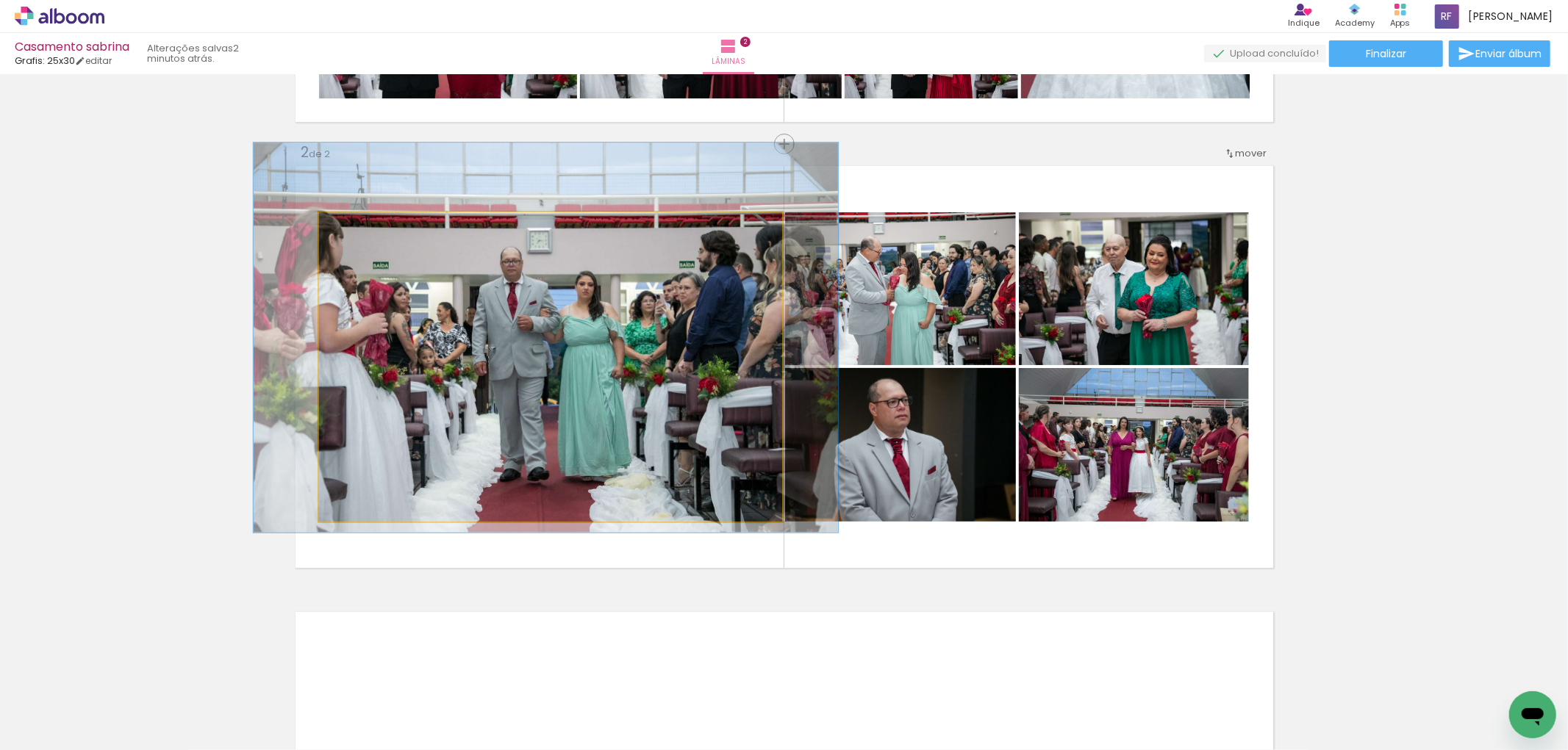
drag, startPoint x: 619, startPoint y: 424, endPoint x: 638, endPoint y: 424, distance: 19.0
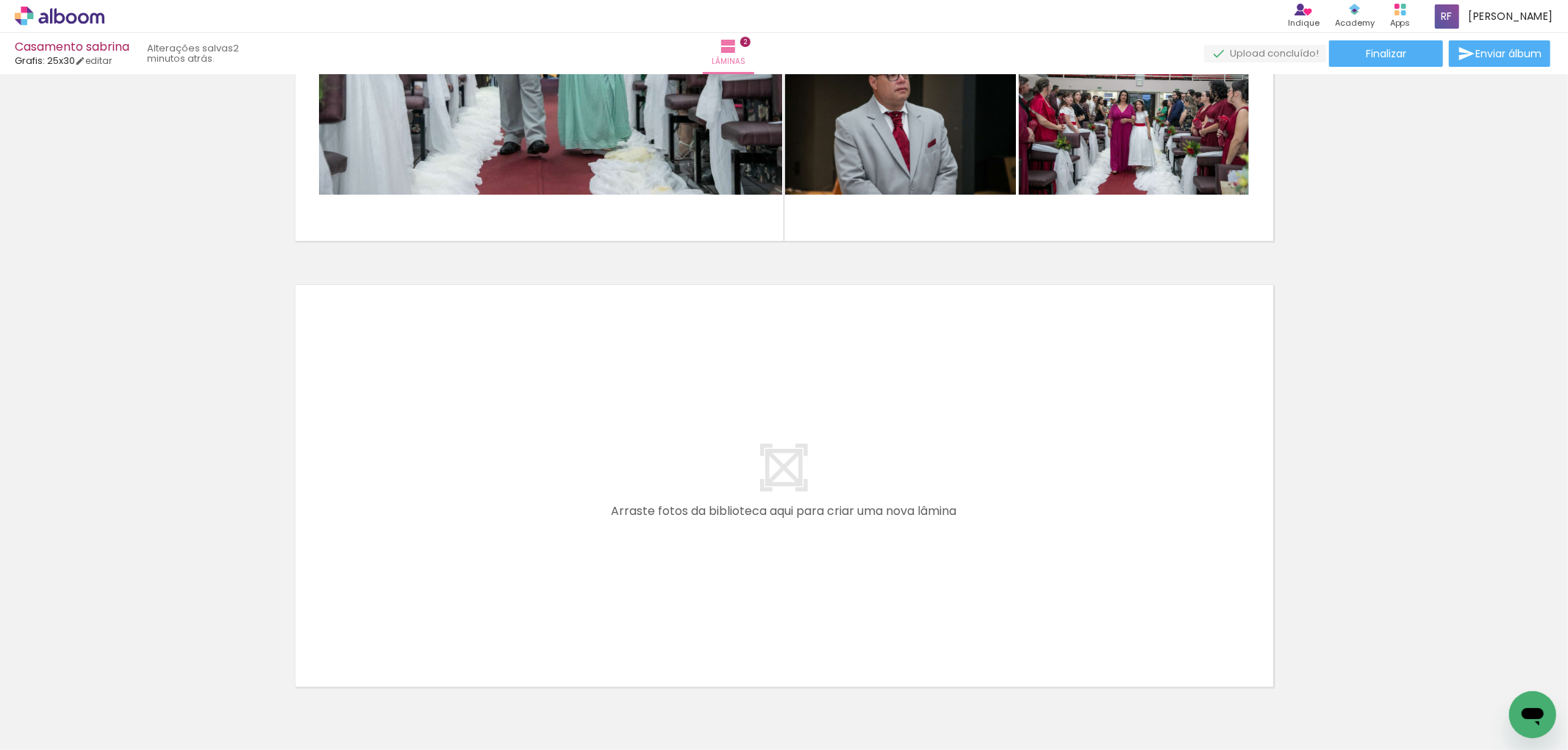
scroll to position [0, 821]
click at [568, 707] on div at bounding box center [561, 701] width 73 height 48
click at [807, 702] on div at bounding box center [808, 701] width 73 height 48
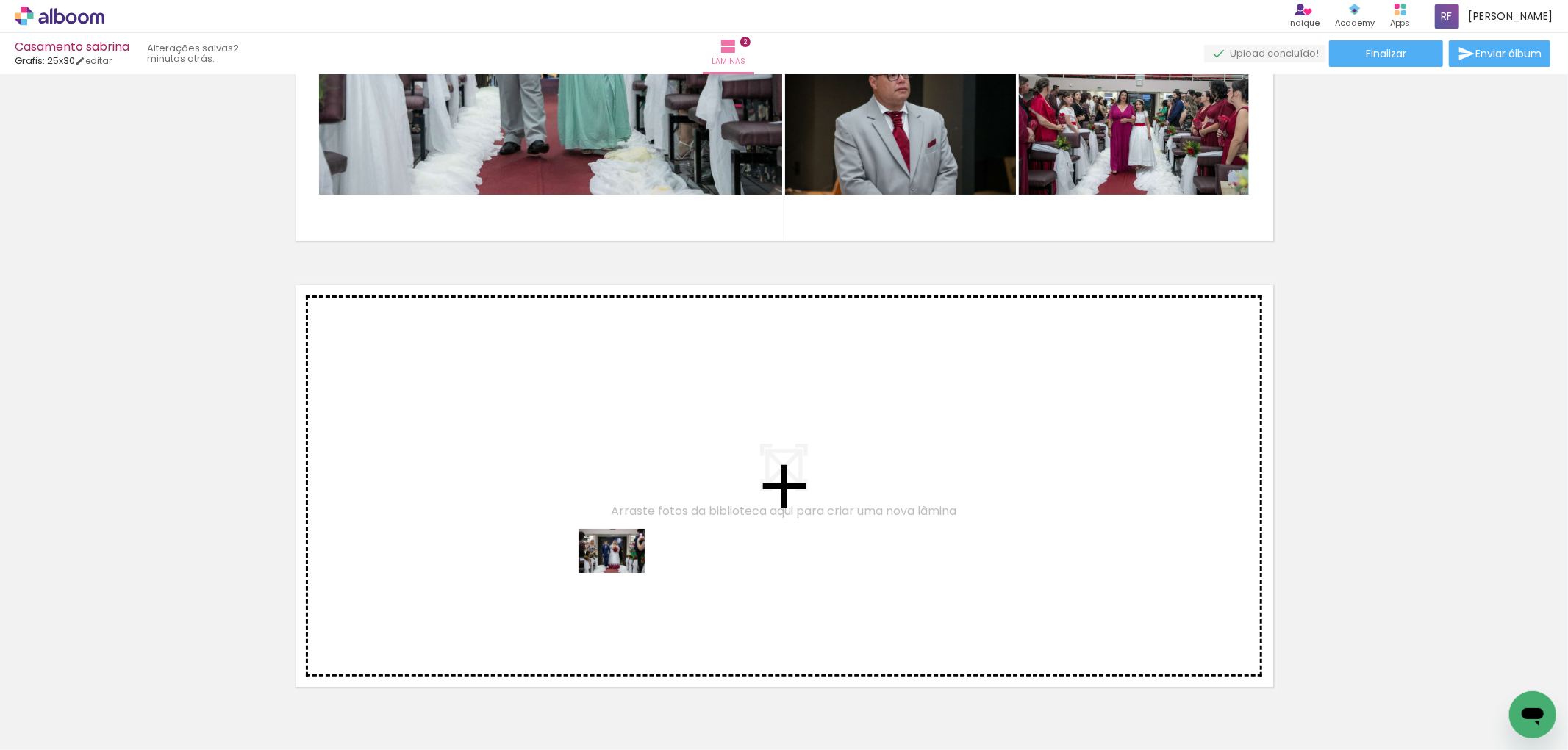
drag, startPoint x: 581, startPoint y: 710, endPoint x: 622, endPoint y: 573, distance: 143.0
click at [622, 573] on quentale-workspace at bounding box center [784, 375] width 1568 height 750
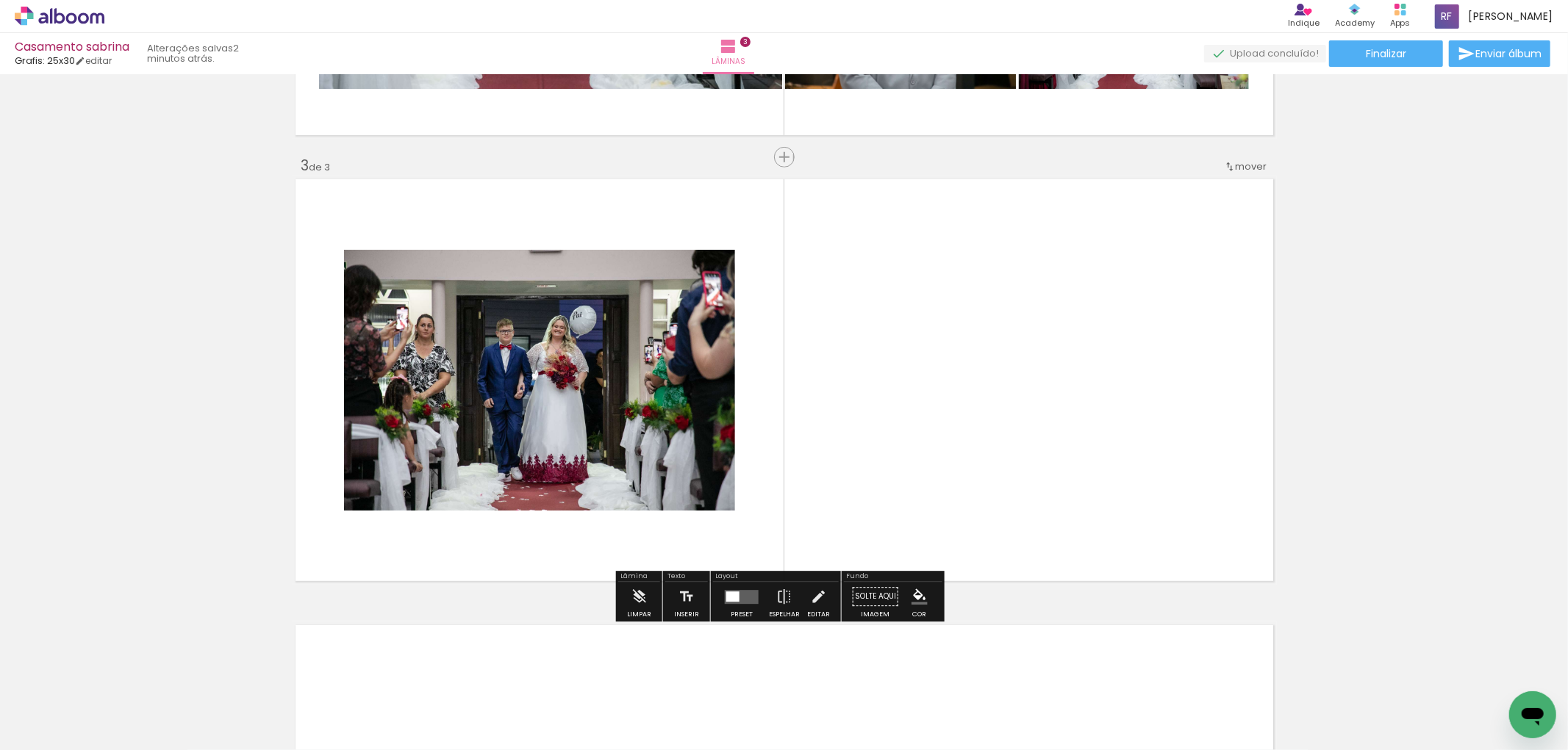
scroll to position [847, 0]
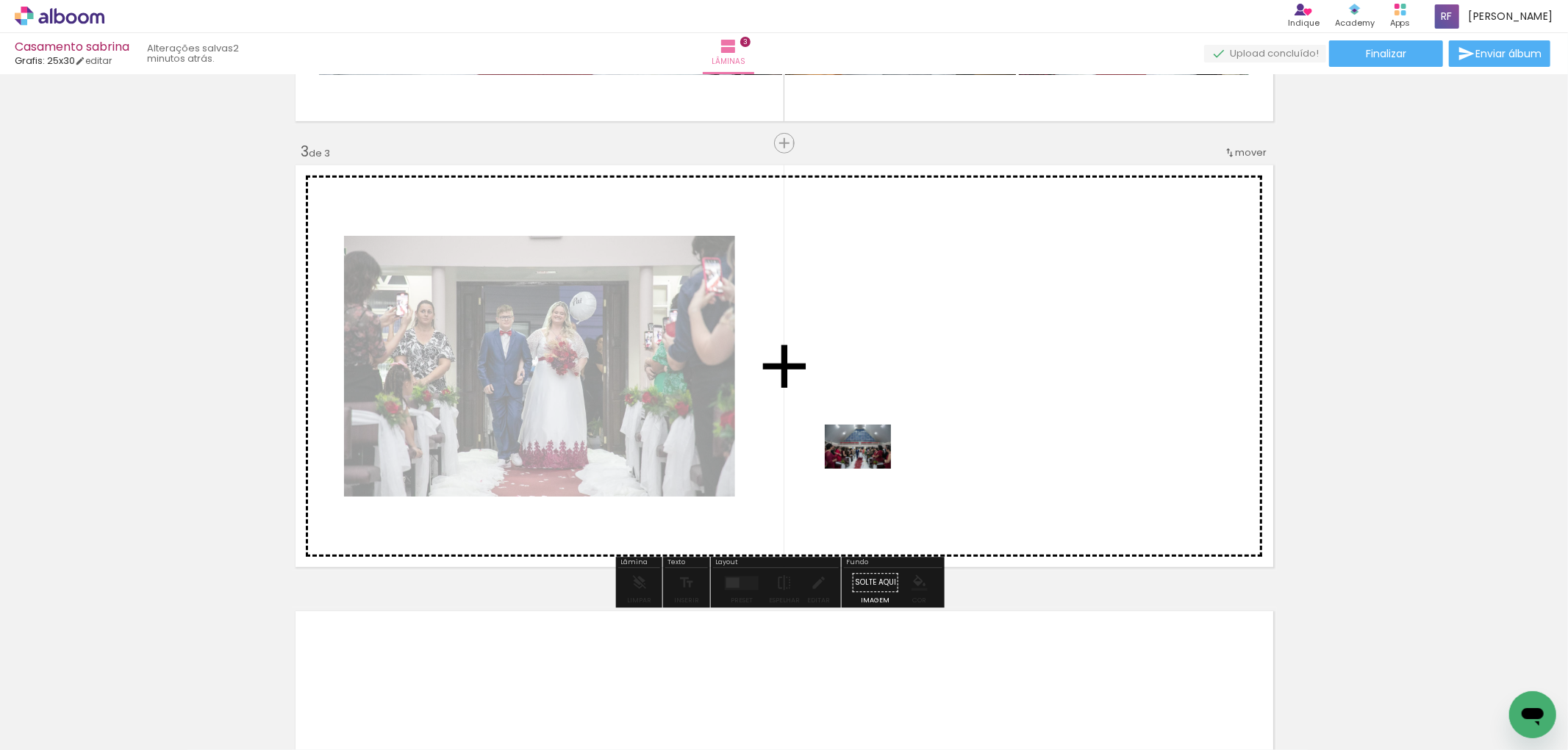
drag, startPoint x: 657, startPoint y: 694, endPoint x: 869, endPoint y: 469, distance: 309.1
click at [869, 469] on quentale-workspace at bounding box center [784, 375] width 1568 height 750
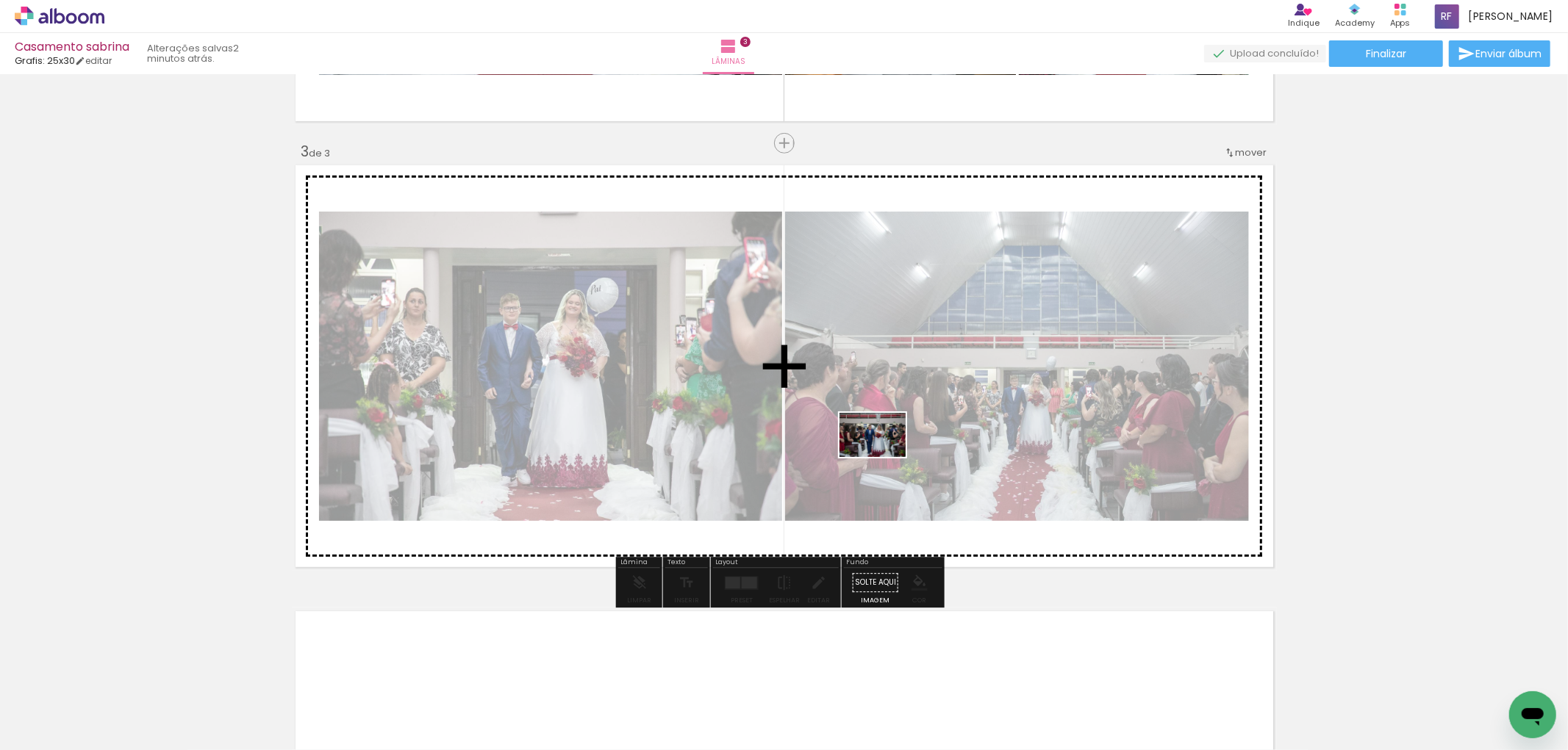
drag, startPoint x: 741, startPoint y: 692, endPoint x: 883, endPoint y: 457, distance: 274.6
click at [883, 457] on quentale-workspace at bounding box center [784, 375] width 1568 height 750
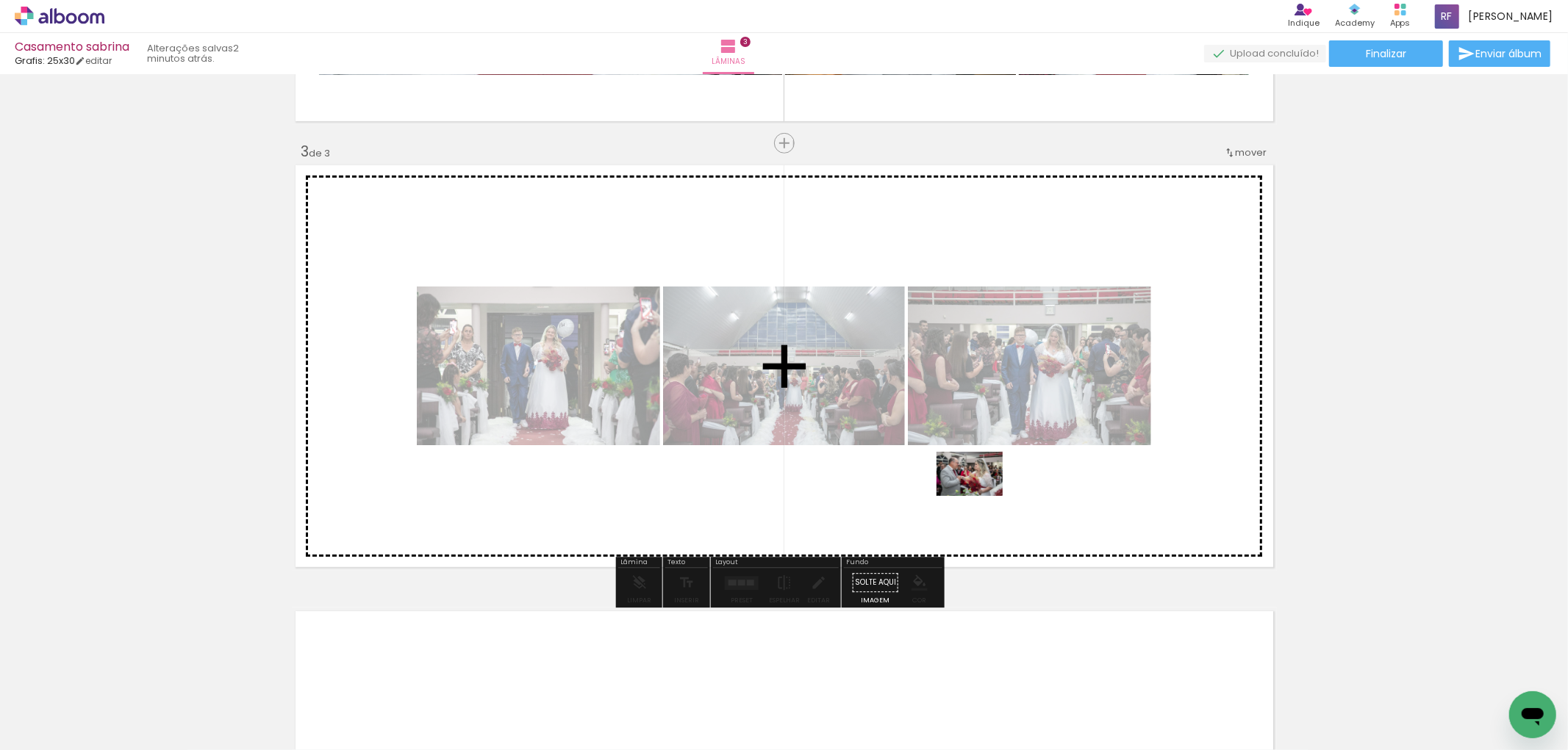
drag, startPoint x: 803, startPoint y: 705, endPoint x: 986, endPoint y: 496, distance: 277.8
click at [981, 496] on quentale-workspace at bounding box center [784, 375] width 1568 height 750
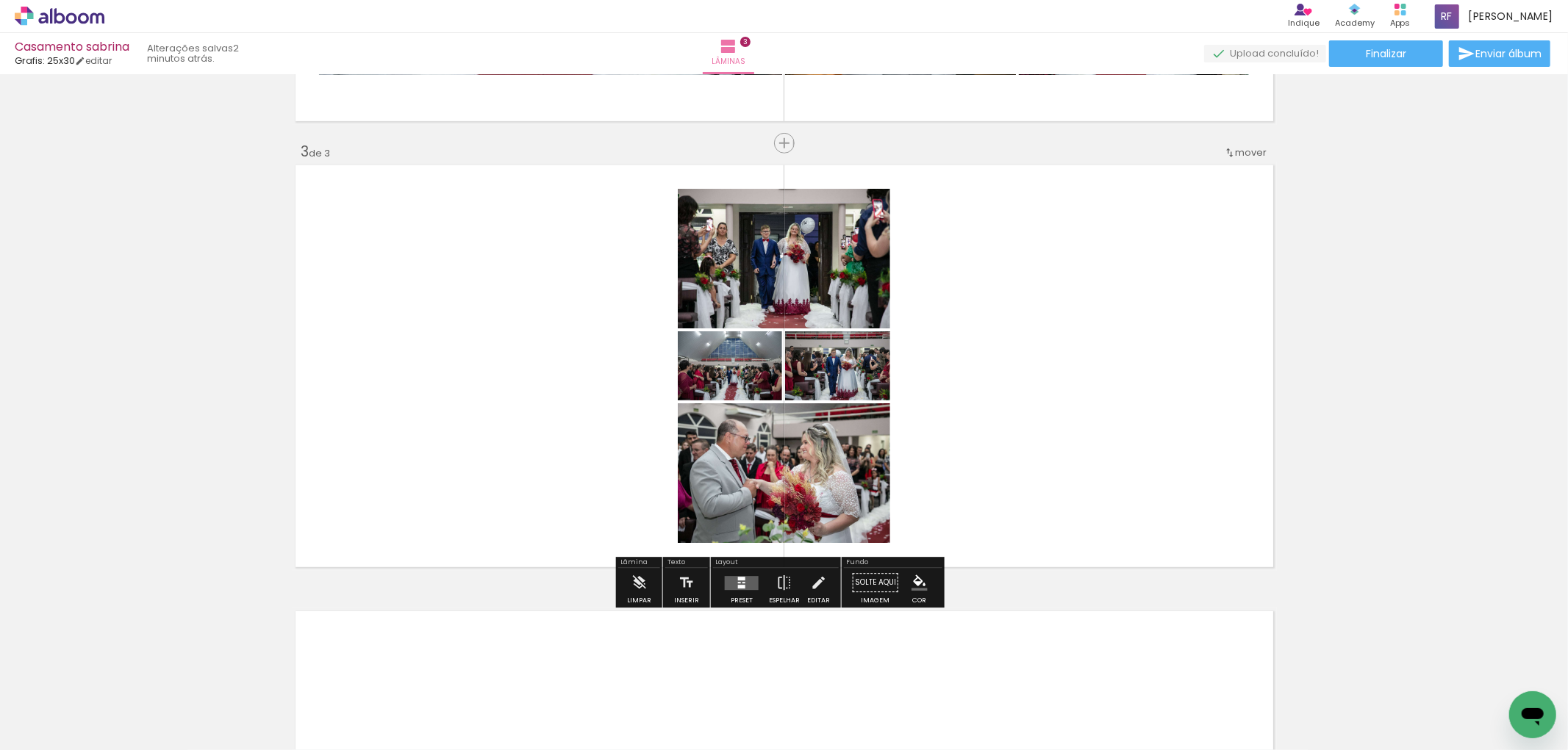
click at [746, 584] on quentale-layouter at bounding box center [741, 583] width 33 height 14
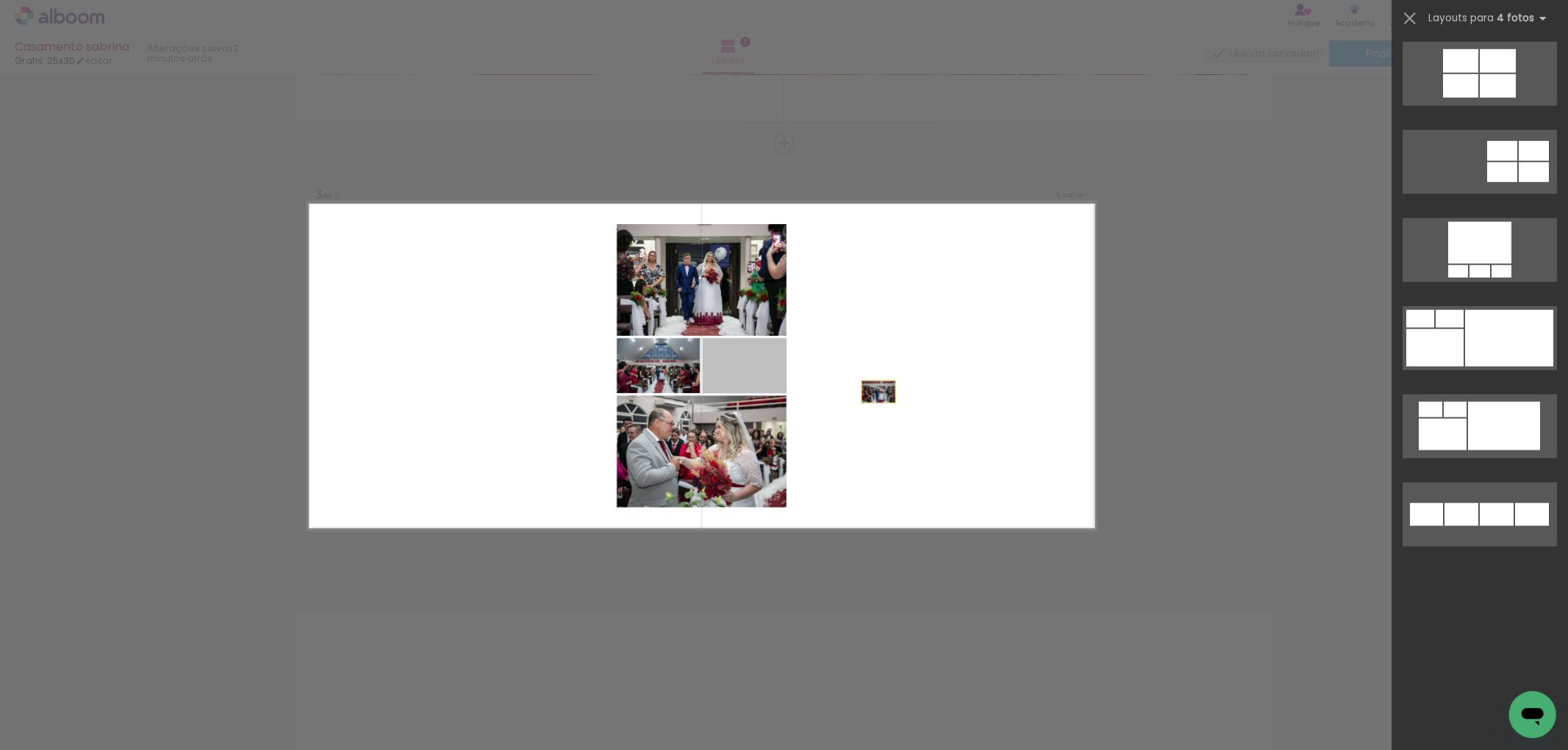
scroll to position [0, 0]
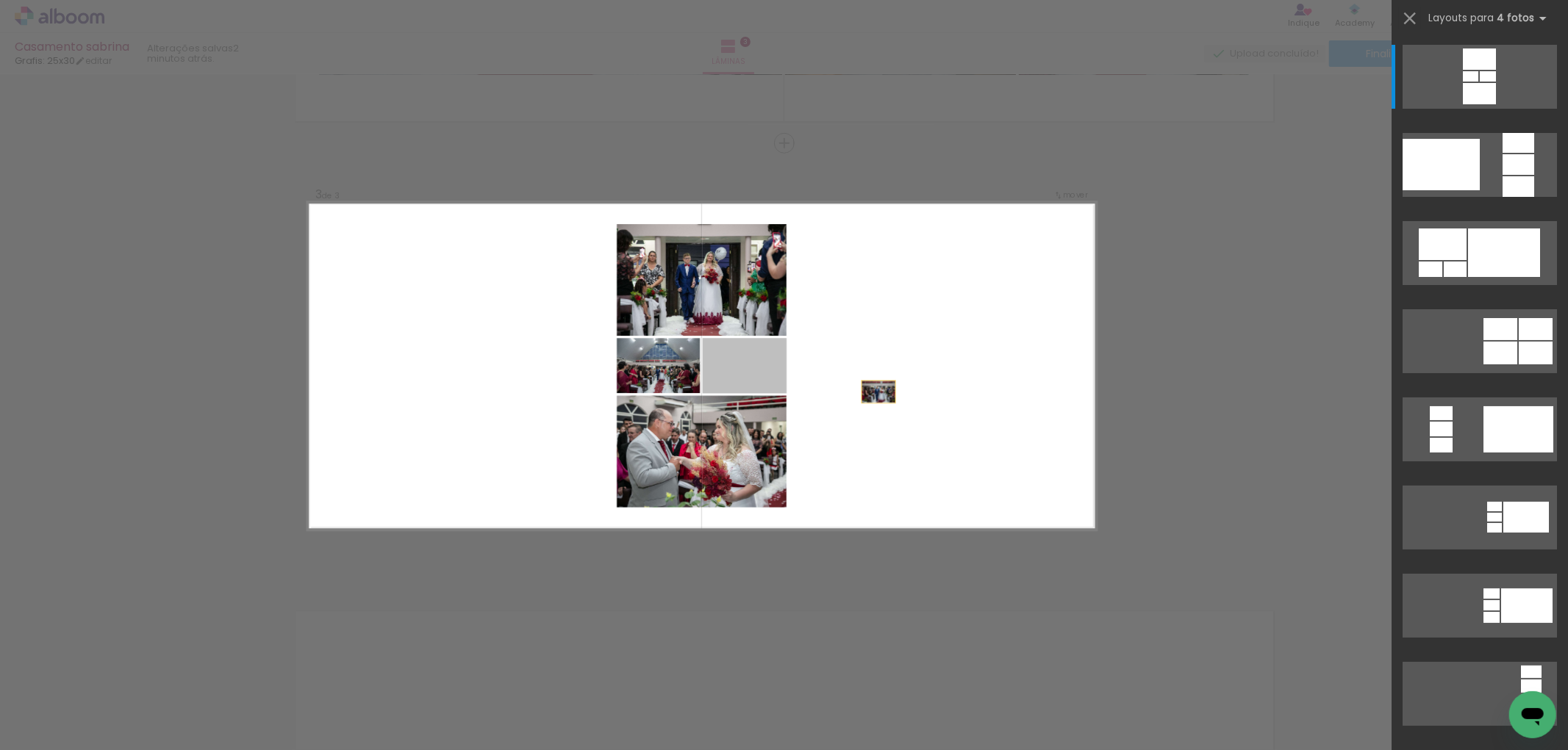
drag, startPoint x: 913, startPoint y: 410, endPoint x: 914, endPoint y: 398, distance: 12.0
click at [914, 398] on quentale-layouter at bounding box center [702, 366] width 788 height 328
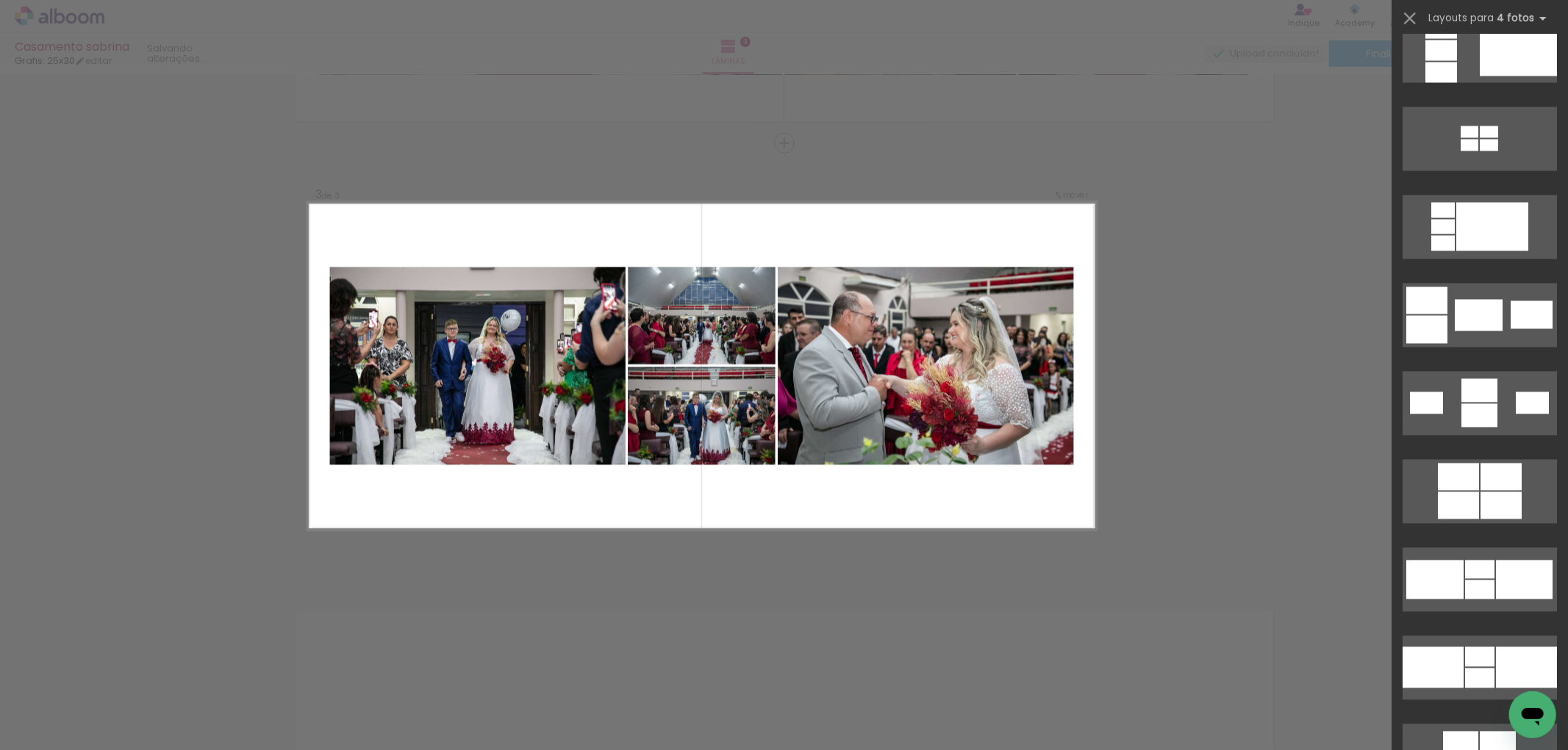
scroll to position [2449, 0]
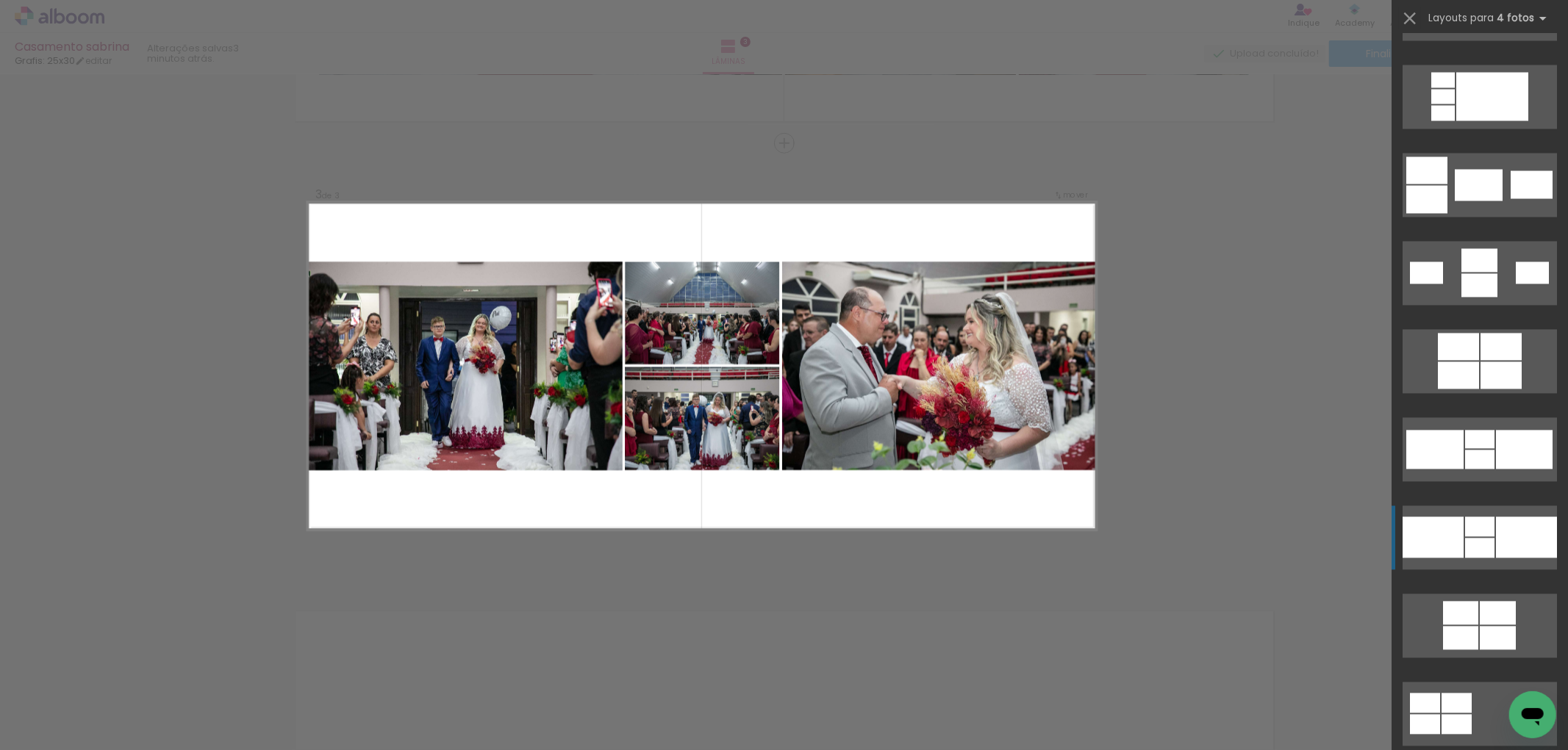
click at [1496, 534] on div at bounding box center [1526, 537] width 61 height 41
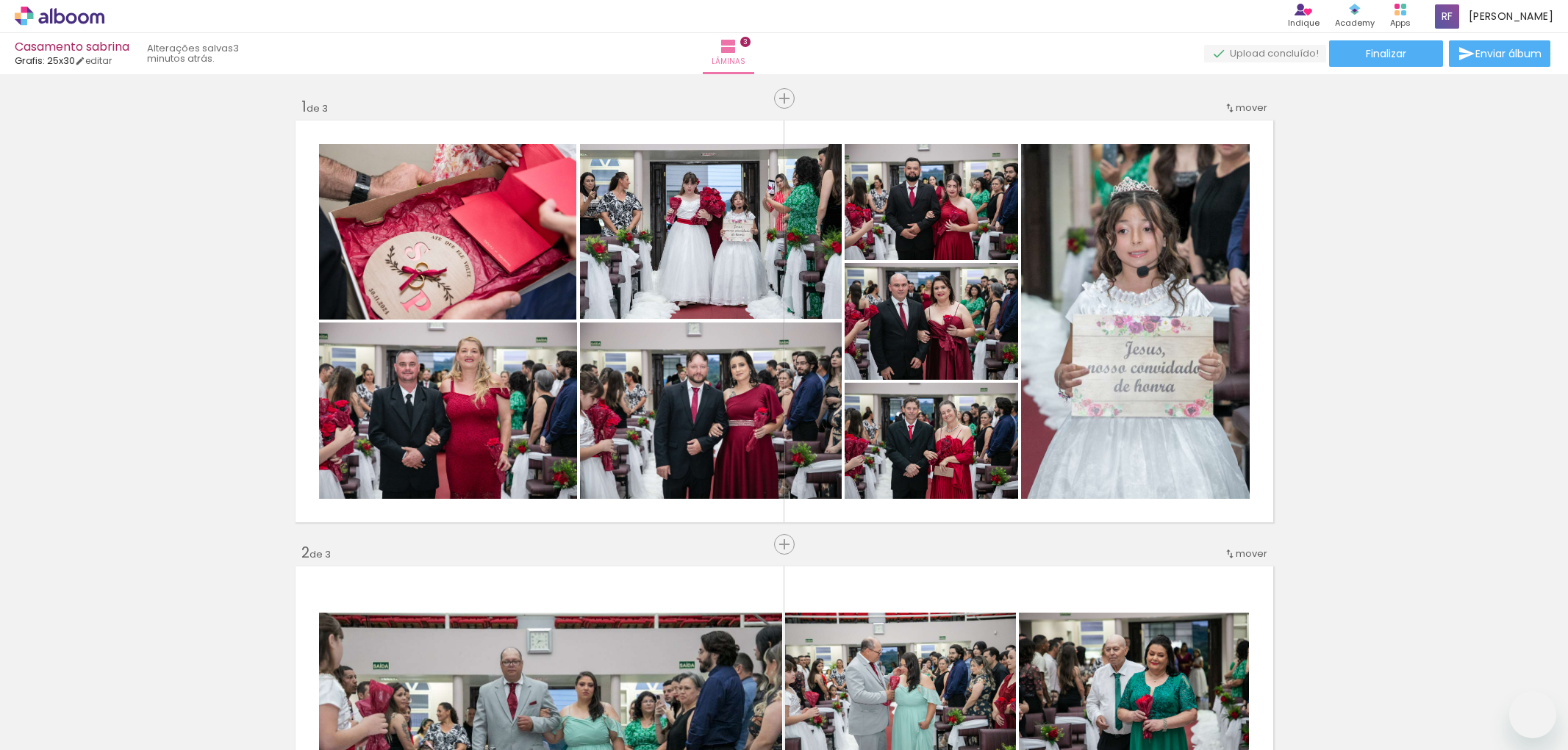
click at [0, 0] on slot at bounding box center [0, 0] width 0 height 0
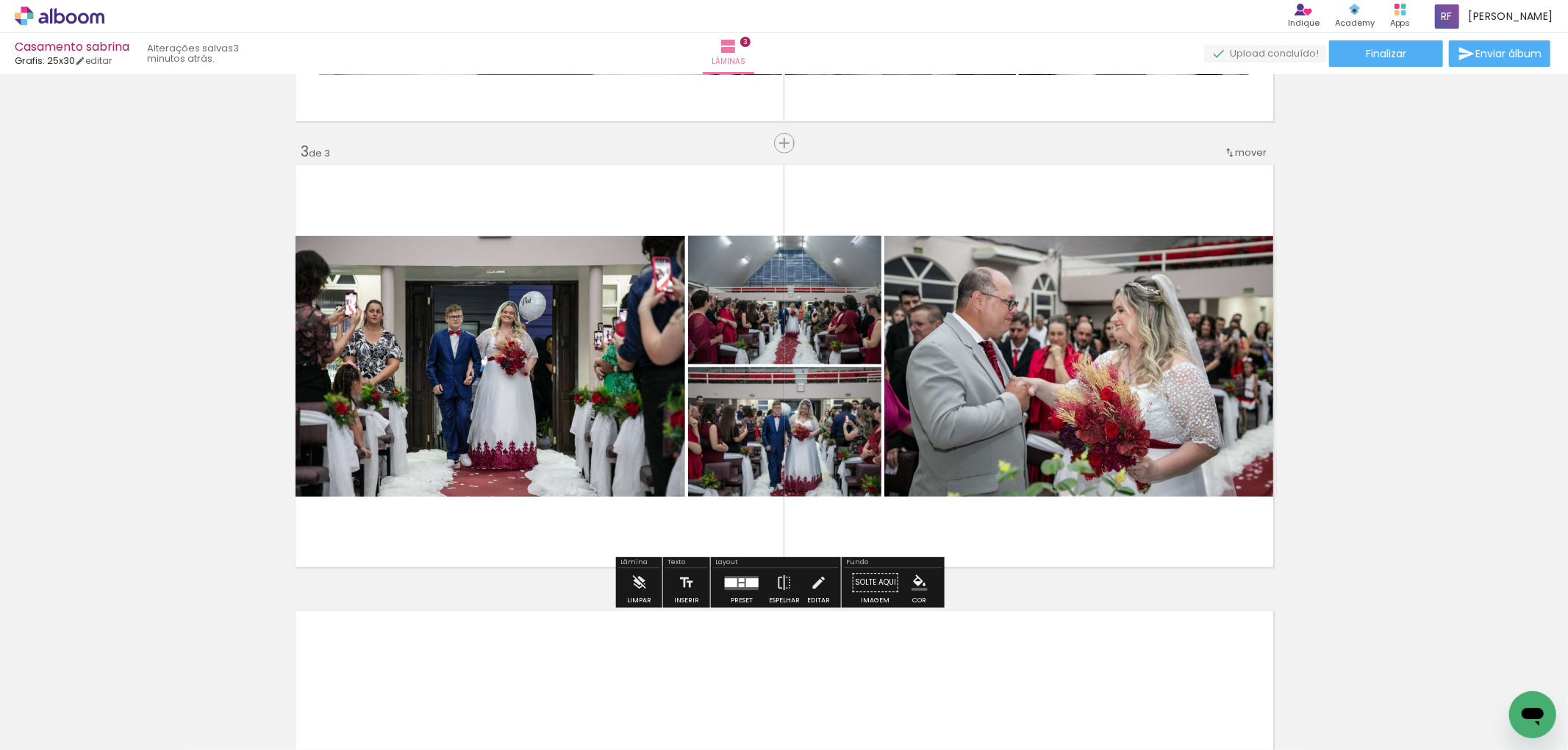
scroll to position [0, 821]
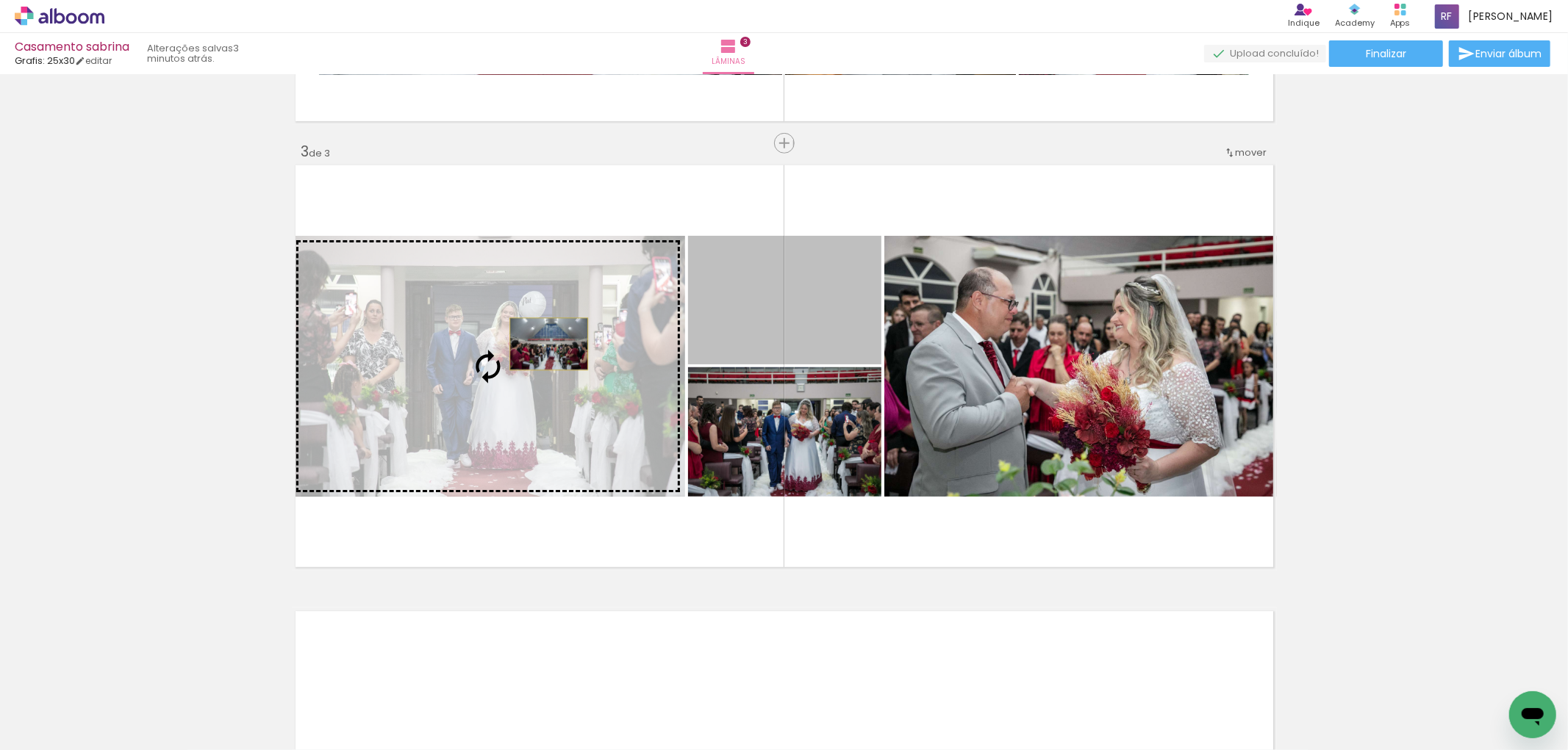
drag, startPoint x: 706, startPoint y: 317, endPoint x: 543, endPoint y: 344, distance: 165.2
click at [0, 0] on slot at bounding box center [0, 0] width 0 height 0
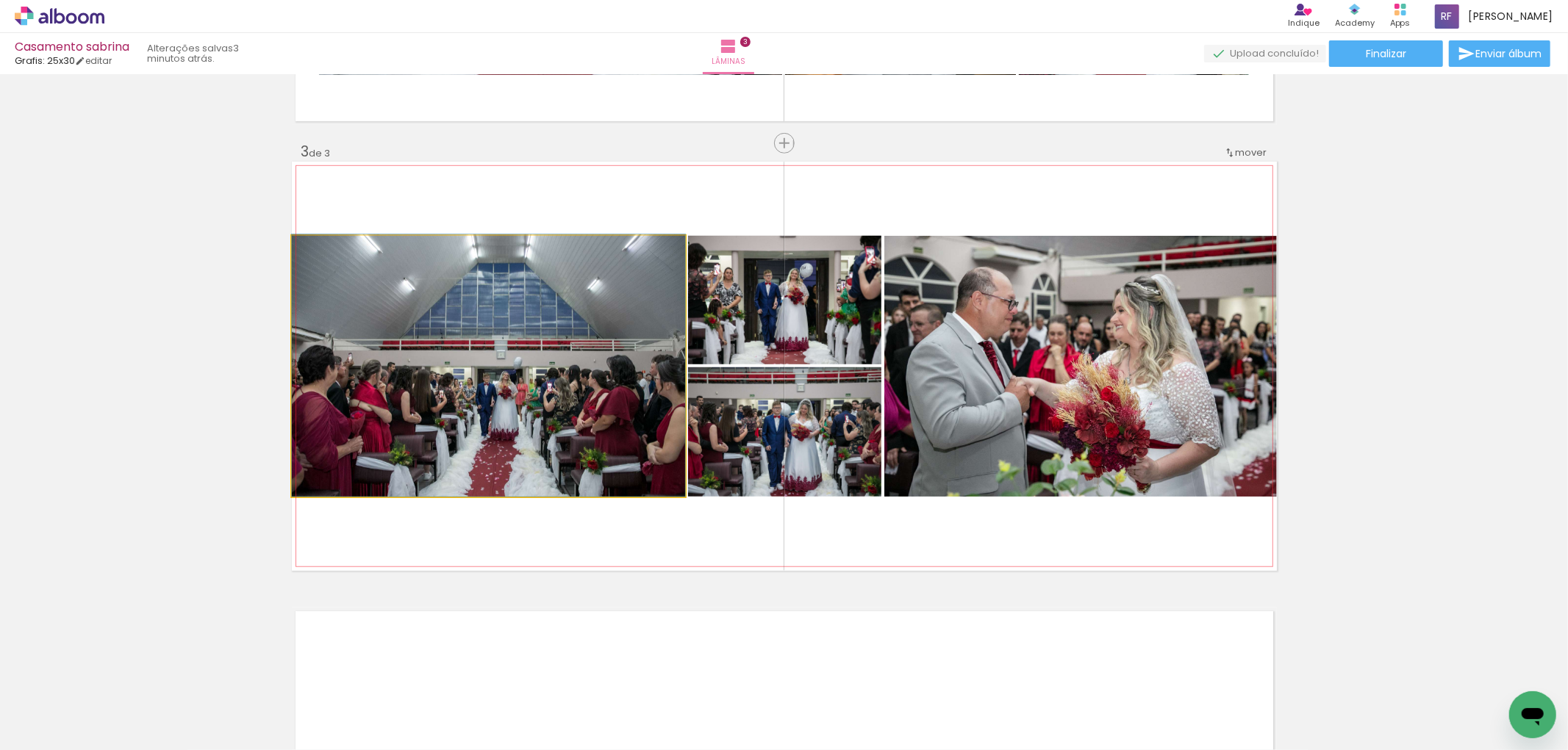
drag, startPoint x: 555, startPoint y: 415, endPoint x: 554, endPoint y: 401, distance: 14.0
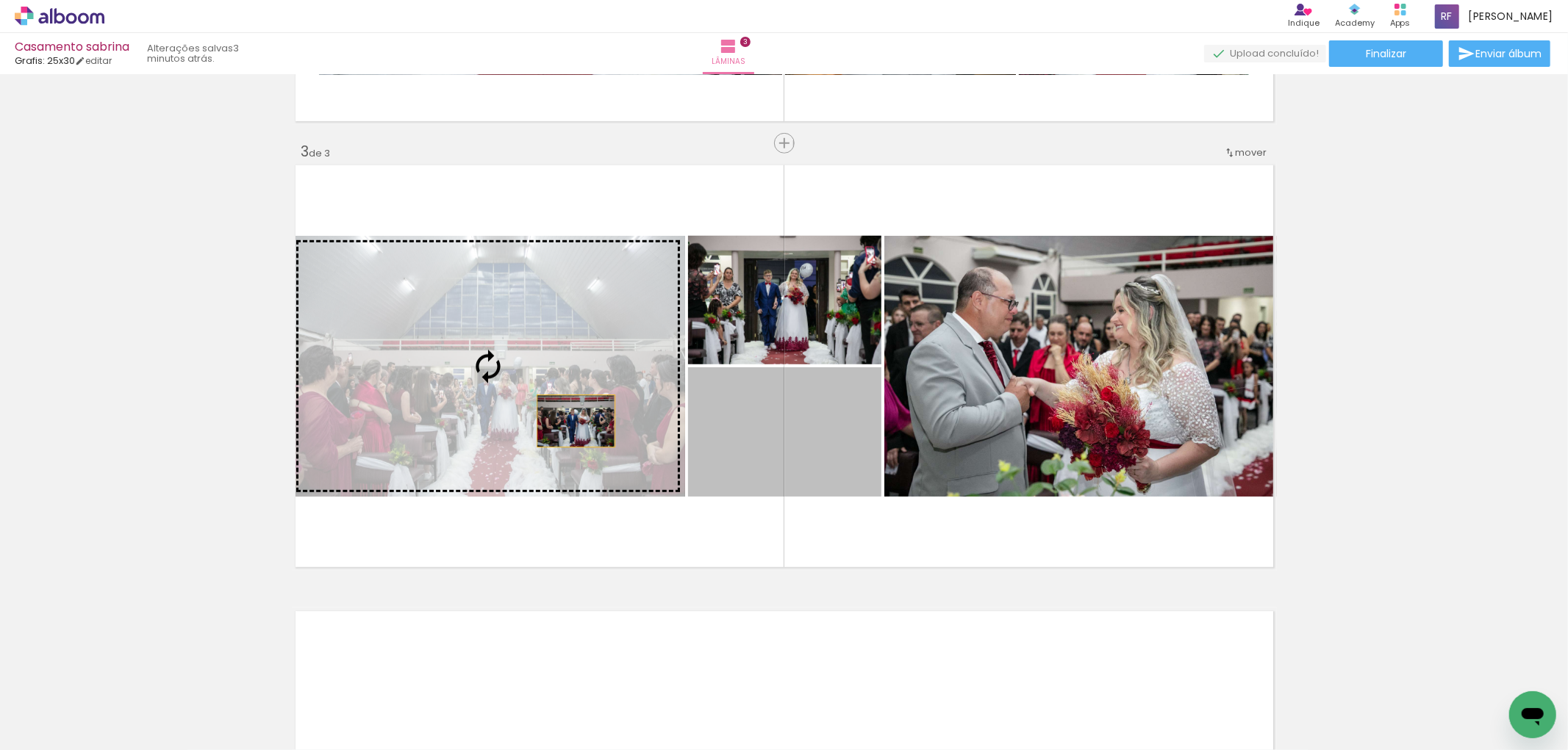
drag, startPoint x: 828, startPoint y: 471, endPoint x: 569, endPoint y: 421, distance: 263.8
click at [0, 0] on slot at bounding box center [0, 0] width 0 height 0
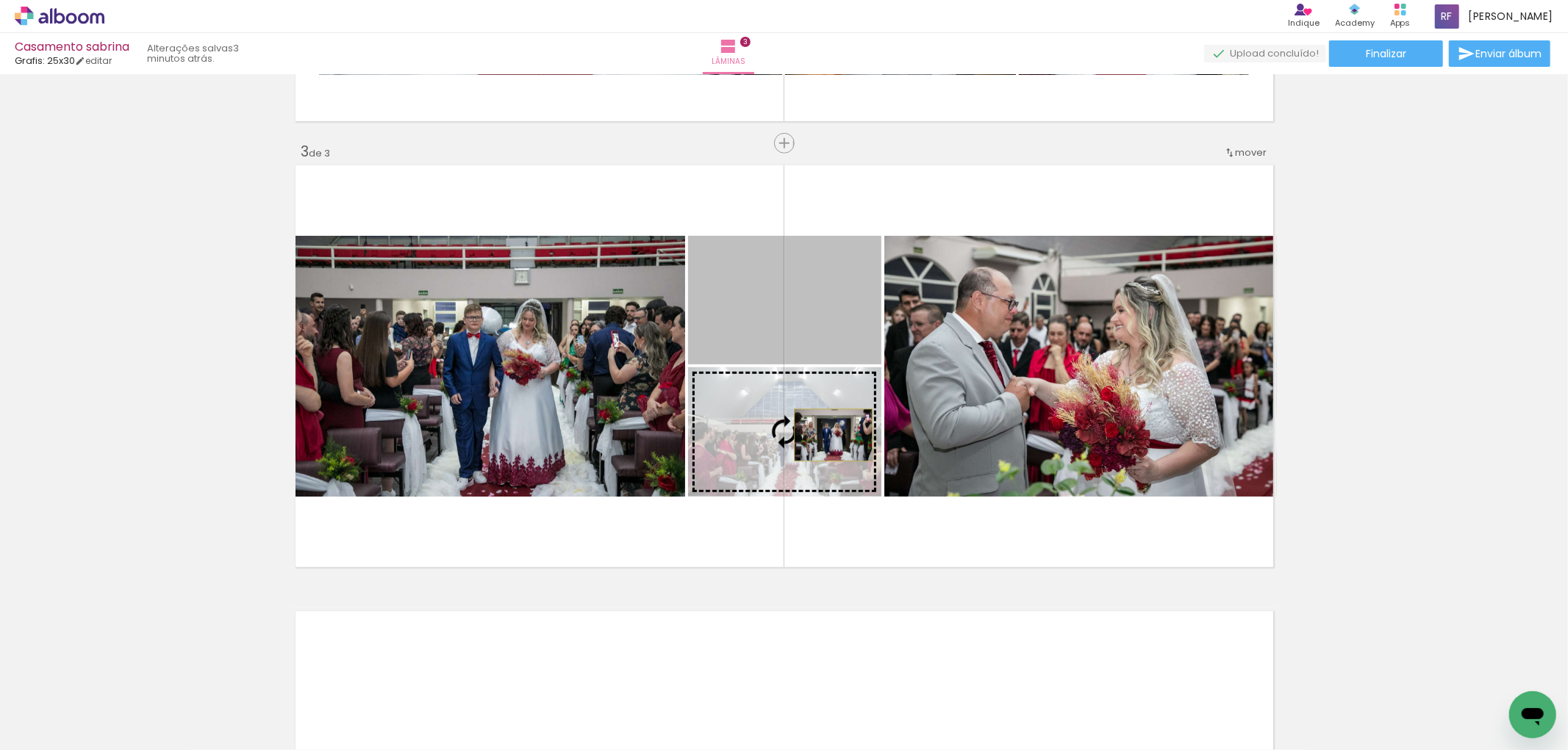
drag, startPoint x: 813, startPoint y: 328, endPoint x: 827, endPoint y: 435, distance: 107.9
click at [0, 0] on slot at bounding box center [0, 0] width 0 height 0
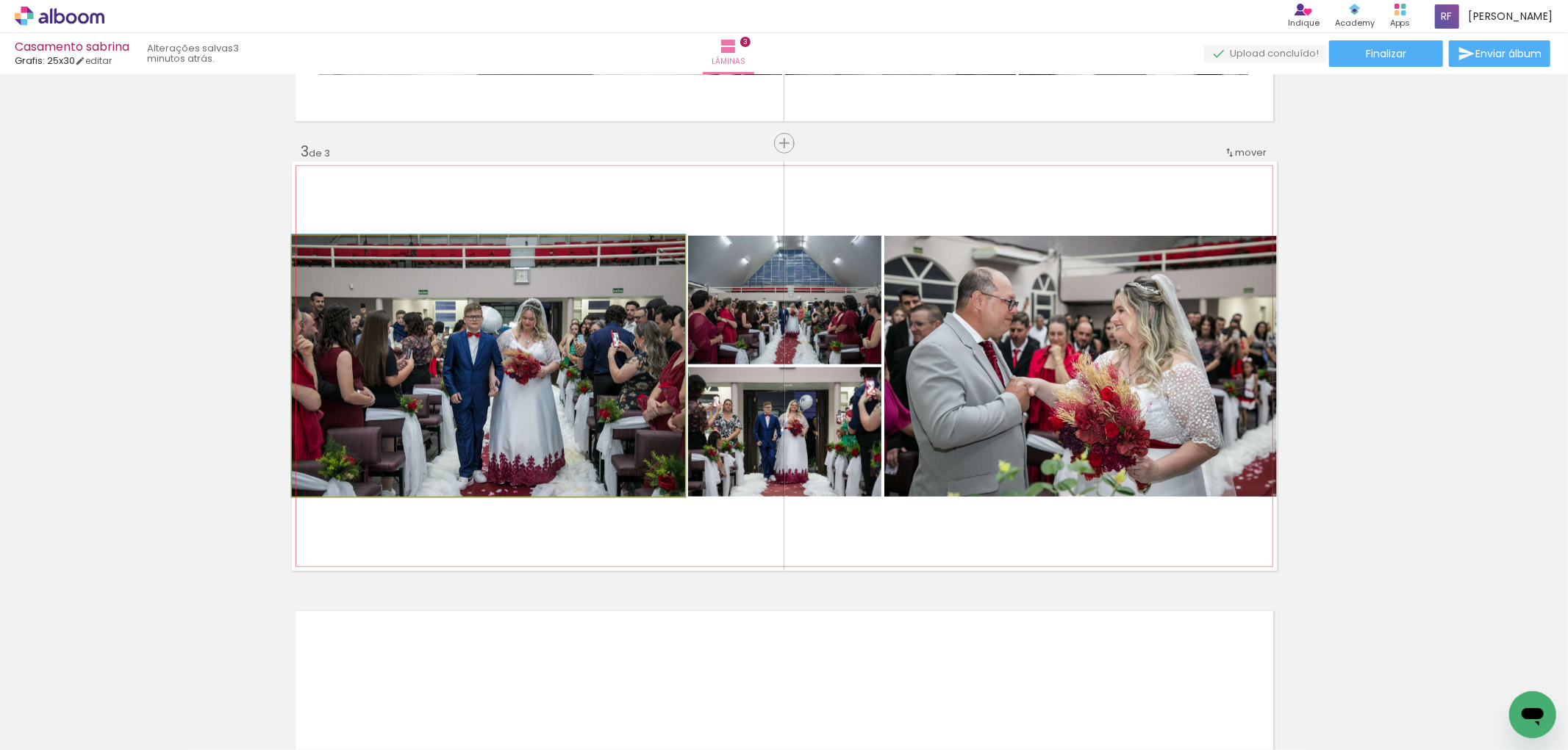
drag, startPoint x: 533, startPoint y: 410, endPoint x: 533, endPoint y: 379, distance: 31.0
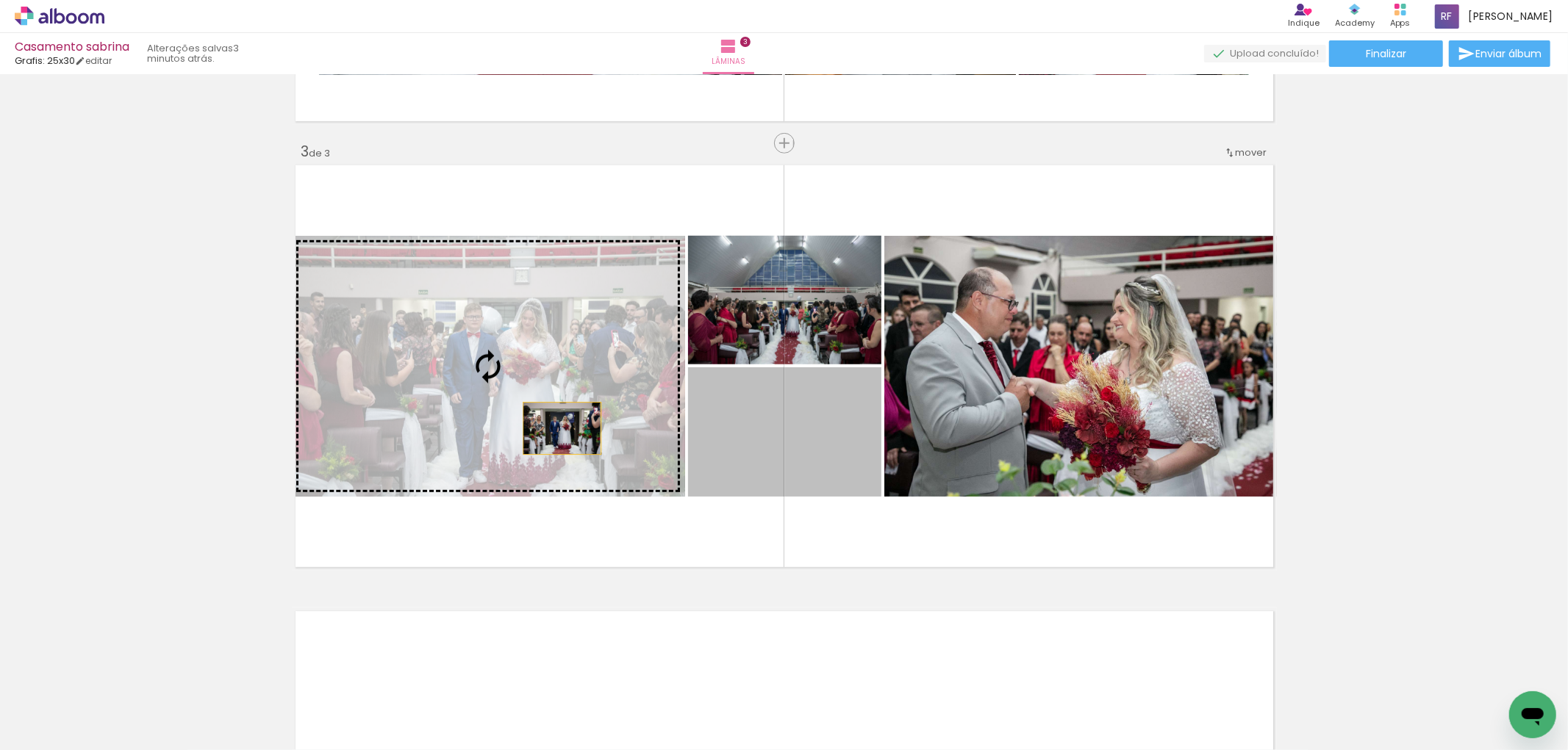
drag, startPoint x: 739, startPoint y: 453, endPoint x: 547, endPoint y: 427, distance: 193.8
click at [0, 0] on slot at bounding box center [0, 0] width 0 height 0
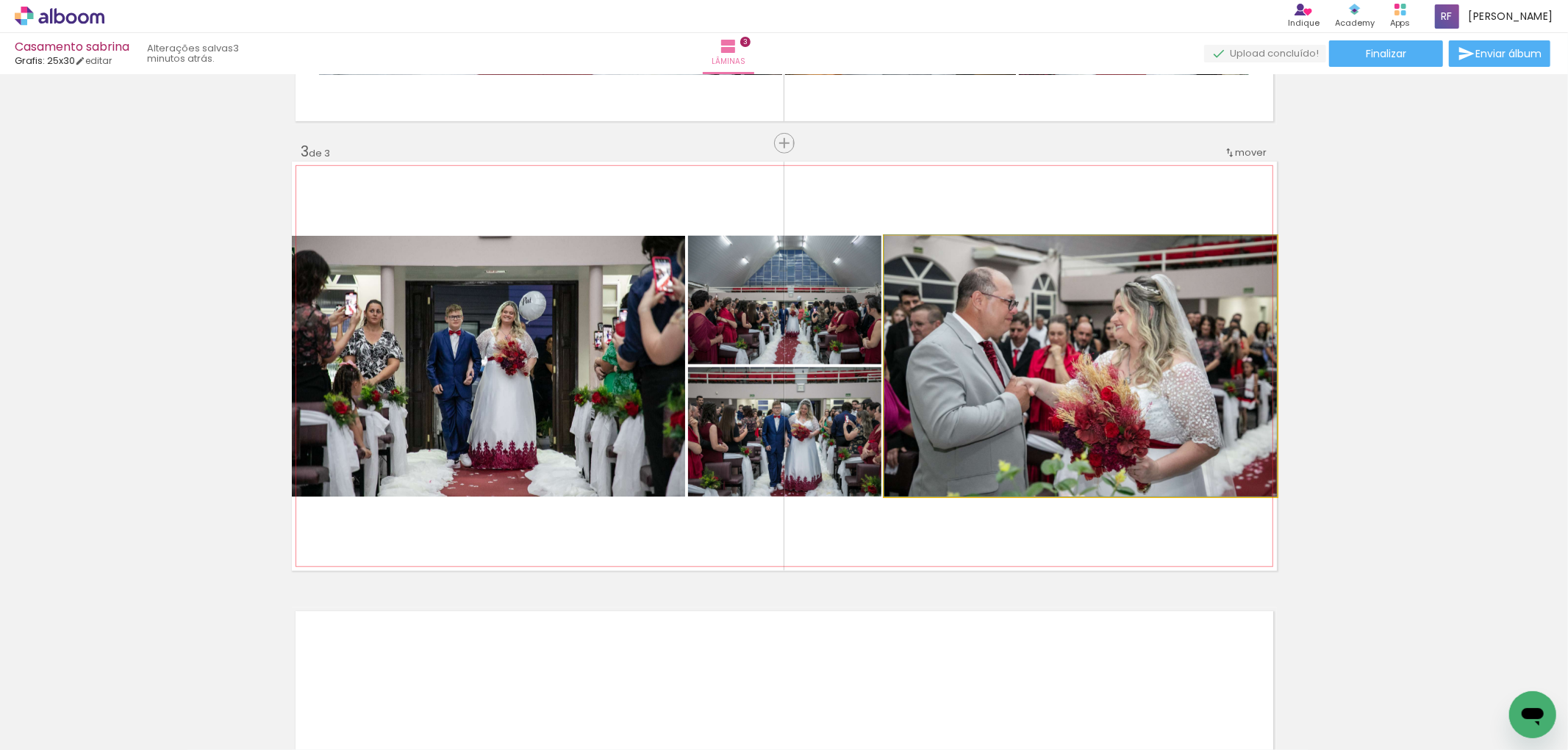
drag, startPoint x: 1062, startPoint y: 407, endPoint x: 1078, endPoint y: 407, distance: 16.0
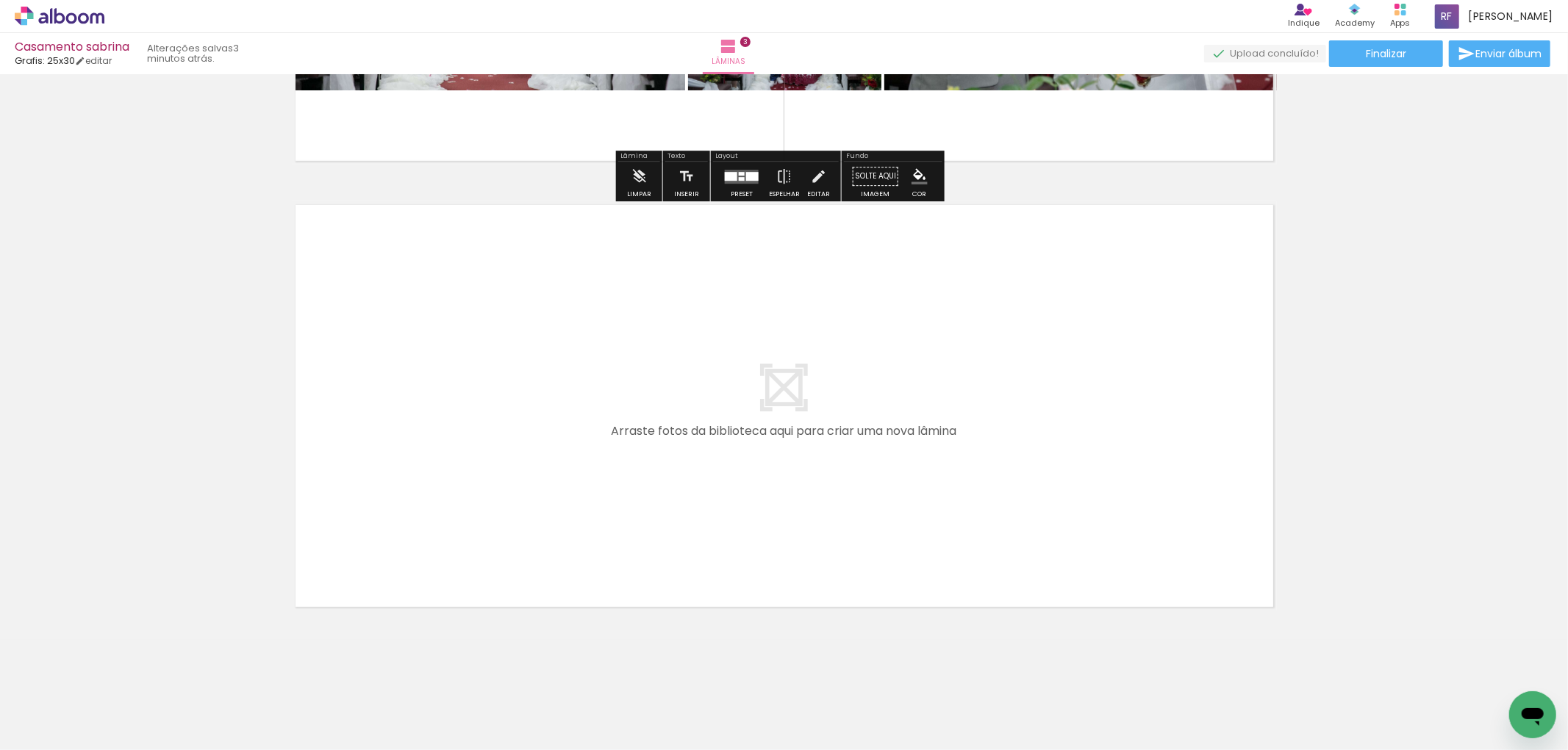
scroll to position [1258, 0]
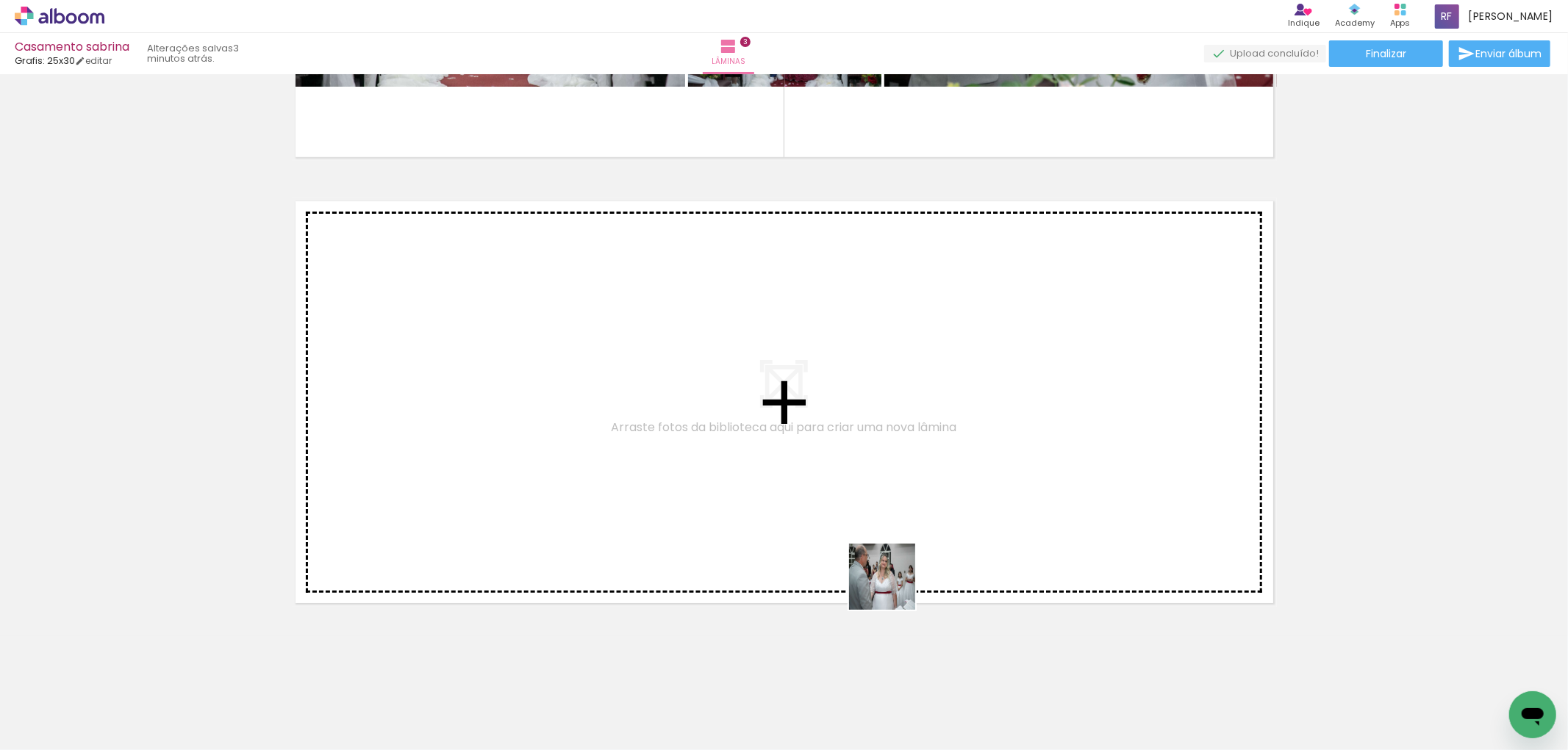
drag, startPoint x: 900, startPoint y: 650, endPoint x: 967, endPoint y: 694, distance: 80.2
click at [890, 563] on quentale-workspace at bounding box center [784, 375] width 1568 height 750
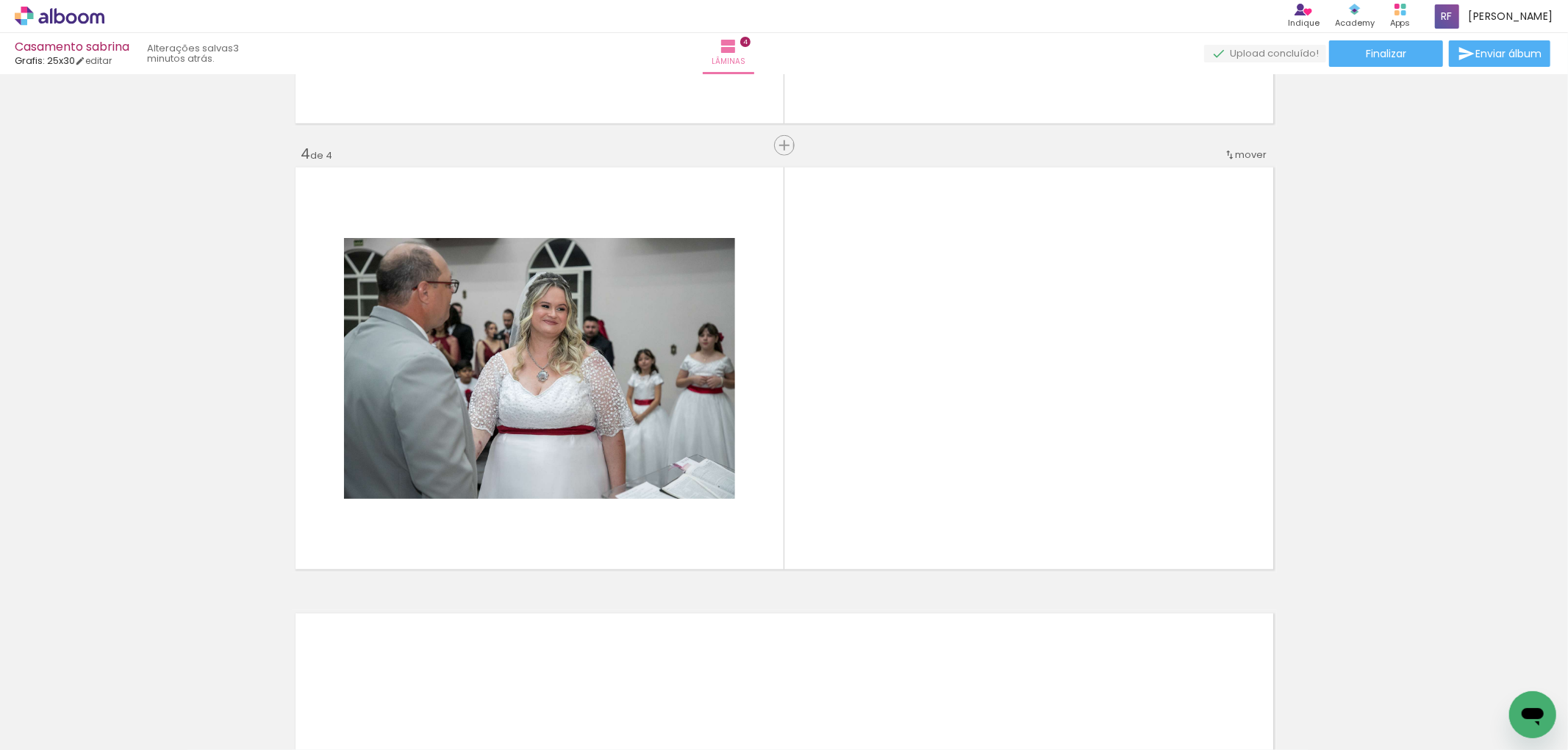
scroll to position [1293, 0]
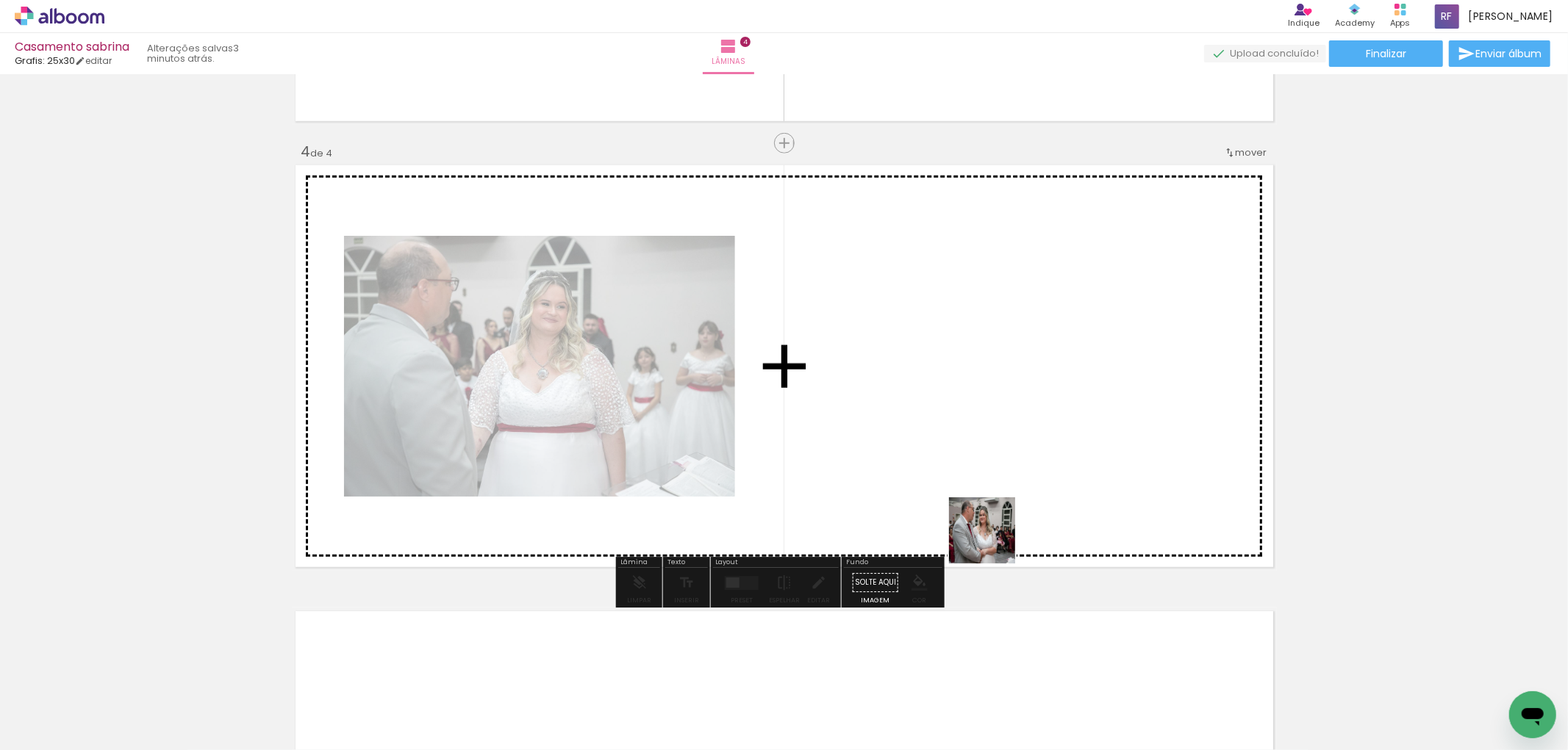
drag, startPoint x: 981, startPoint y: 706, endPoint x: 993, endPoint y: 524, distance: 182.4
click at [993, 524] on quentale-workspace at bounding box center [784, 375] width 1568 height 750
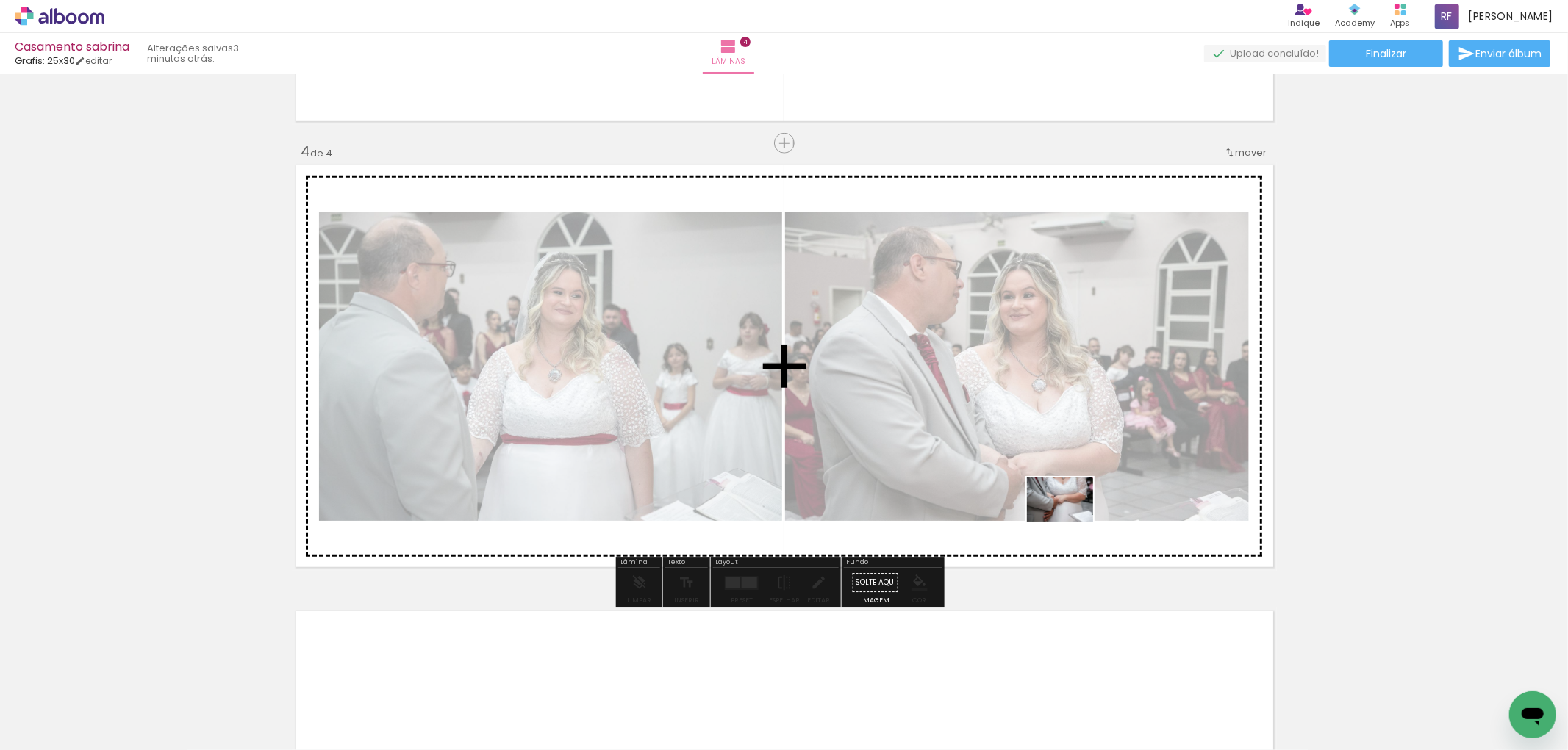
drag, startPoint x: 1071, startPoint y: 711, endPoint x: 1071, endPoint y: 513, distance: 198.0
click at [1071, 513] on quentale-workspace at bounding box center [784, 375] width 1568 height 750
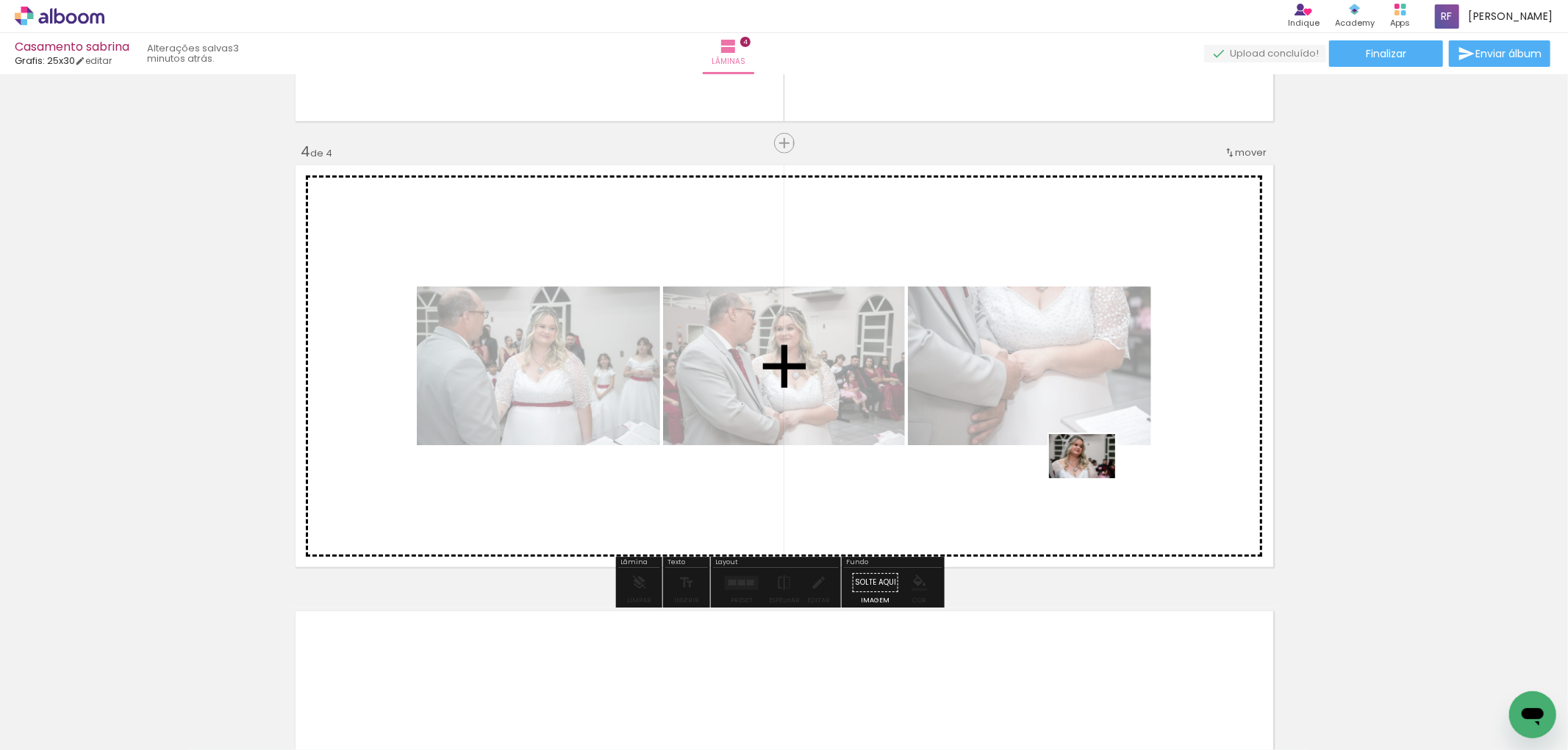
drag, startPoint x: 1152, startPoint y: 710, endPoint x: 1217, endPoint y: 657, distance: 83.9
click at [1093, 478] on quentale-workspace at bounding box center [784, 375] width 1568 height 750
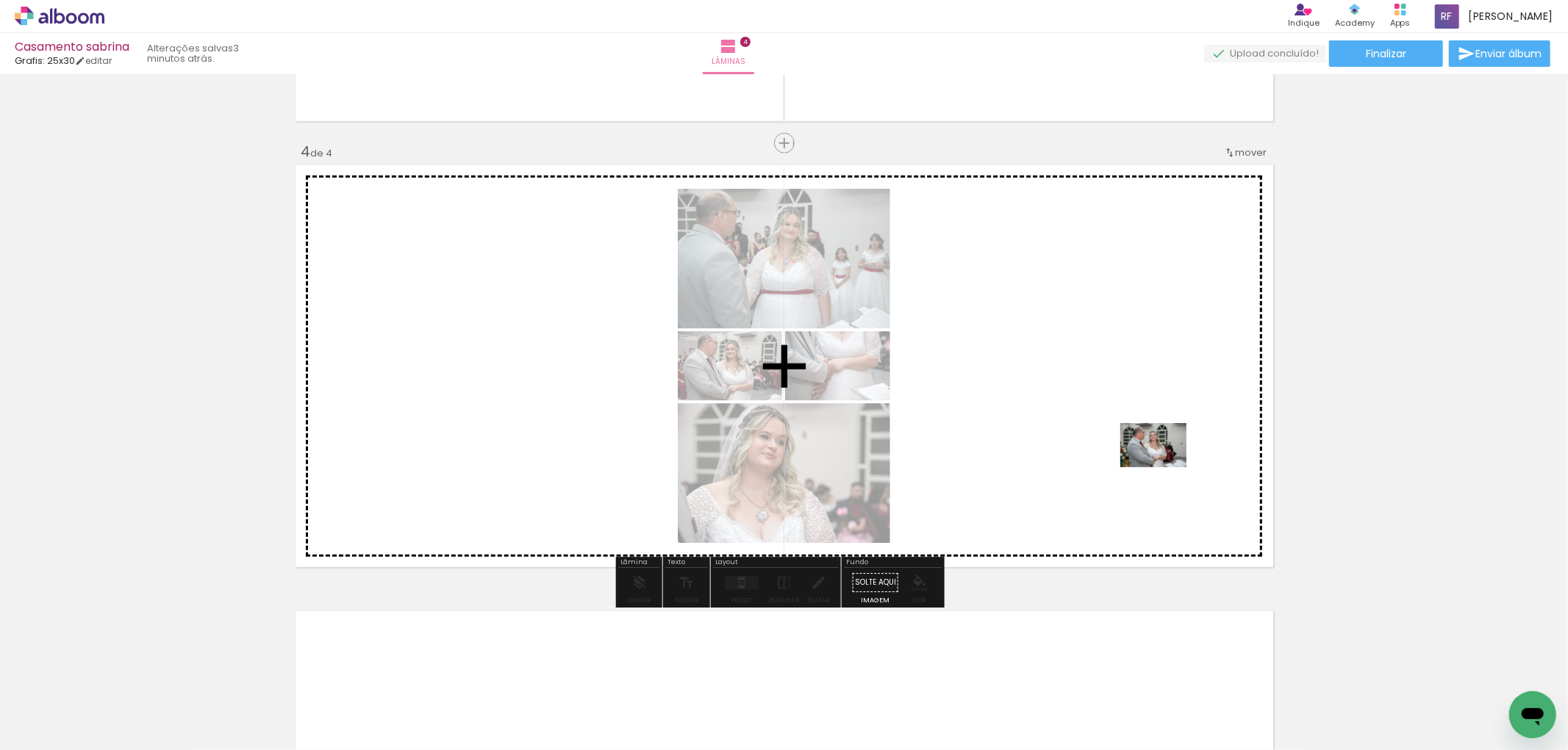
drag, startPoint x: 1239, startPoint y: 718, endPoint x: 1164, endPoint y: 468, distance: 261.0
click at [1164, 468] on quentale-workspace at bounding box center [784, 375] width 1568 height 750
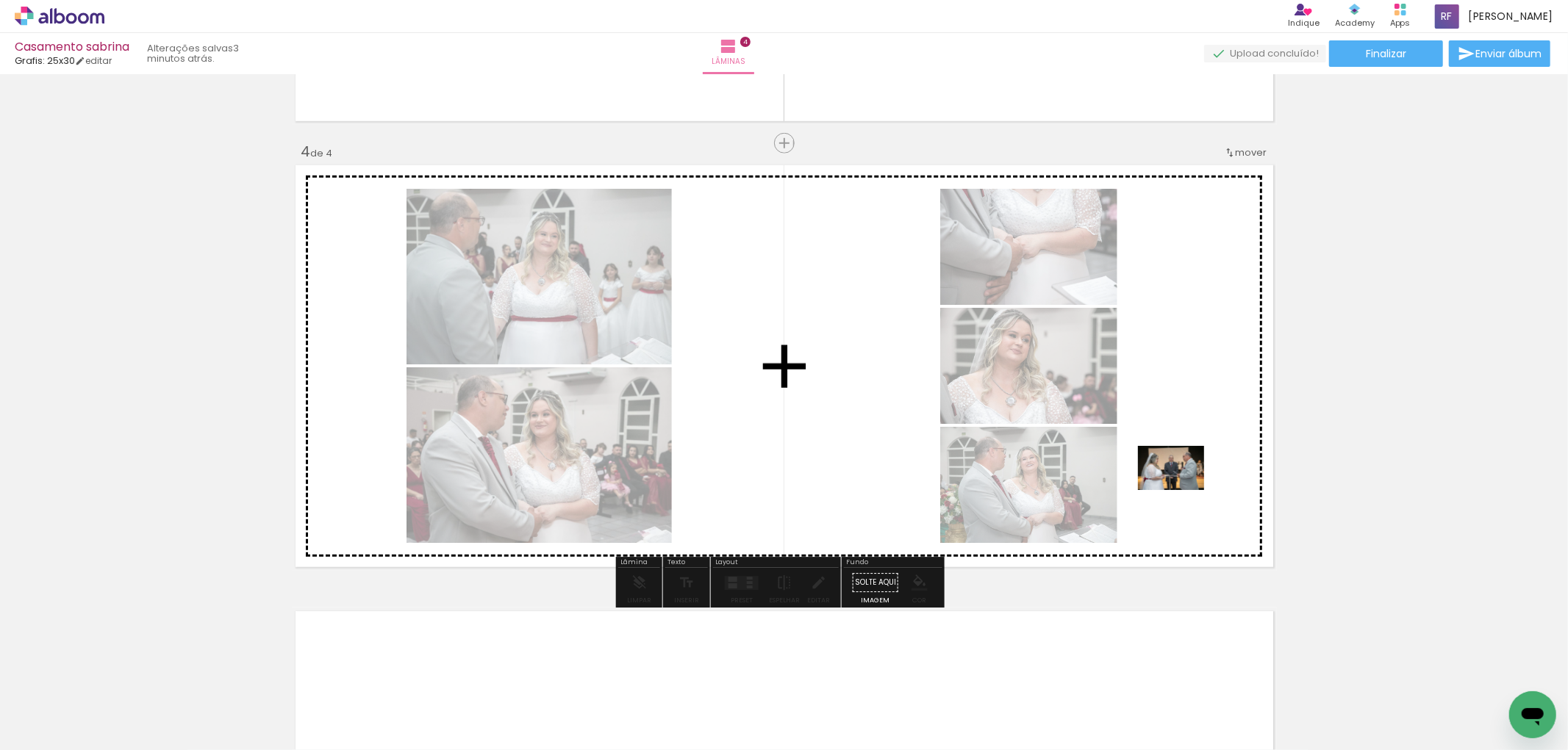
drag, startPoint x: 1311, startPoint y: 706, endPoint x: 1214, endPoint y: 665, distance: 105.3
click at [1175, 479] on quentale-workspace at bounding box center [784, 375] width 1568 height 750
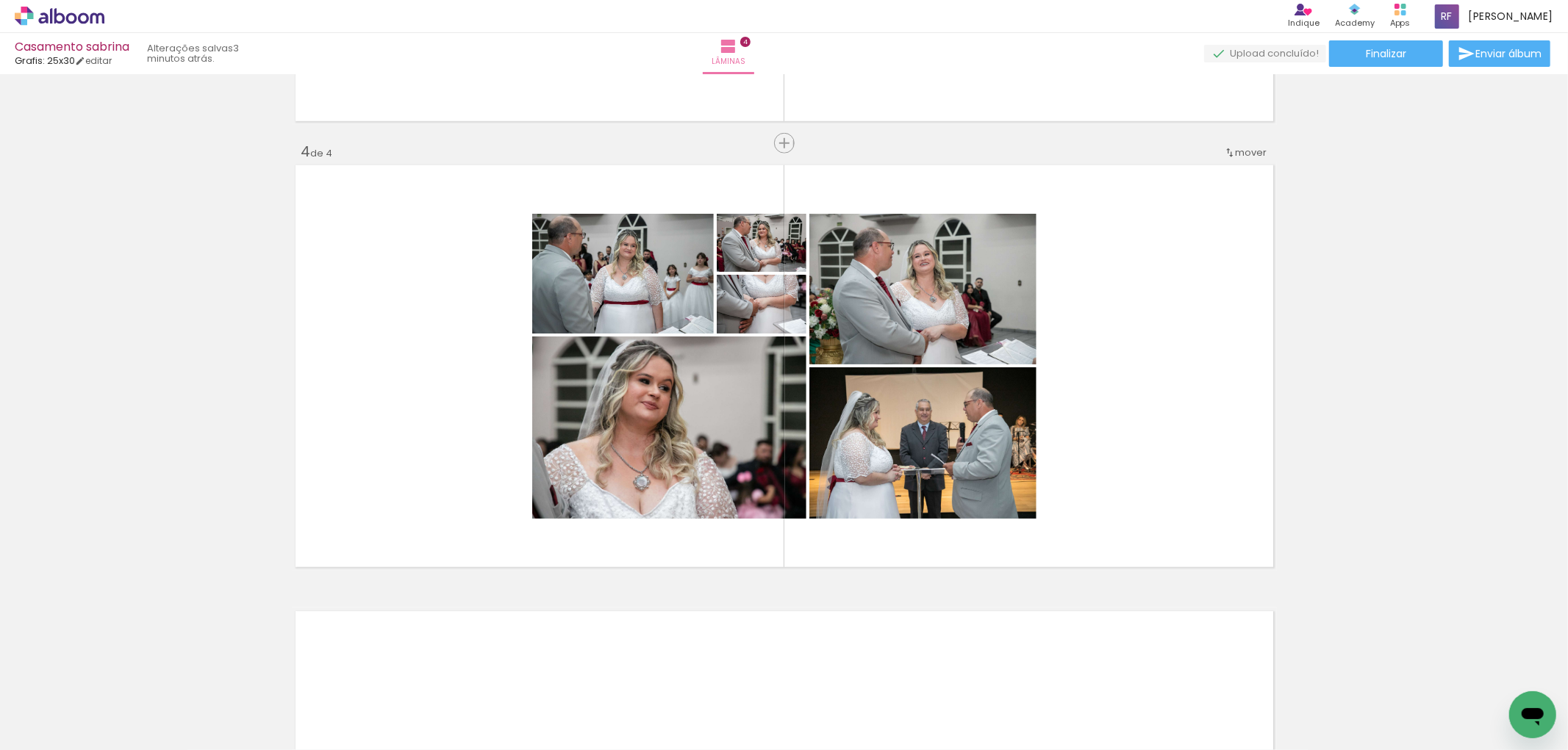
scroll to position [0, 1555]
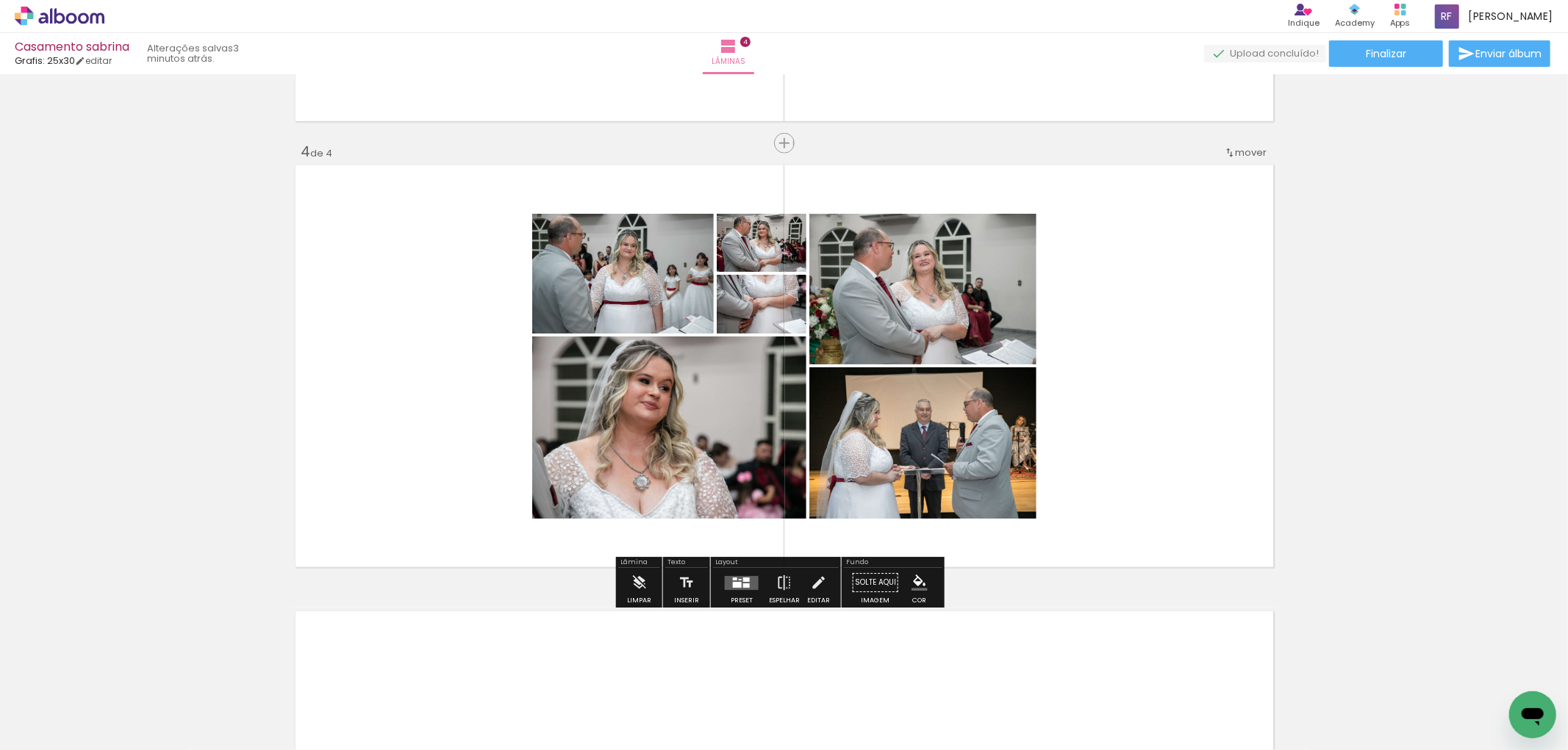
click at [733, 588] on quentale-layouter at bounding box center [741, 583] width 33 height 14
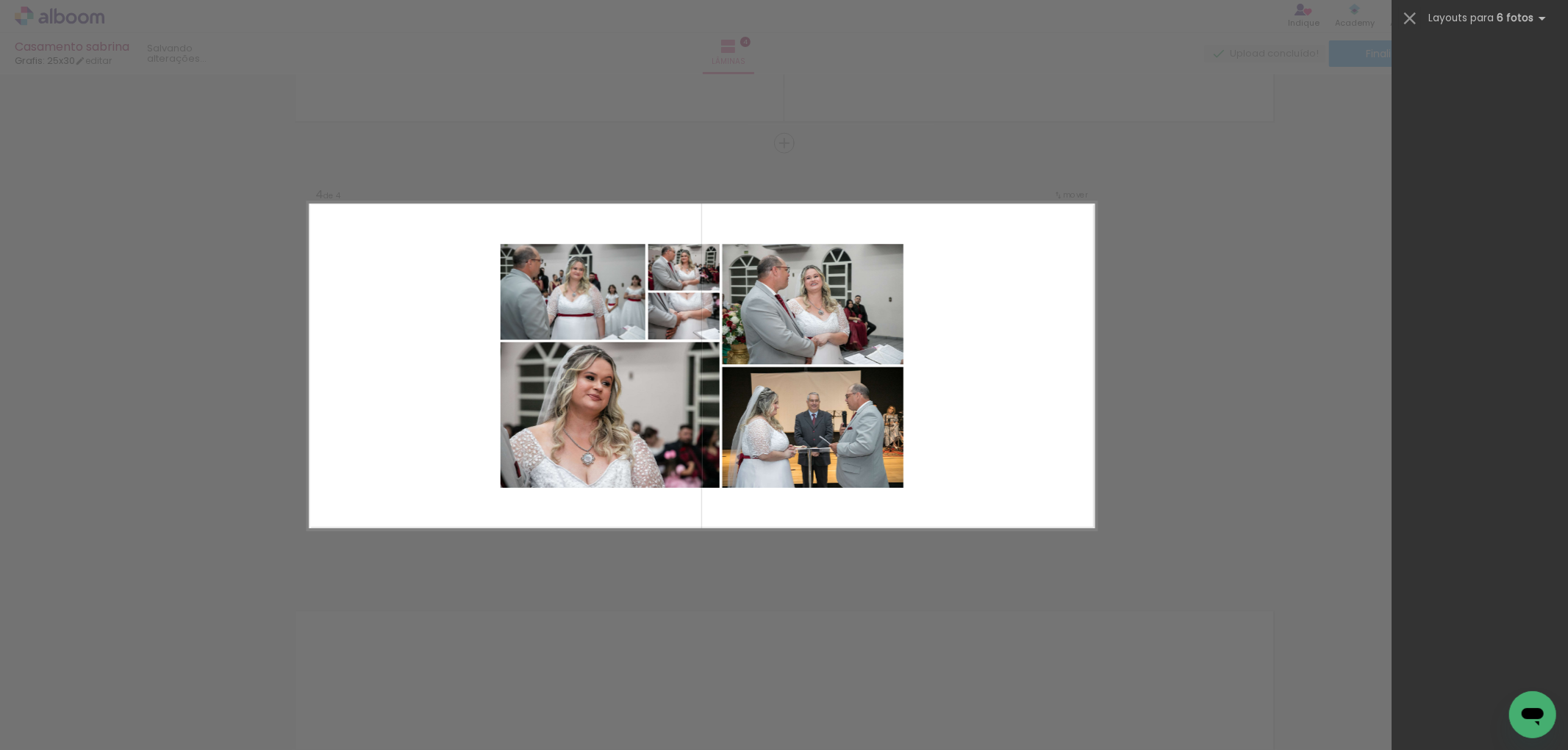
scroll to position [0, 0]
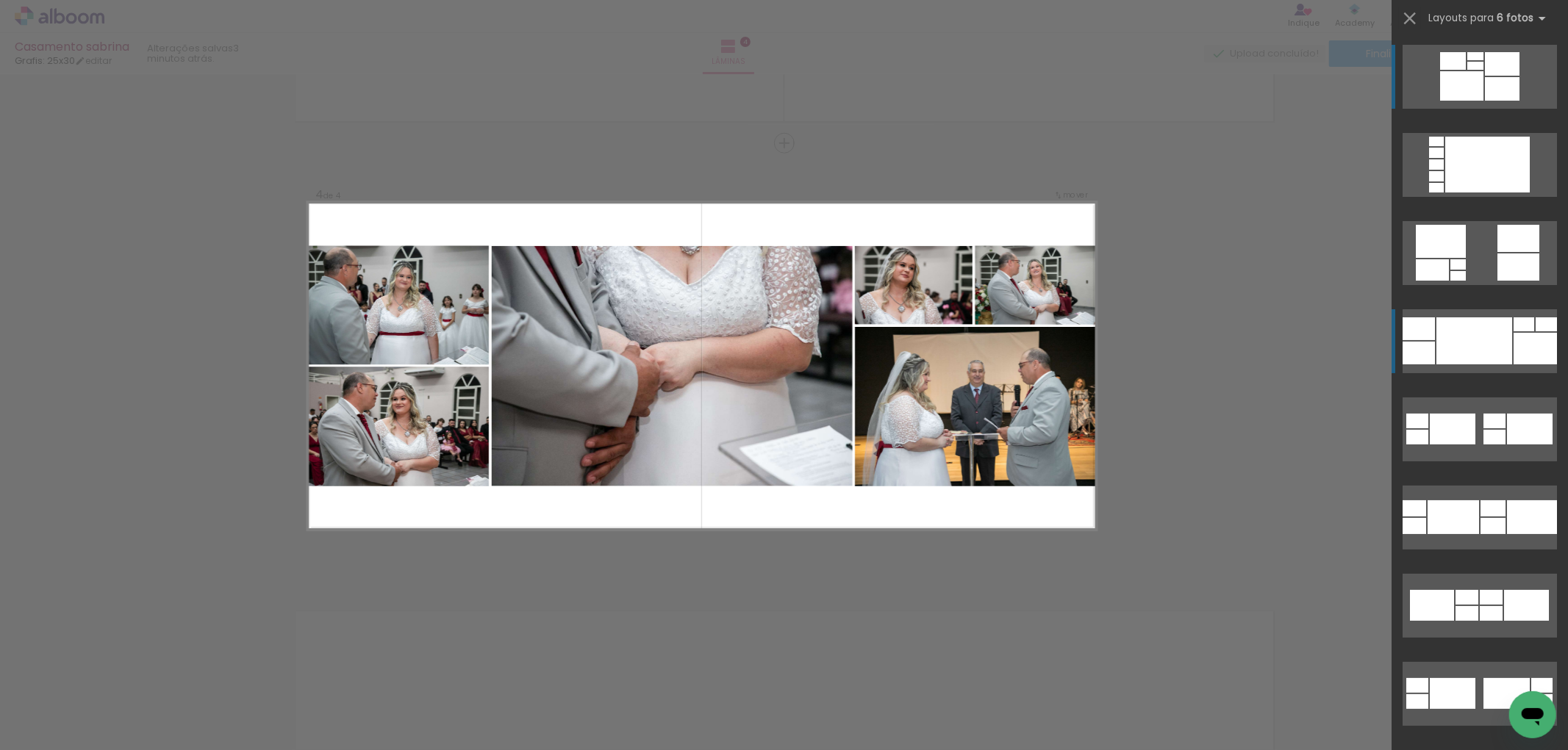
click at [1494, 342] on div at bounding box center [1474, 340] width 76 height 47
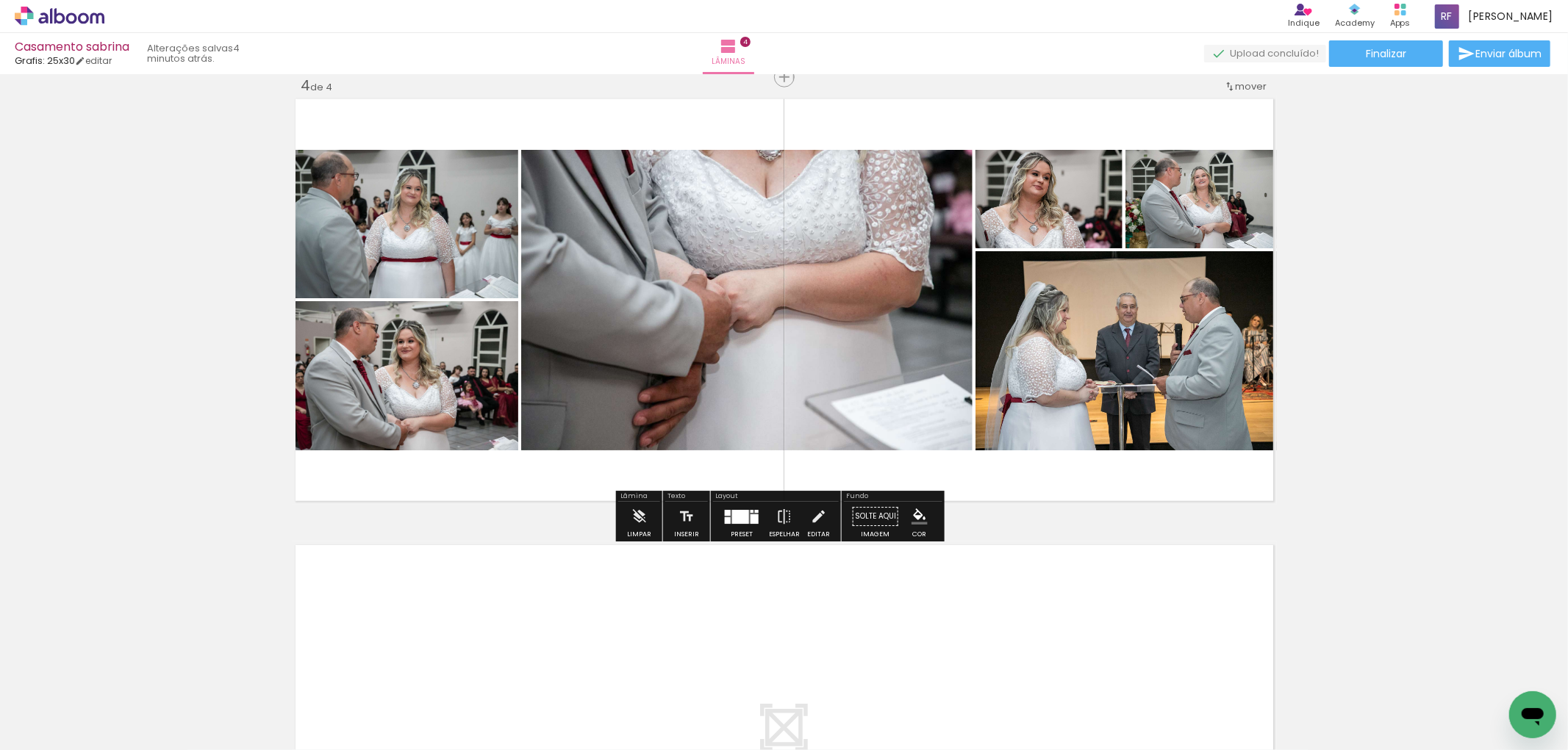
scroll to position [1701, 0]
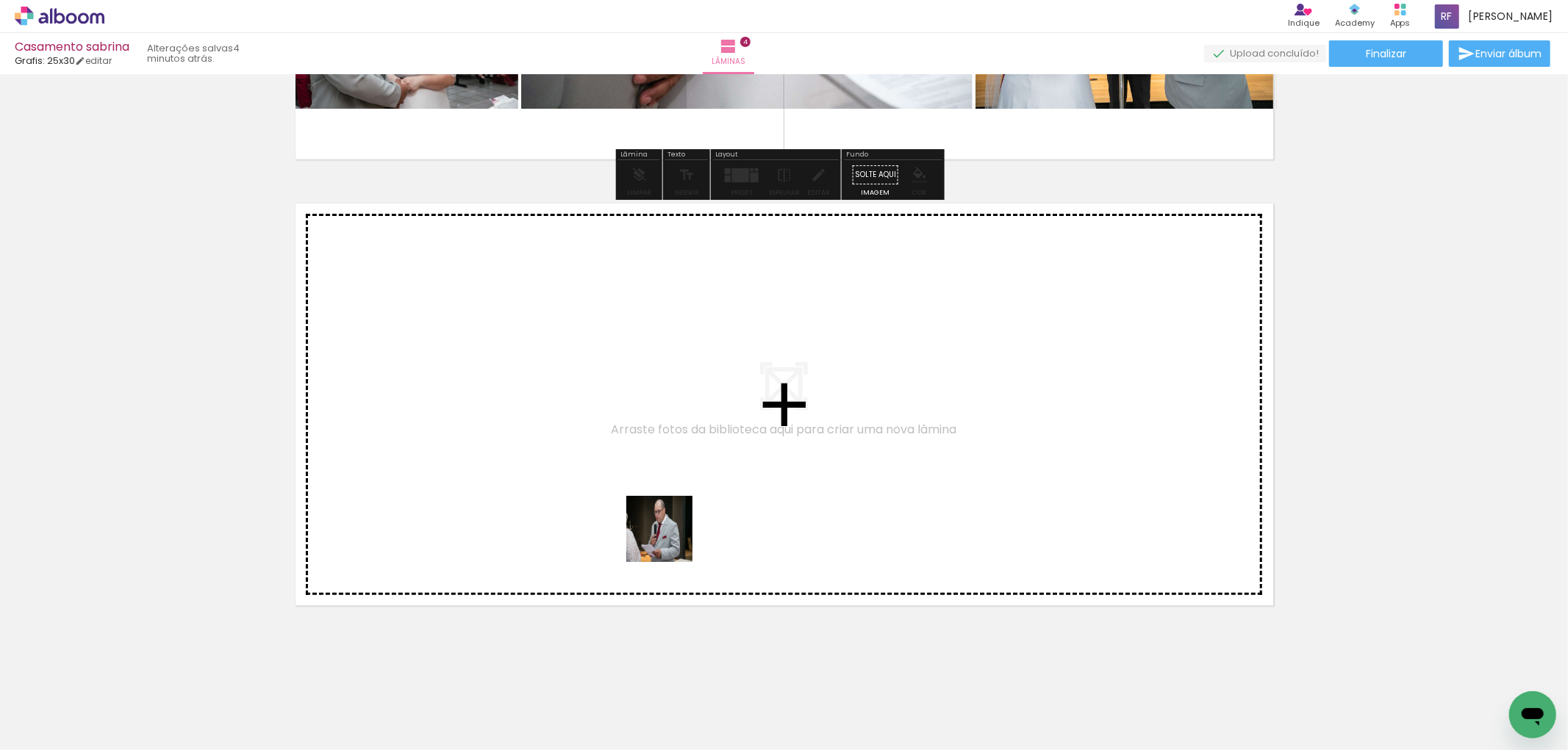
drag, startPoint x: 666, startPoint y: 707, endPoint x: 730, endPoint y: 637, distance: 94.8
click at [665, 514] on quentale-workspace at bounding box center [784, 375] width 1568 height 750
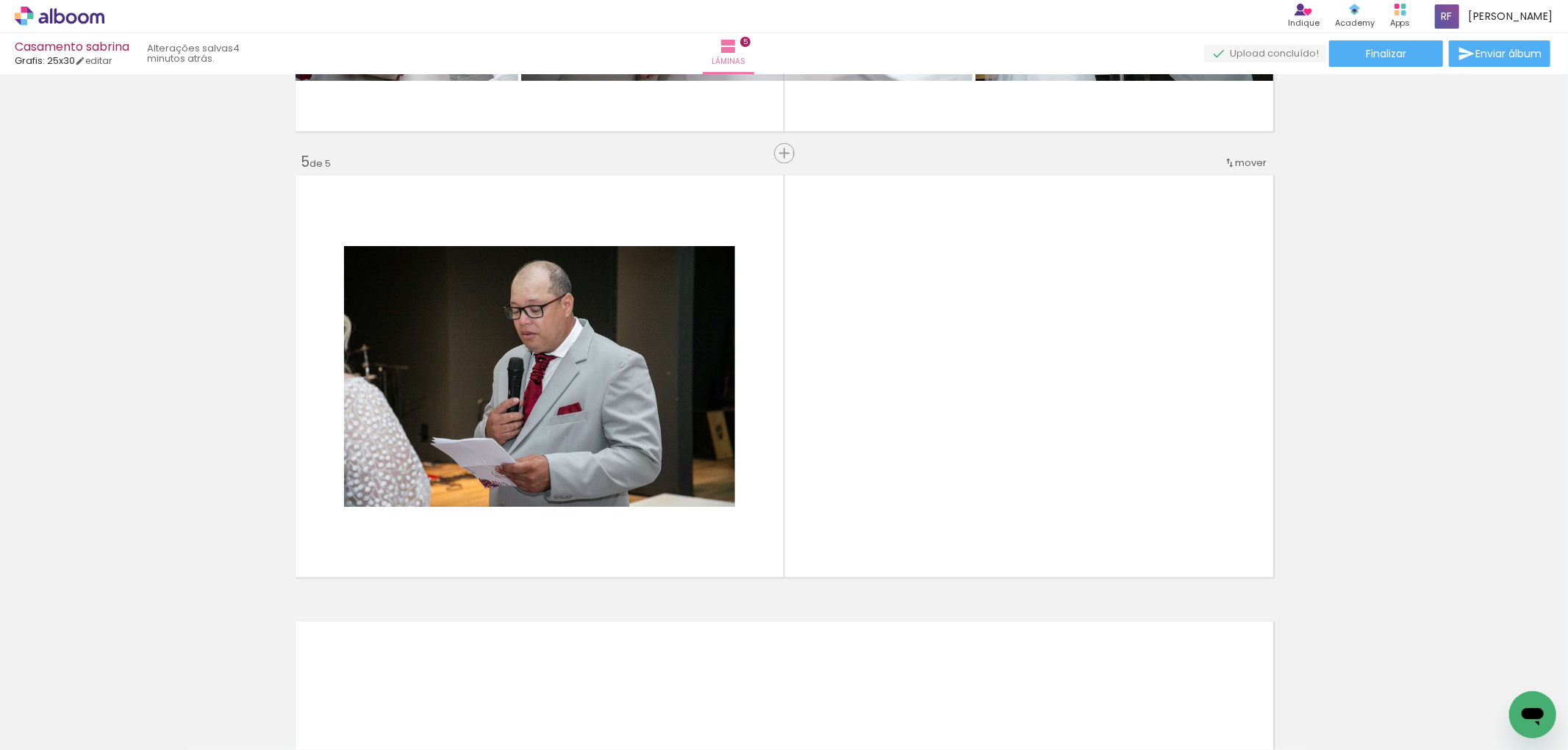
scroll to position [1739, 0]
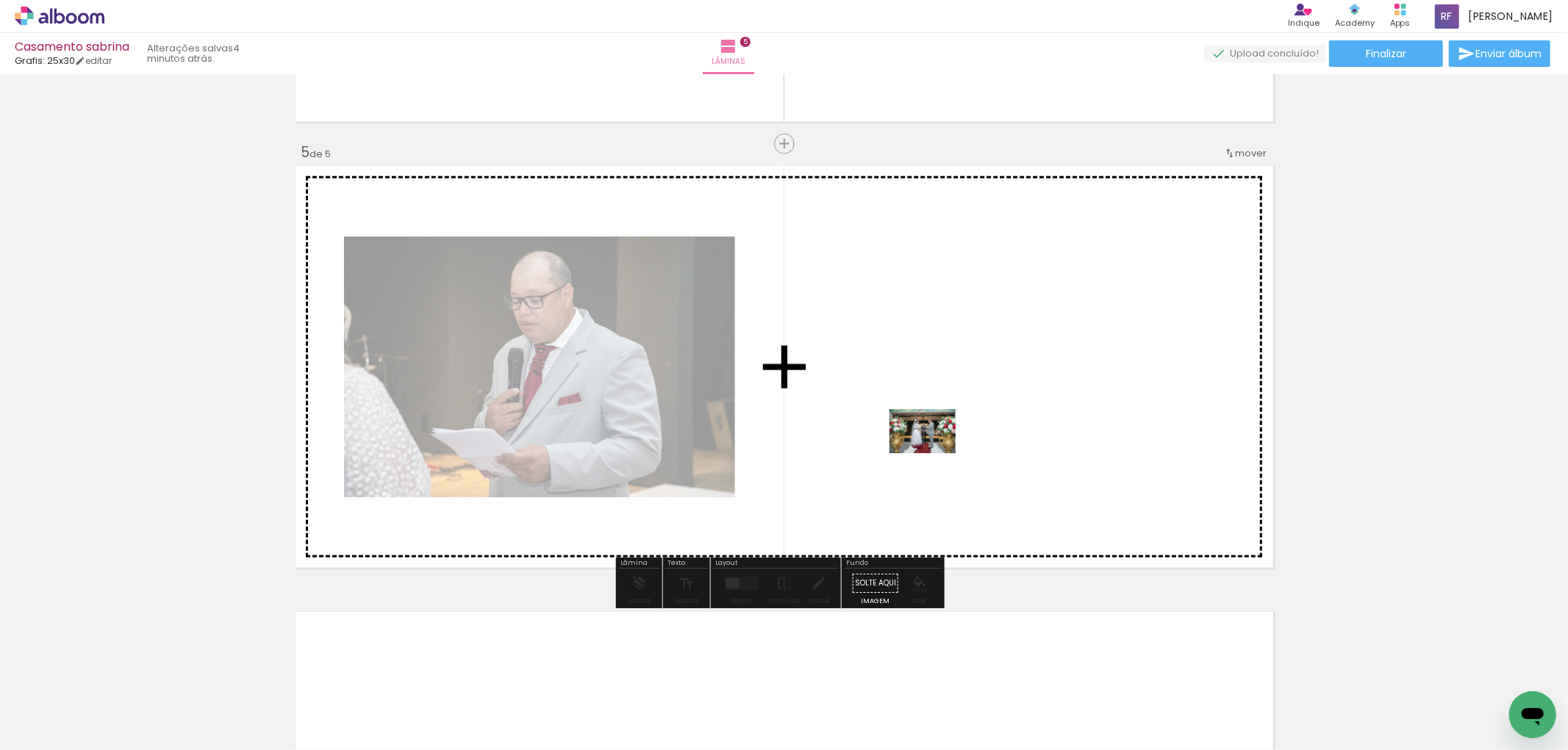
drag, startPoint x: 744, startPoint y: 710, endPoint x: 934, endPoint y: 453, distance: 319.6
click at [934, 453] on quentale-workspace at bounding box center [784, 375] width 1568 height 750
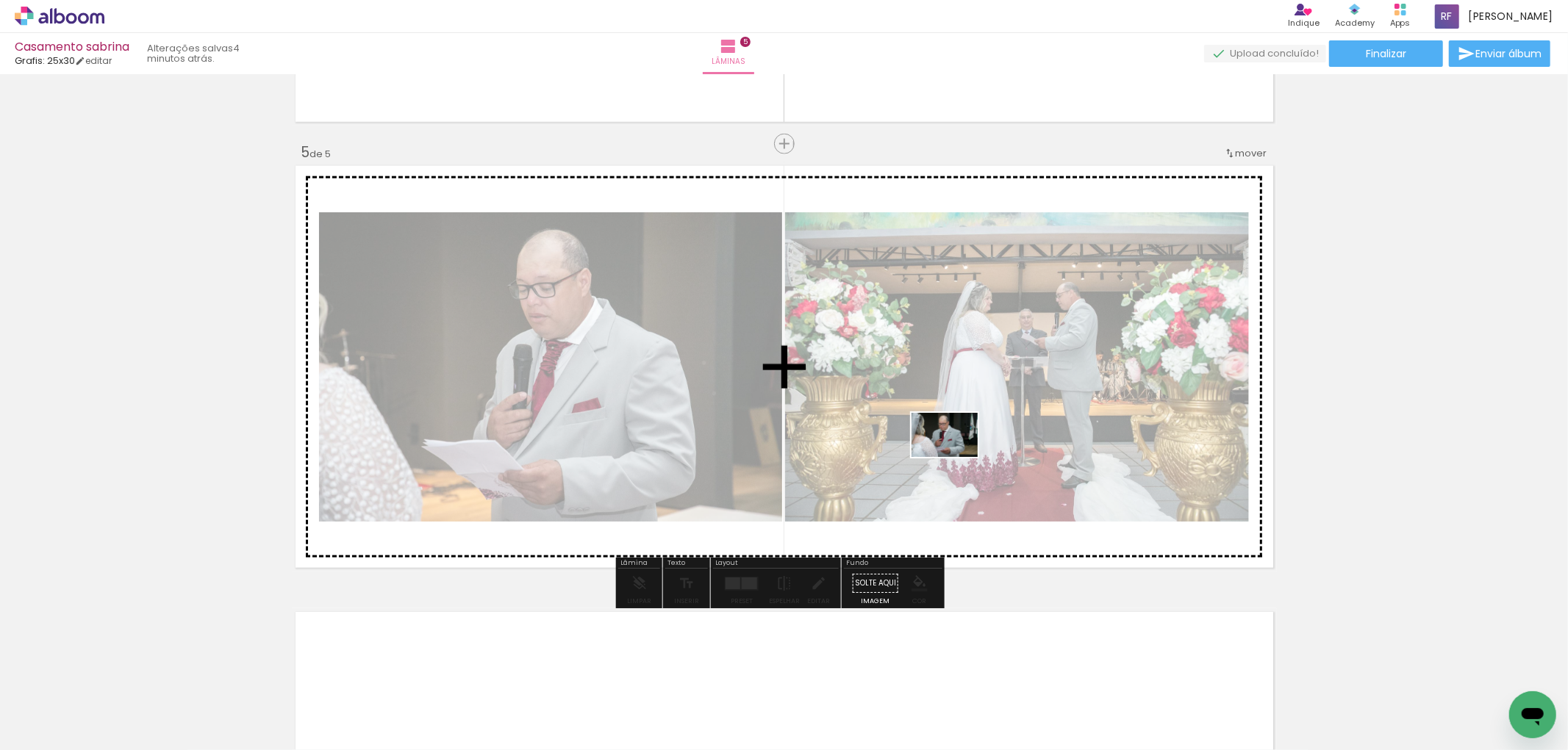
drag, startPoint x: 849, startPoint y: 634, endPoint x: 955, endPoint y: 457, distance: 206.3
click at [955, 457] on quentale-workspace at bounding box center [784, 375] width 1568 height 750
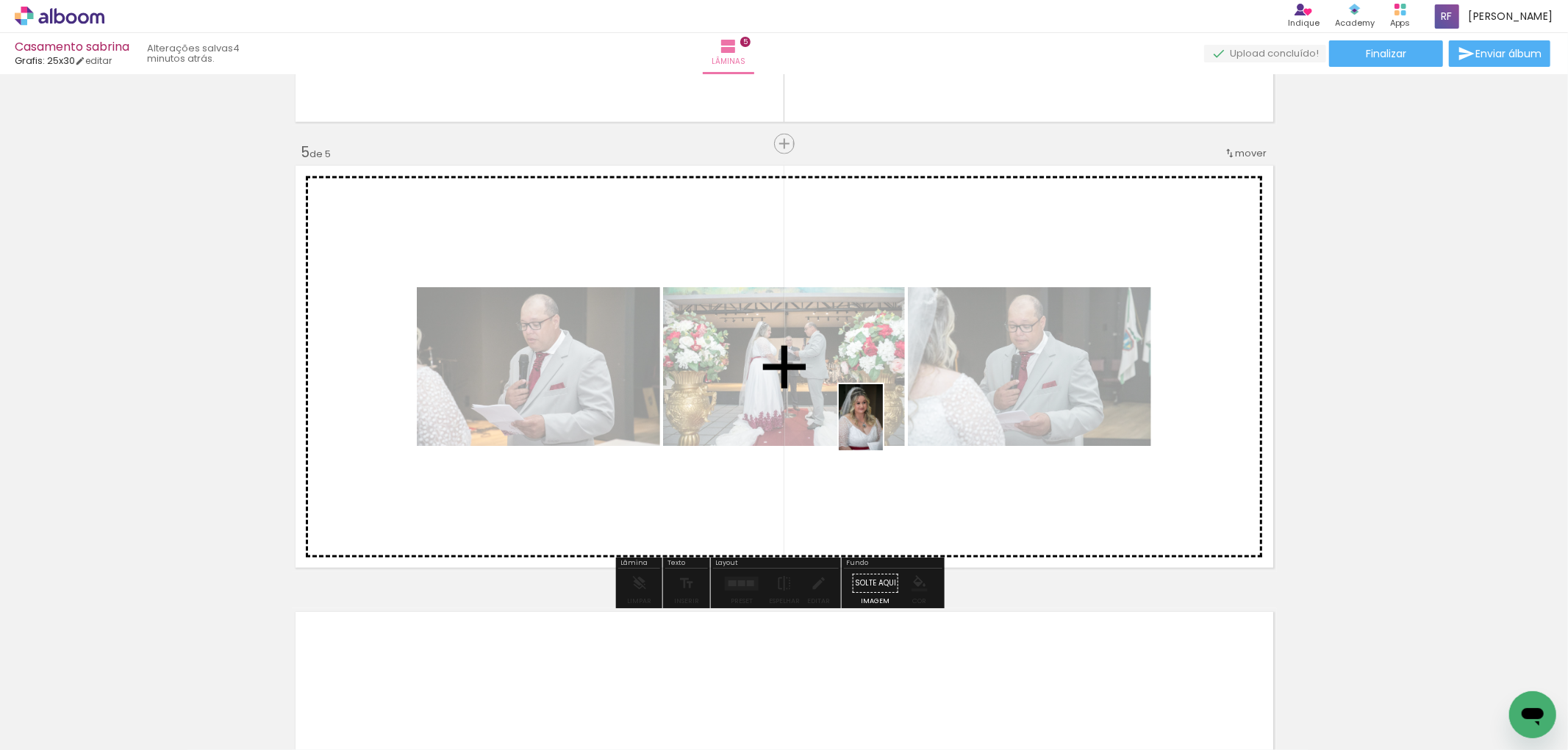
drag, startPoint x: 897, startPoint y: 707, endPoint x: 882, endPoint y: 427, distance: 280.4
click at [882, 427] on quentale-workspace at bounding box center [784, 375] width 1568 height 750
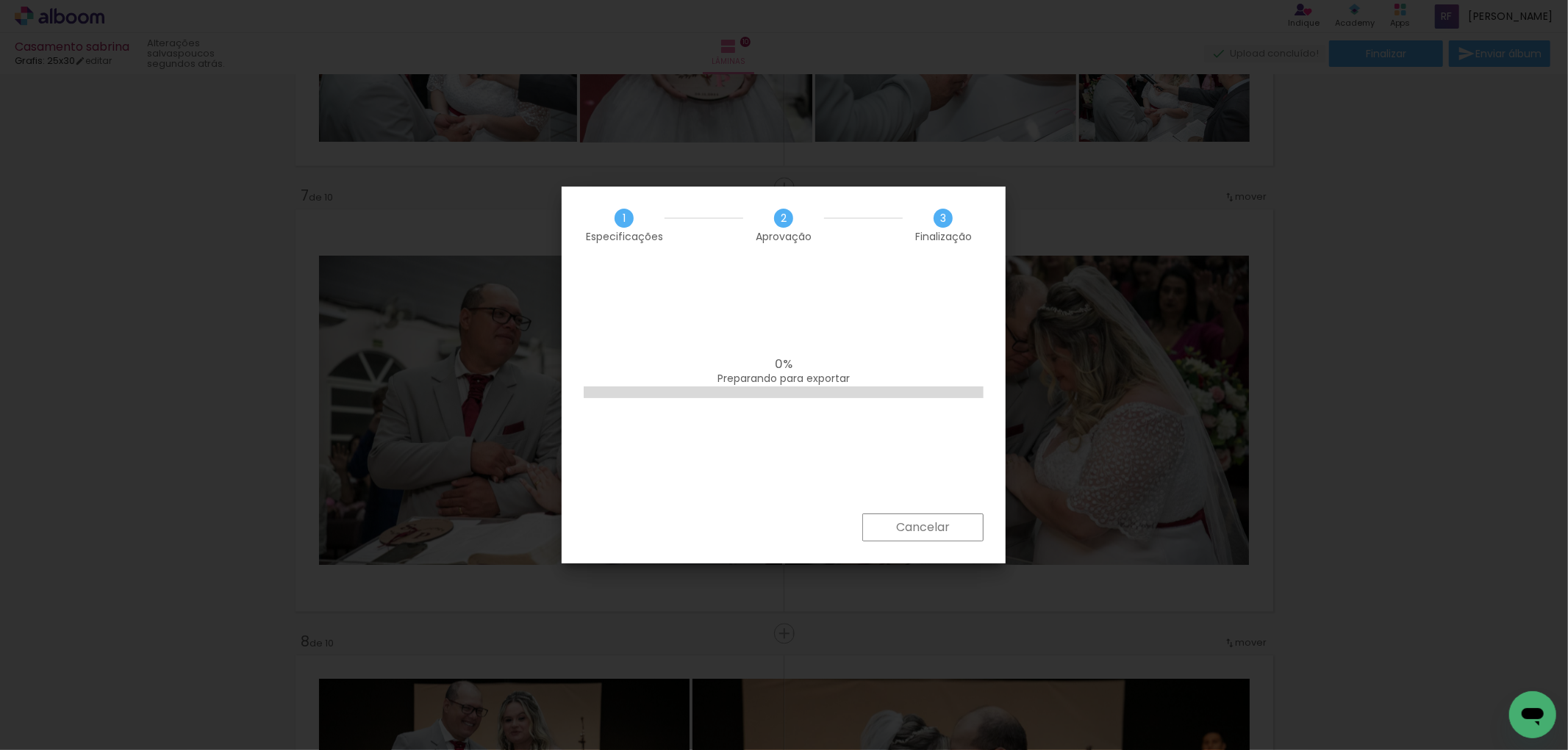
scroll to position [3756, 0]
